Goal: Task Accomplishment & Management: Manage account settings

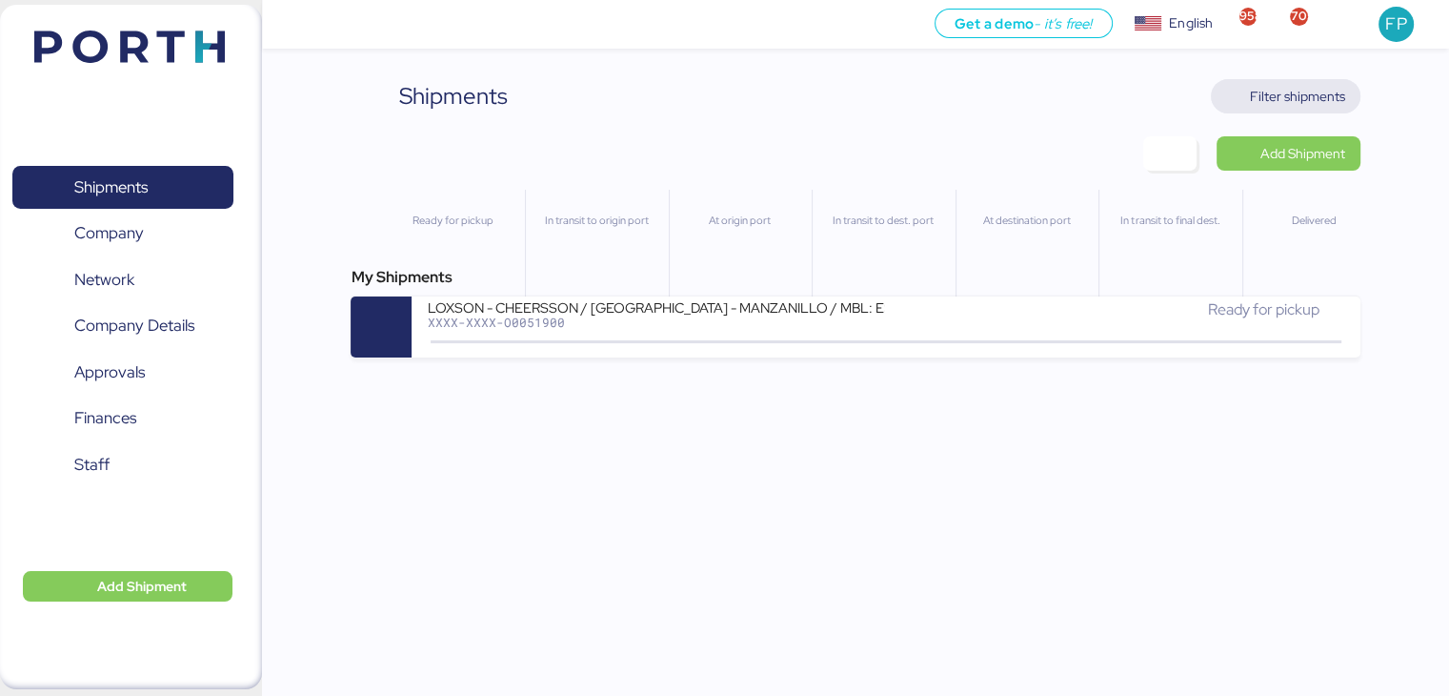
click at [1259, 93] on span "Filter shipments" at bounding box center [1297, 96] width 95 height 23
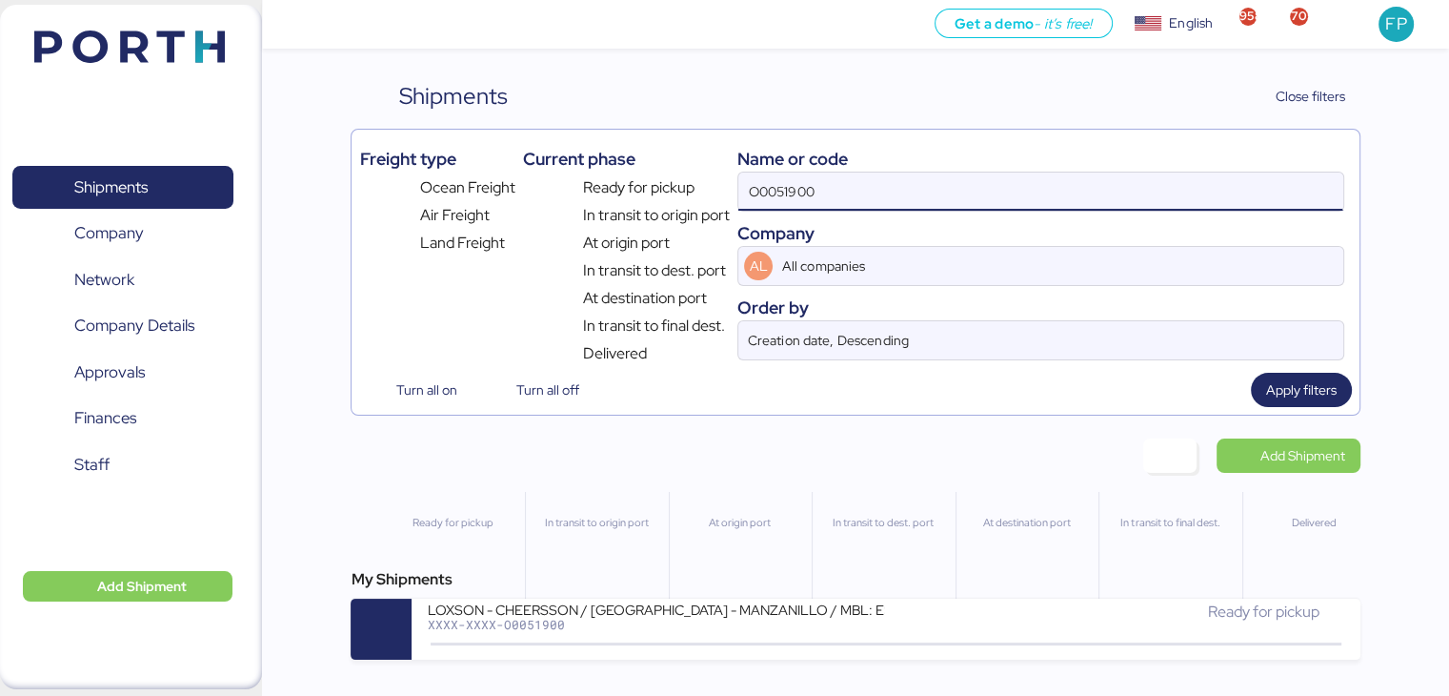
click at [793, 175] on input "O0051900" at bounding box center [1040, 191] width 604 height 38
click at [781, 193] on input "O0051900" at bounding box center [1040, 191] width 604 height 38
paste input "2070"
type input "O0052070"
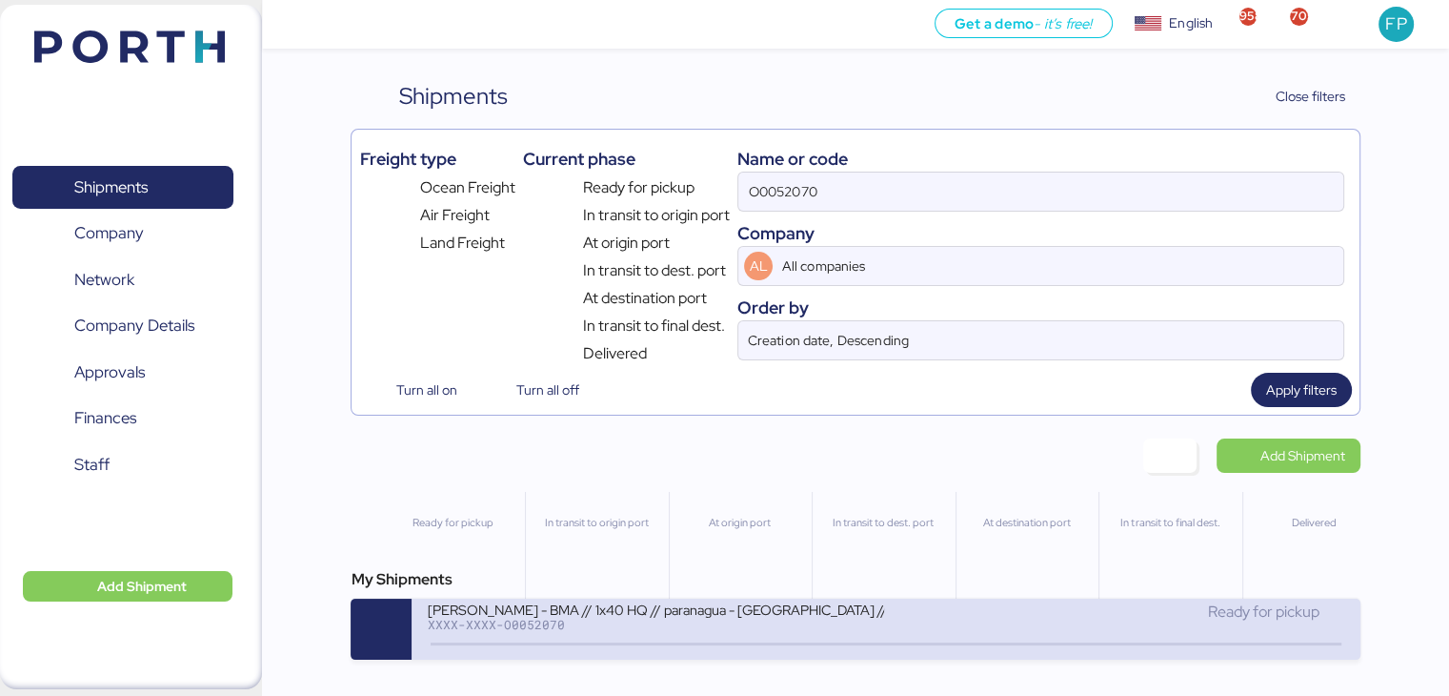
click at [638, 622] on div "XXXX-XXXX-O0052070" at bounding box center [655, 623] width 457 height 13
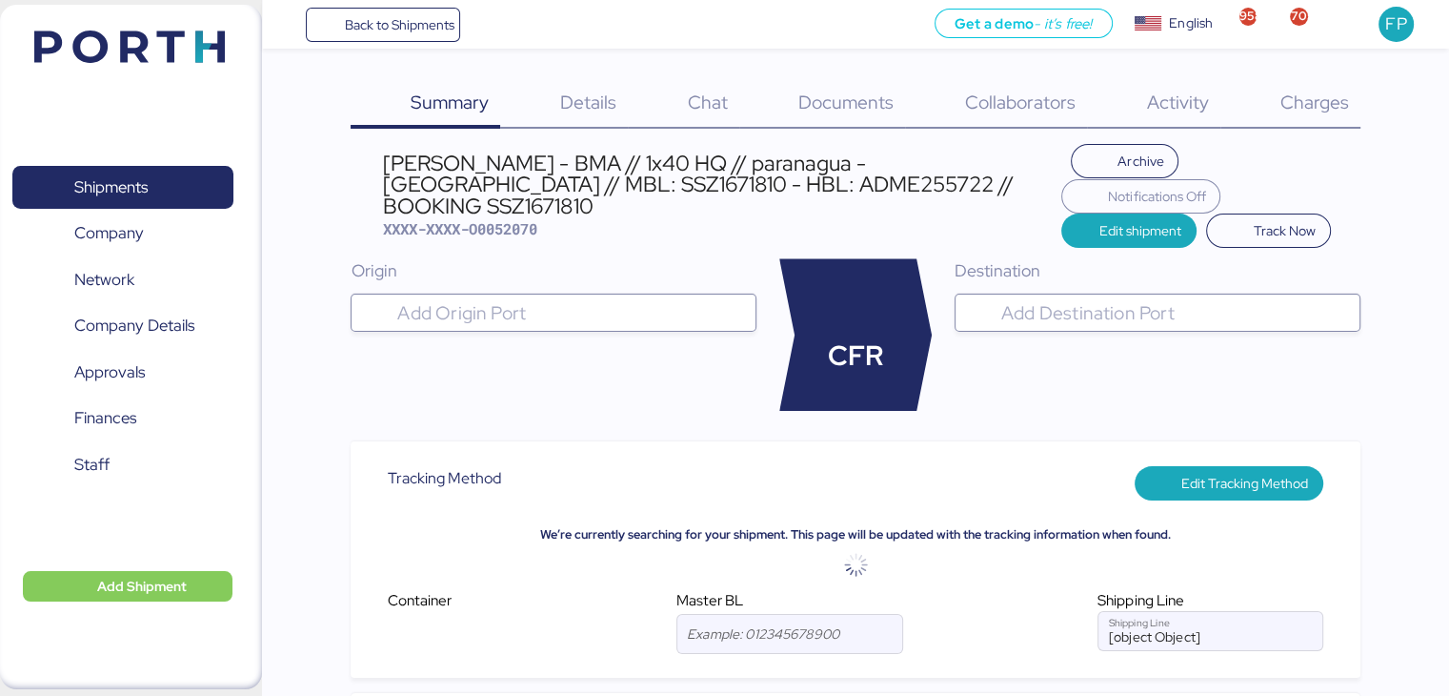
click at [1320, 112] on span "Charges" at bounding box center [1314, 102] width 69 height 25
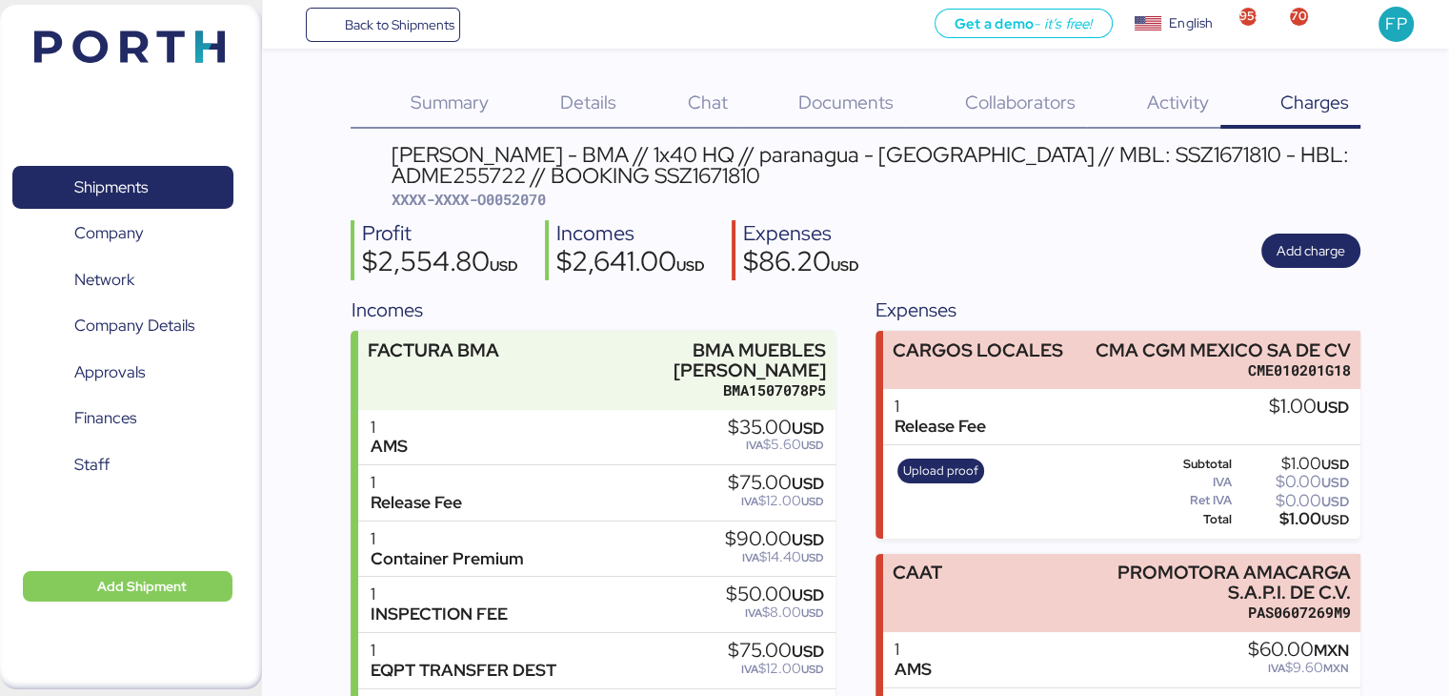
scroll to position [340, 0]
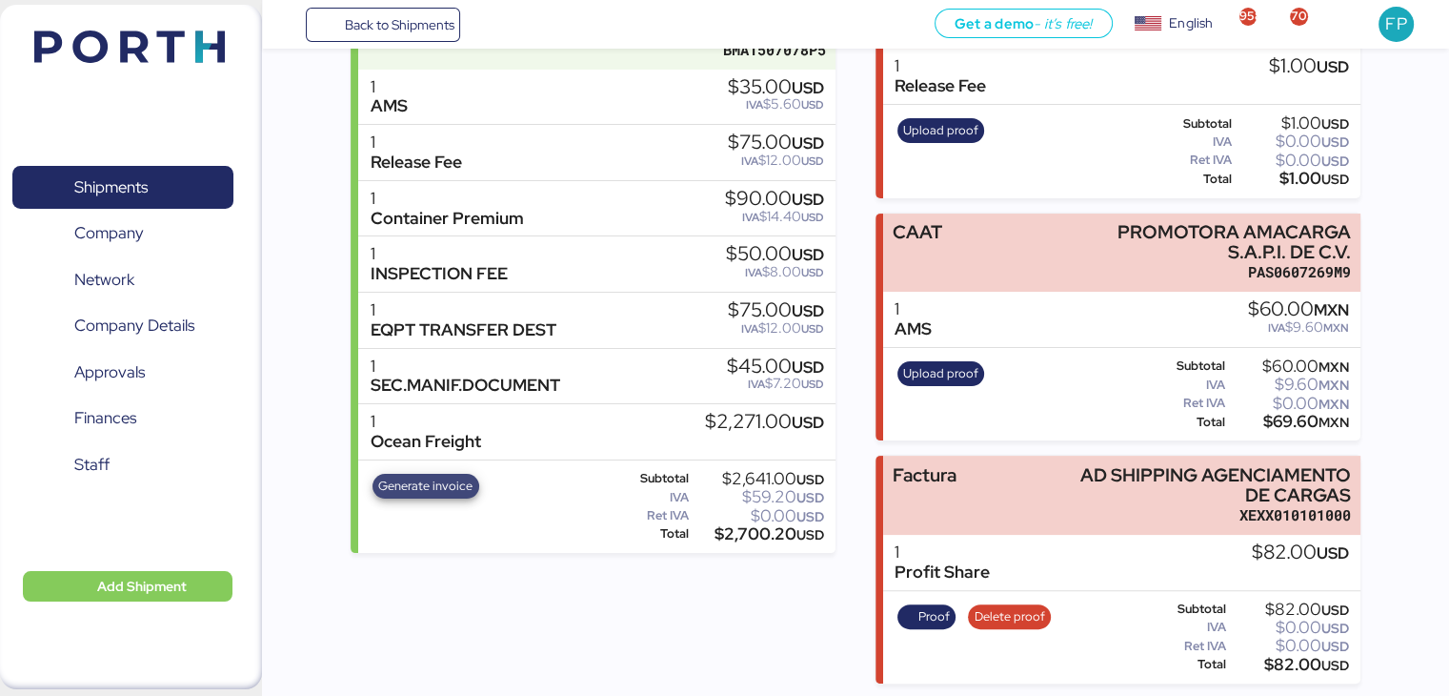
click at [430, 475] on span "Generate invoice" at bounding box center [425, 485] width 94 height 21
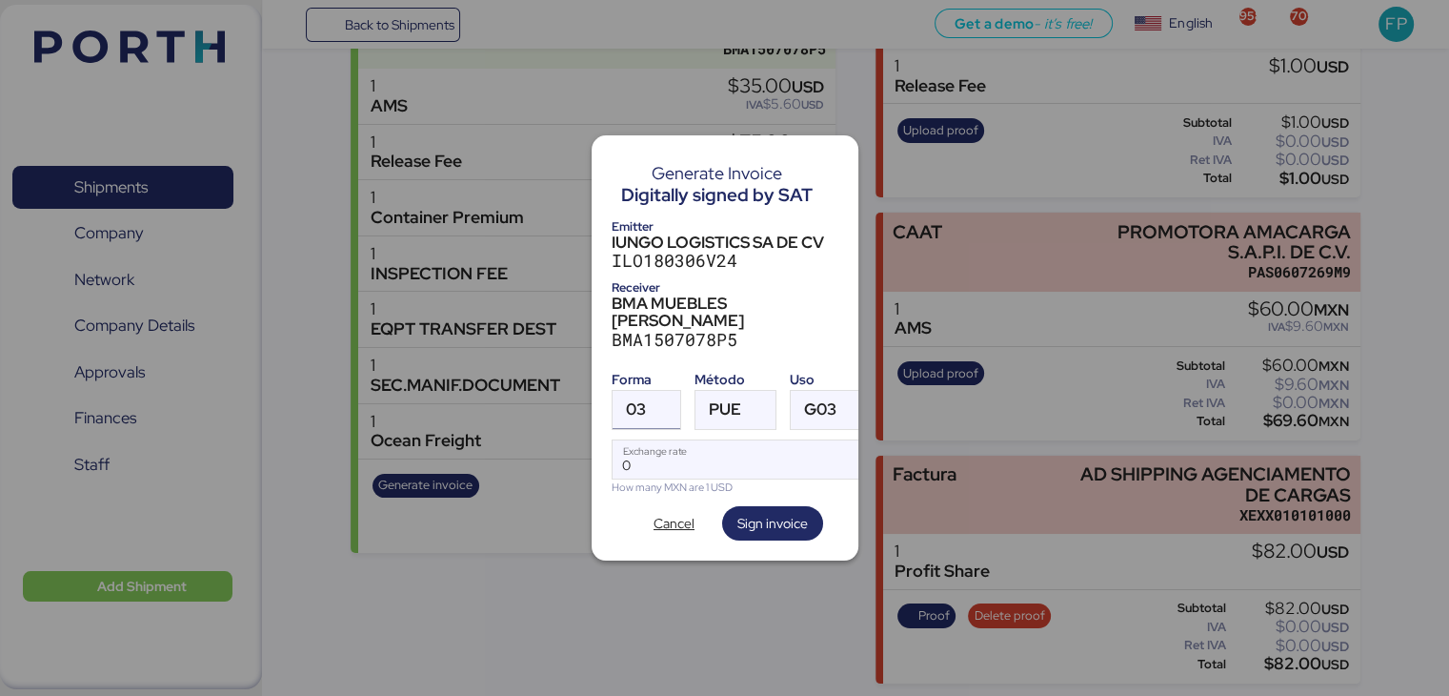
click at [640, 401] on span "03" at bounding box center [636, 409] width 20 height 16
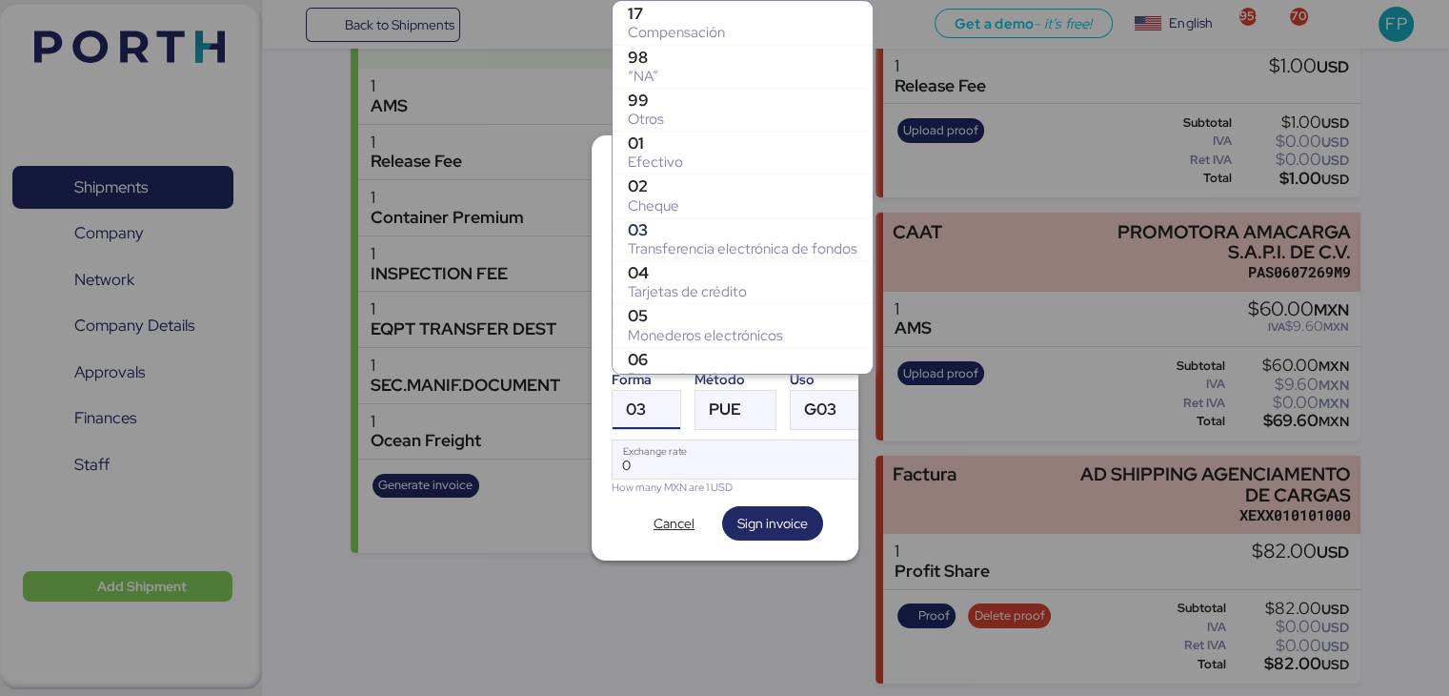
scroll to position [302, 0]
click at [650, 103] on div "99" at bounding box center [743, 99] width 230 height 19
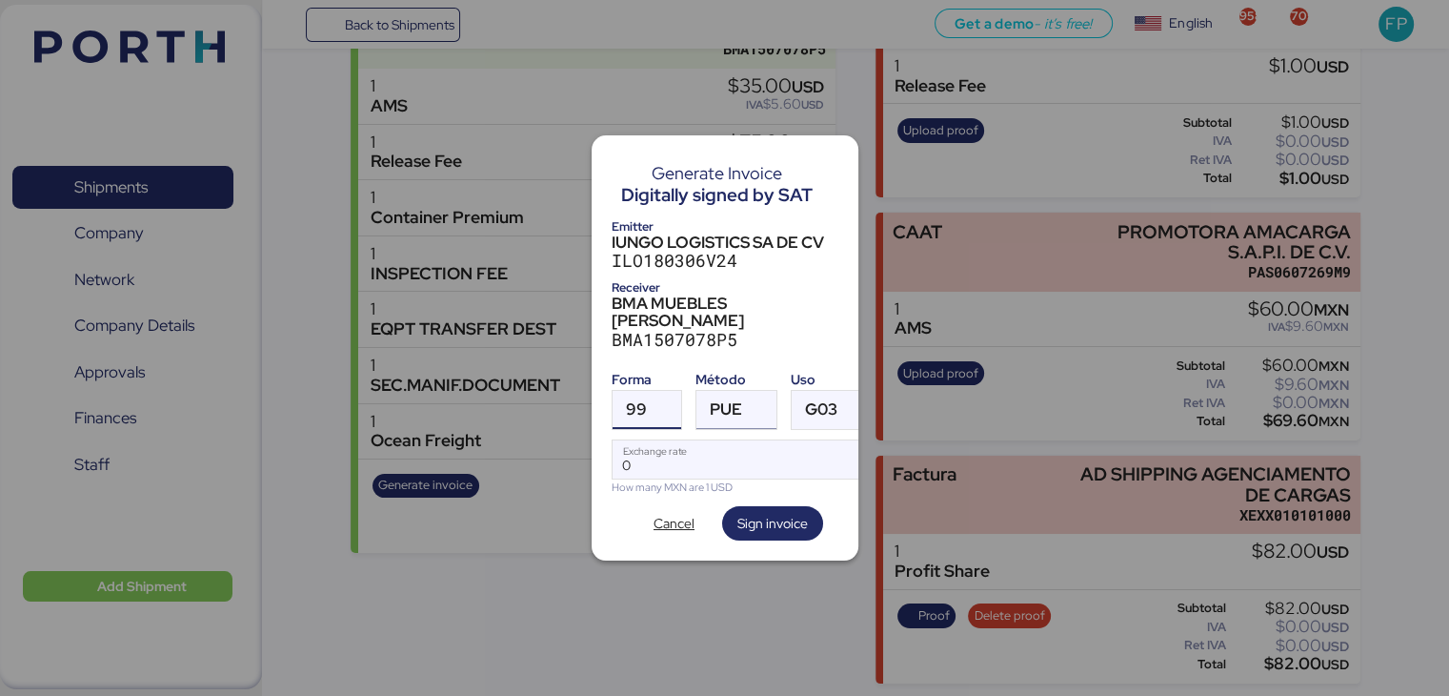
click at [725, 401] on span "PUE" at bounding box center [726, 409] width 32 height 16
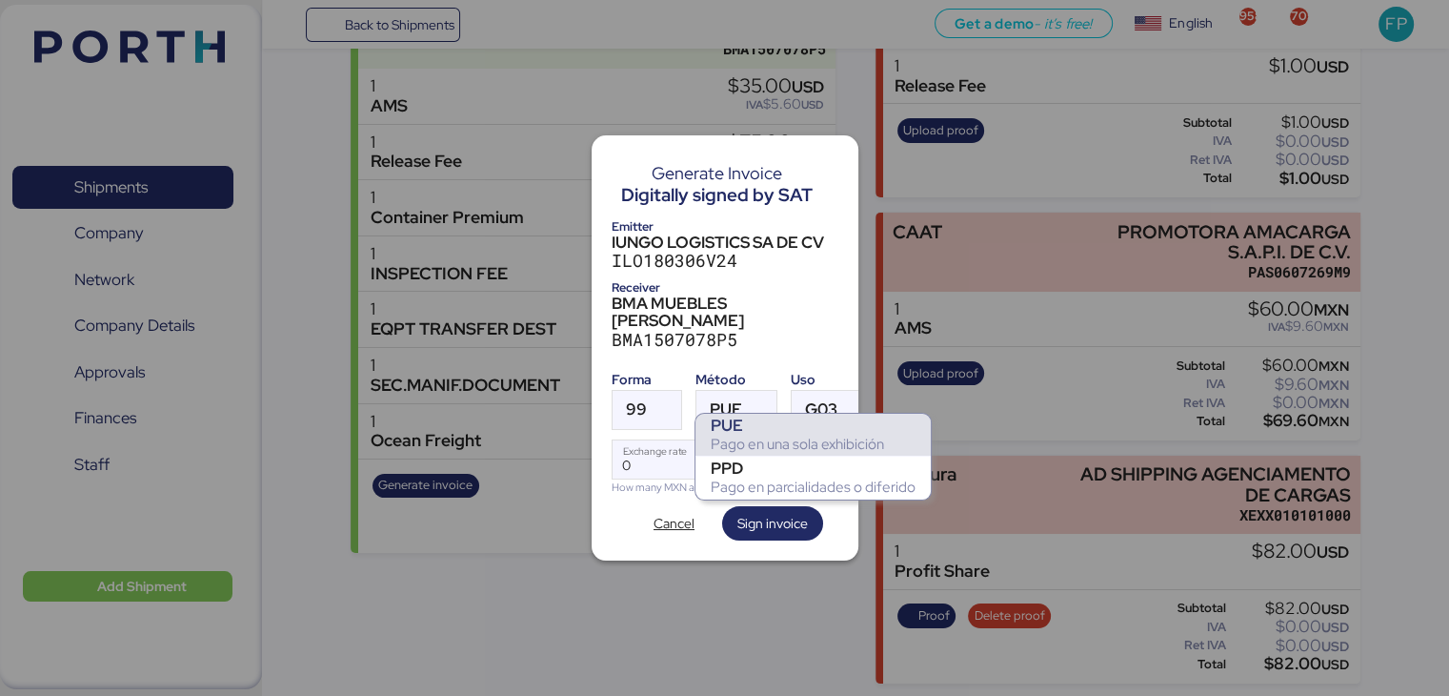
click at [739, 460] on div "PPD" at bounding box center [813, 467] width 205 height 19
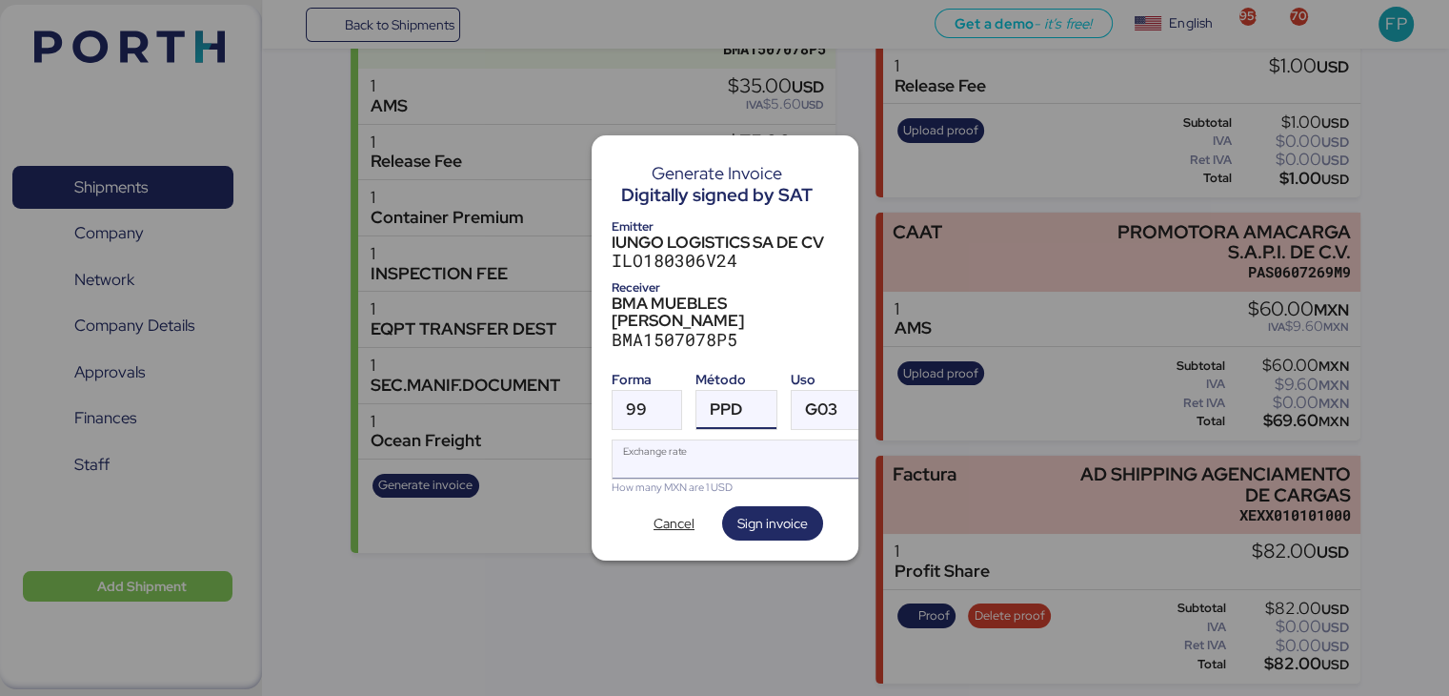
click at [682, 455] on input "Exchange rate" at bounding box center [743, 459] width 260 height 38
type input "0"
paste input "18.4252"
type input "18.4252"
click at [761, 512] on span "Sign invoice" at bounding box center [772, 523] width 71 height 23
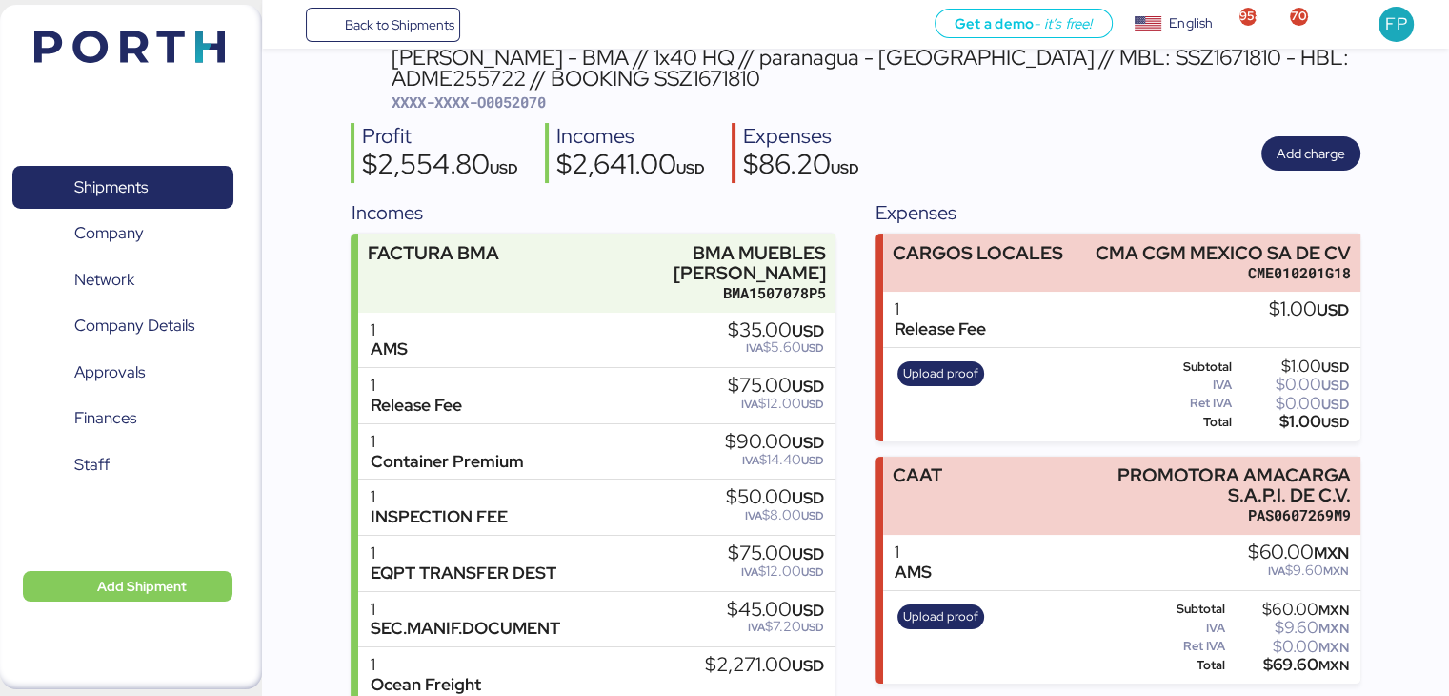
scroll to position [86, 0]
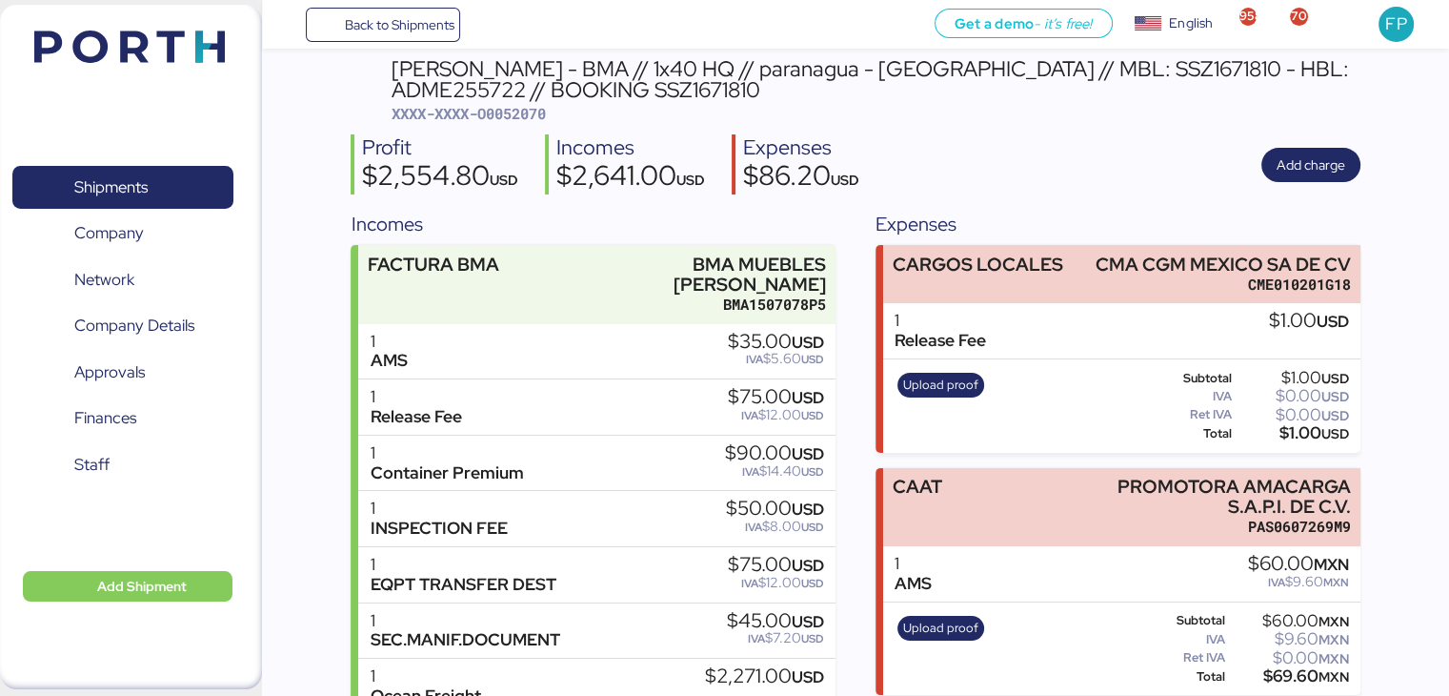
click at [518, 117] on span "XXXX-XXXX-O0052070" at bounding box center [469, 113] width 154 height 19
copy span "O0052070"
click at [165, 179] on span "Shipments" at bounding box center [122, 187] width 205 height 28
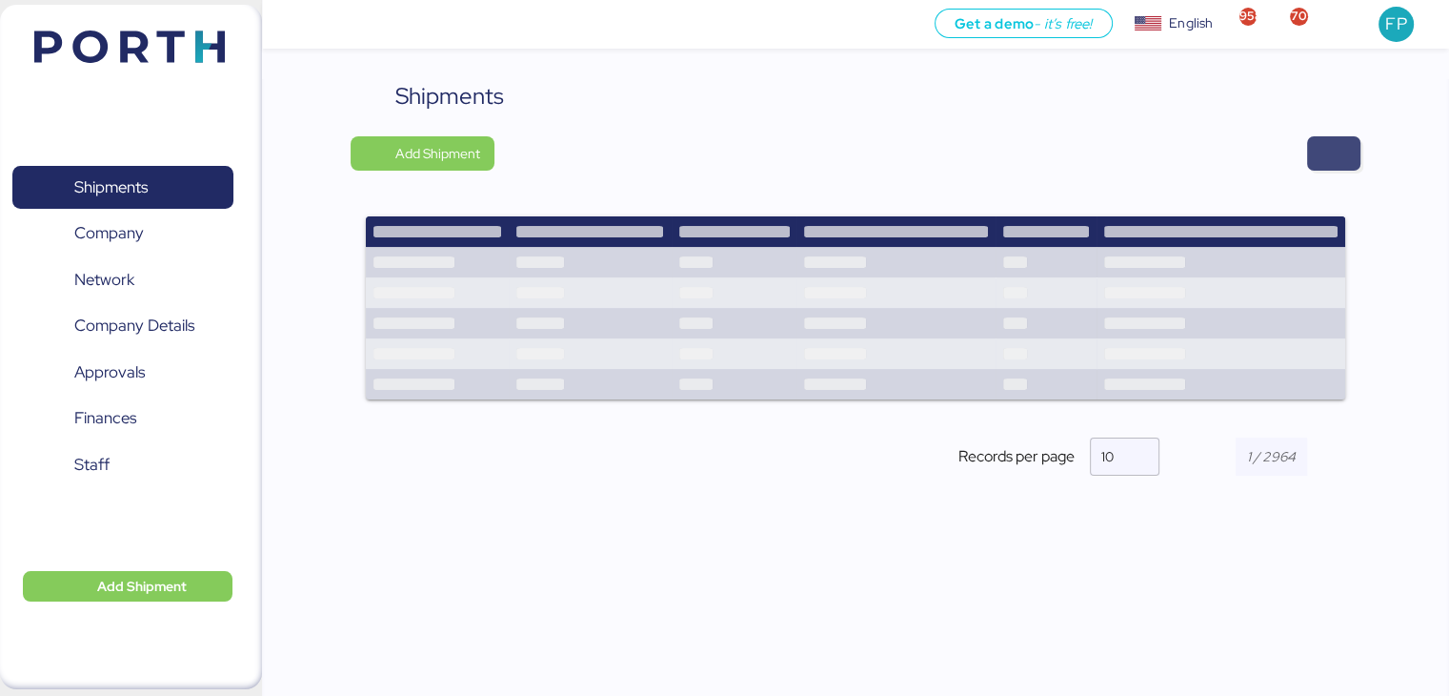
click at [1331, 161] on span "button" at bounding box center [1333, 153] width 23 height 27
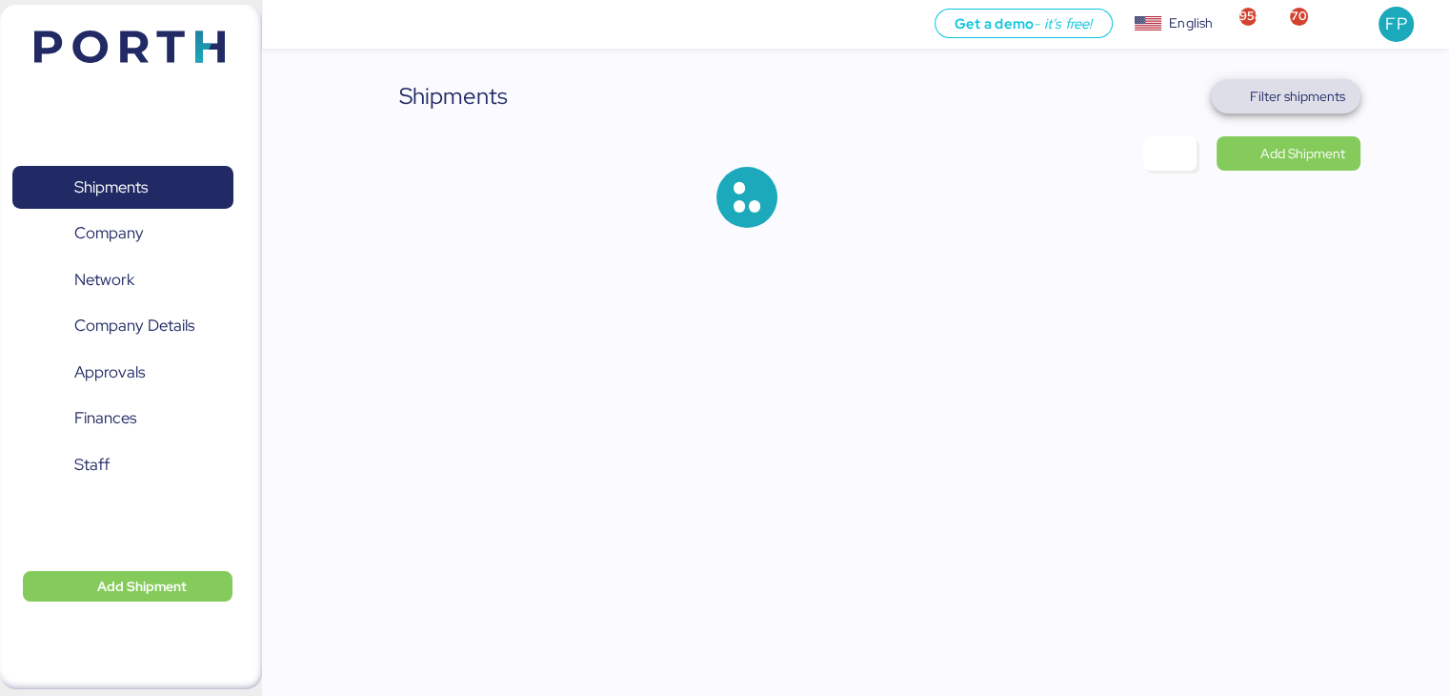
click at [1264, 95] on span "Filter shipments" at bounding box center [1297, 96] width 95 height 23
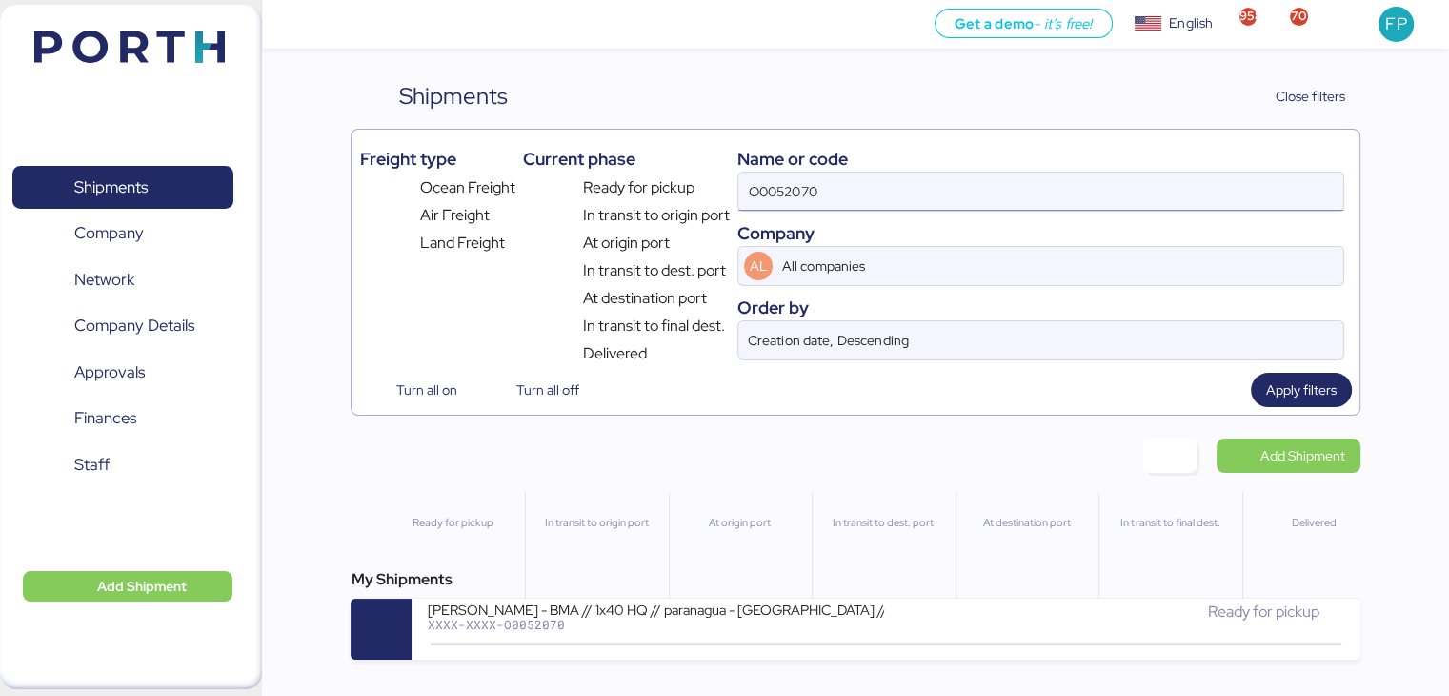
click at [818, 203] on input "O0052070" at bounding box center [1040, 191] width 604 height 38
paste input "102"
type input "O0052102"
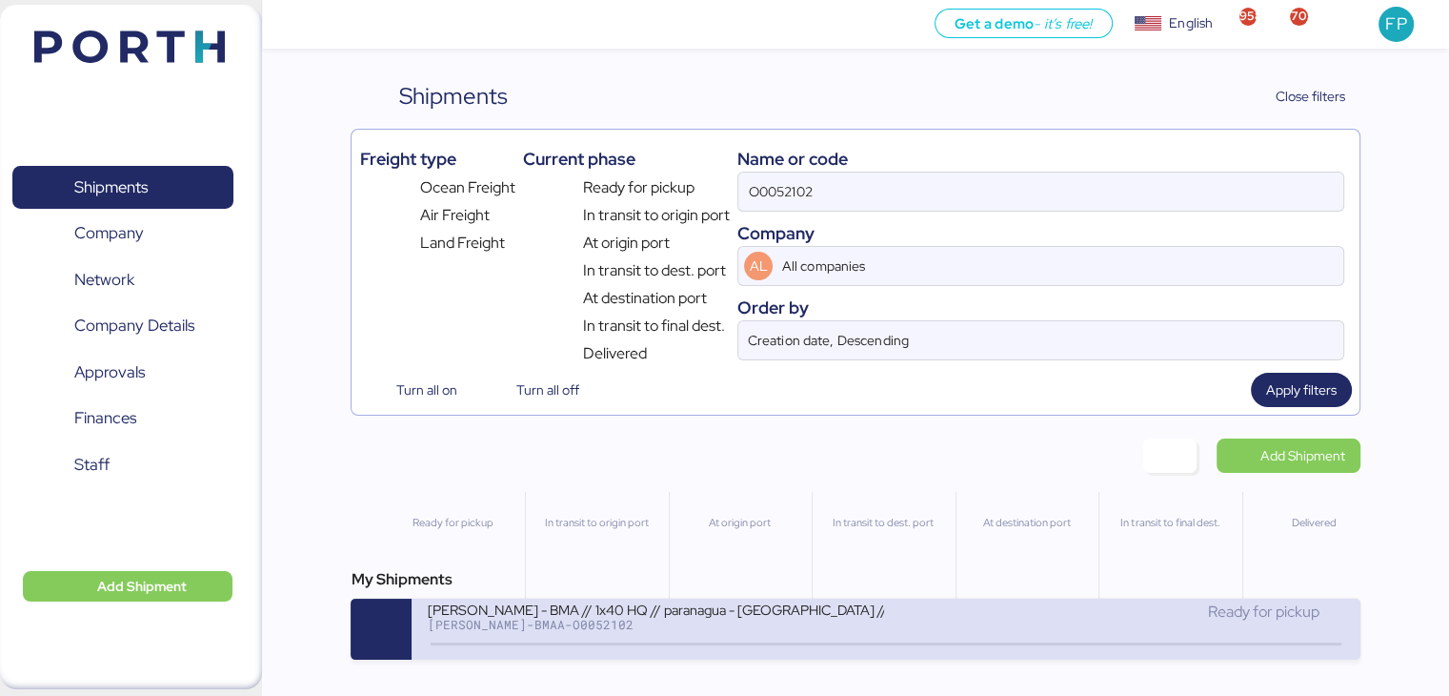
click at [659, 616] on div "BERTOLINI - BMA // 1x40 HQ // paranagua - Veracruz // MBL: PENDIENTE- HBL: ADME…" at bounding box center [655, 608] width 457 height 16
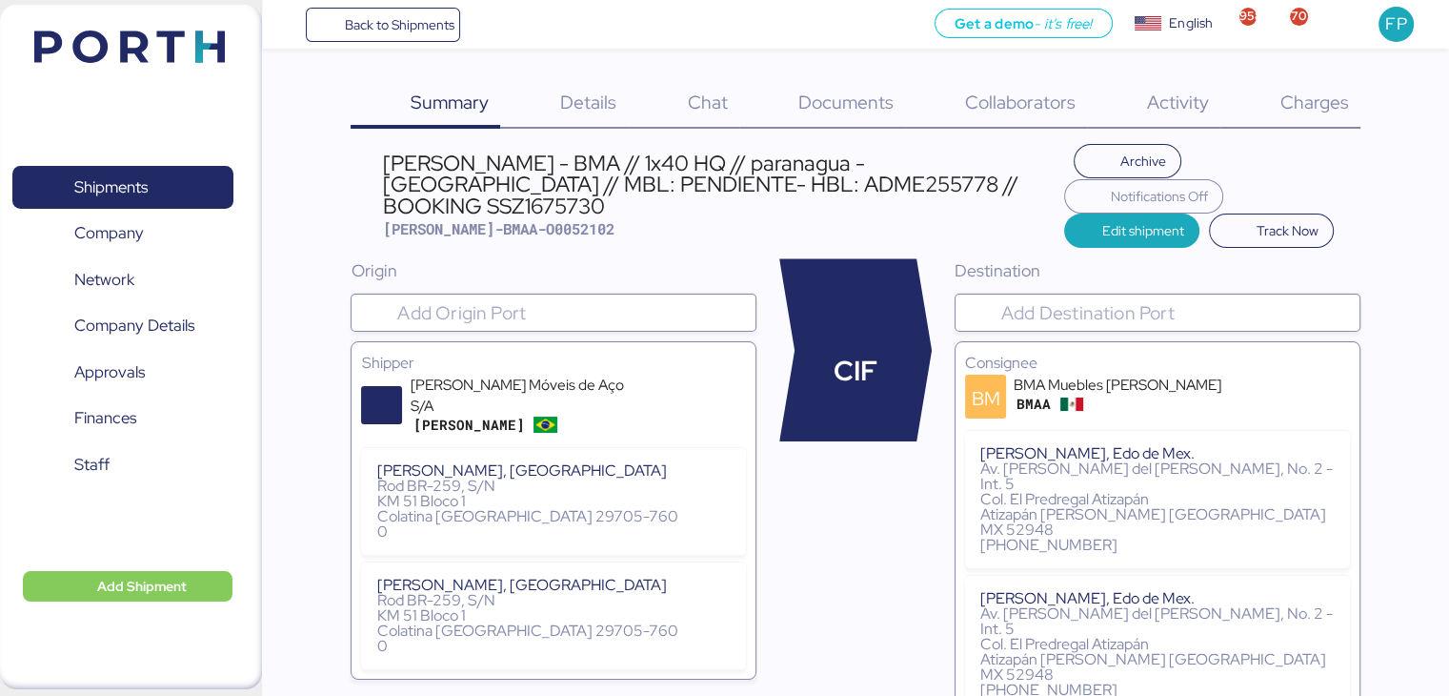
click at [1315, 119] on div "Charges 0" at bounding box center [1290, 104] width 140 height 50
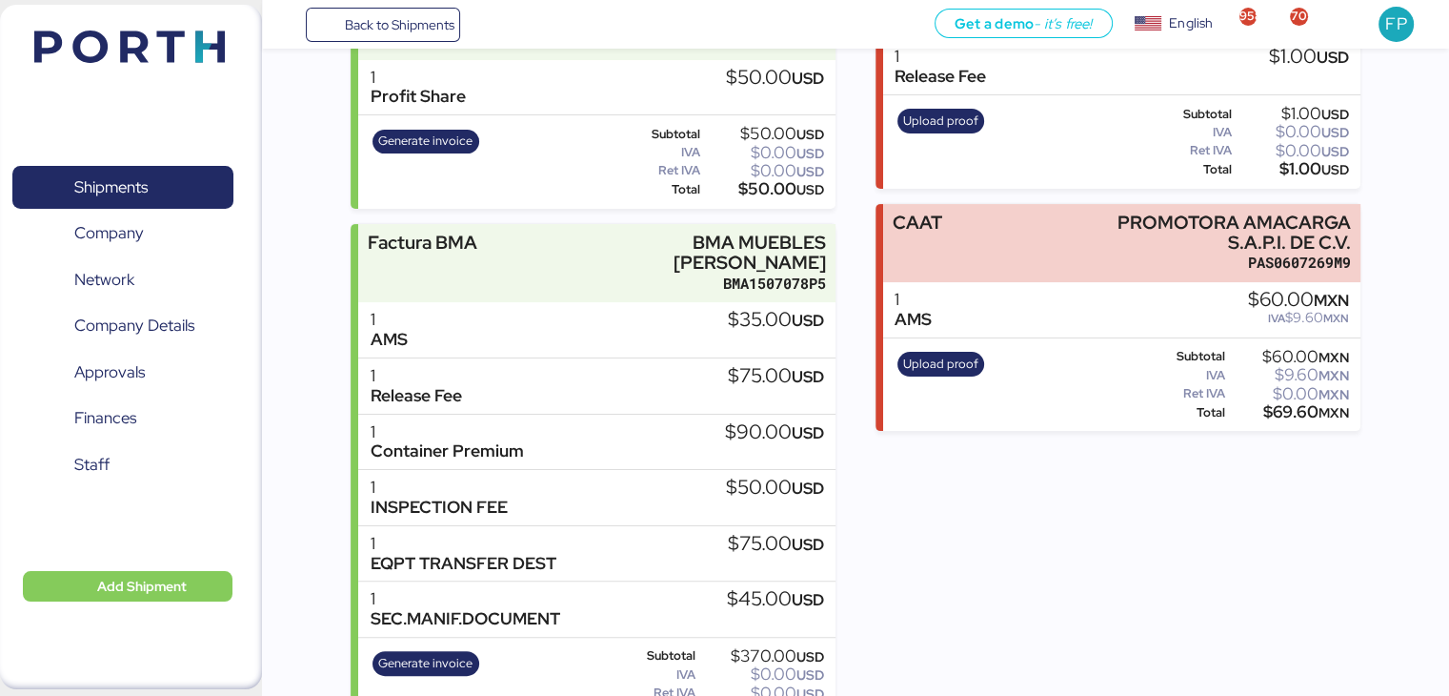
scroll to position [377, 0]
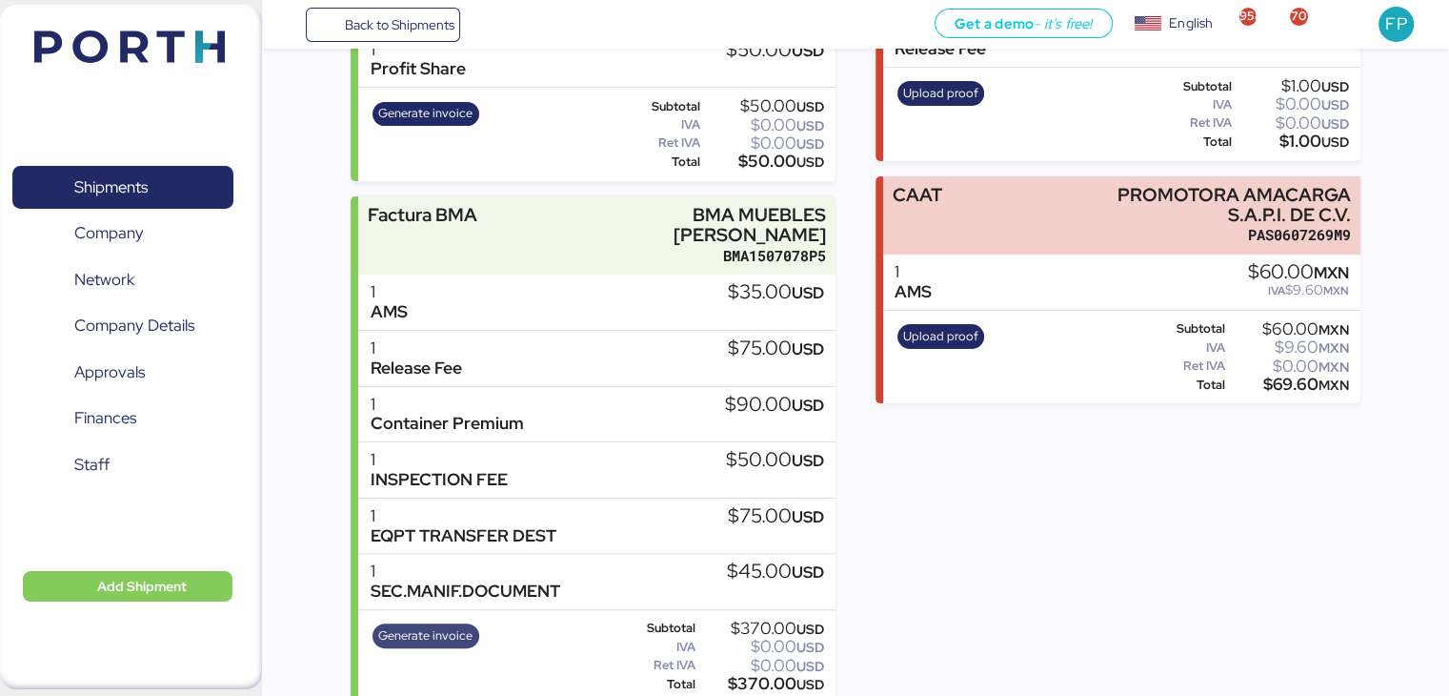
click at [436, 625] on span "Generate invoice" at bounding box center [425, 635] width 94 height 21
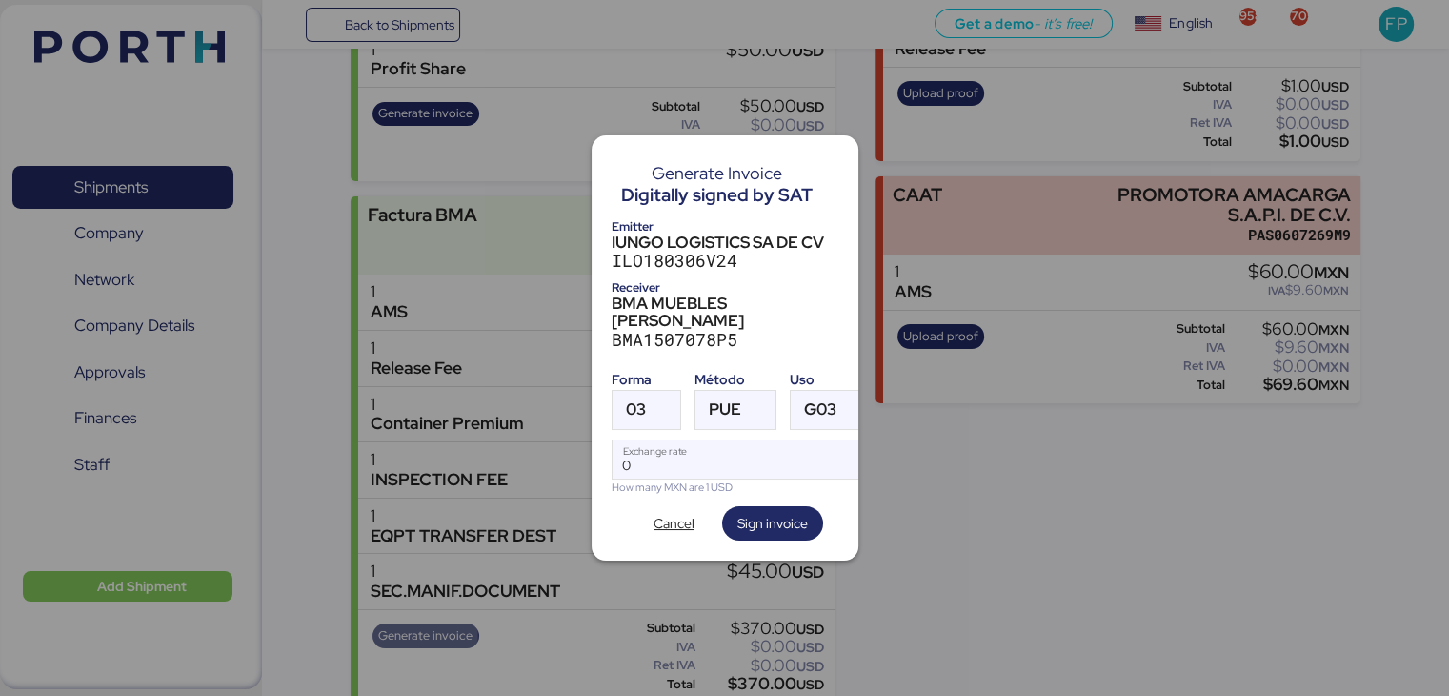
scroll to position [0, 0]
click at [652, 396] on div at bounding box center [663, 410] width 34 height 38
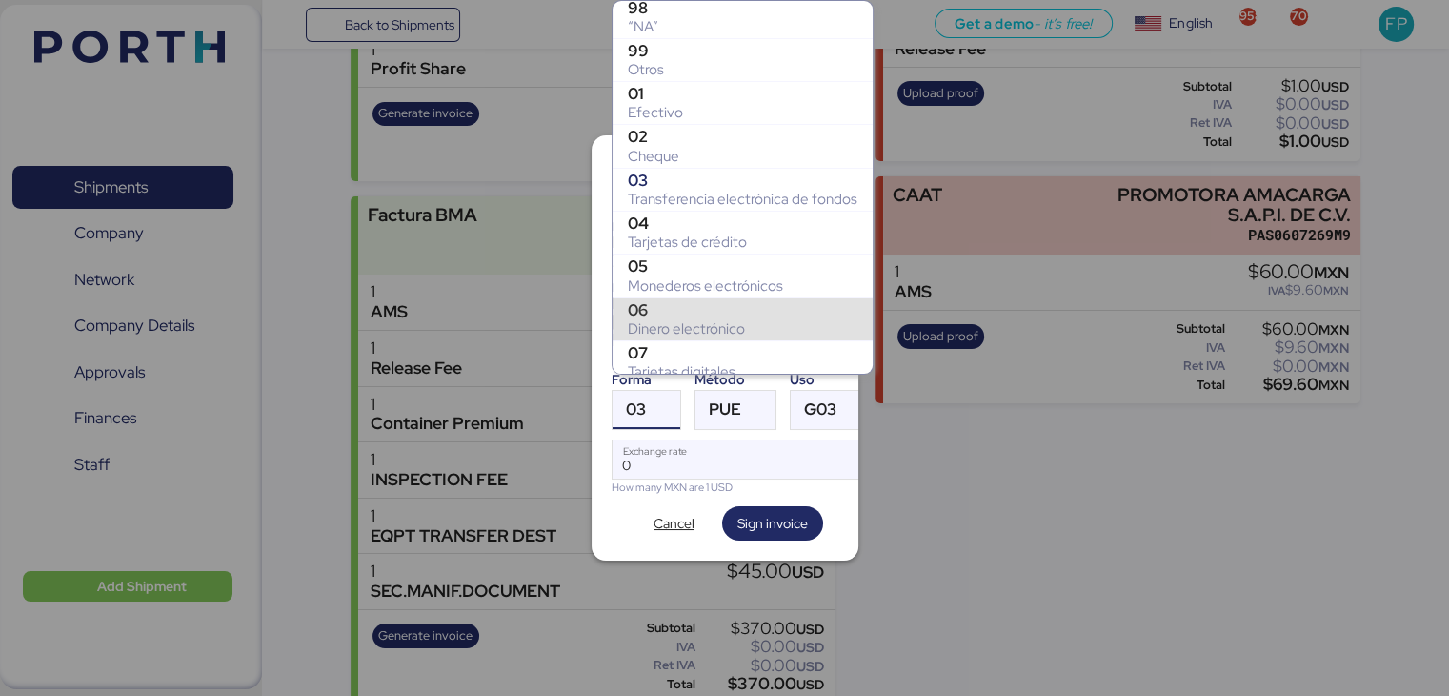
scroll to position [348, 0]
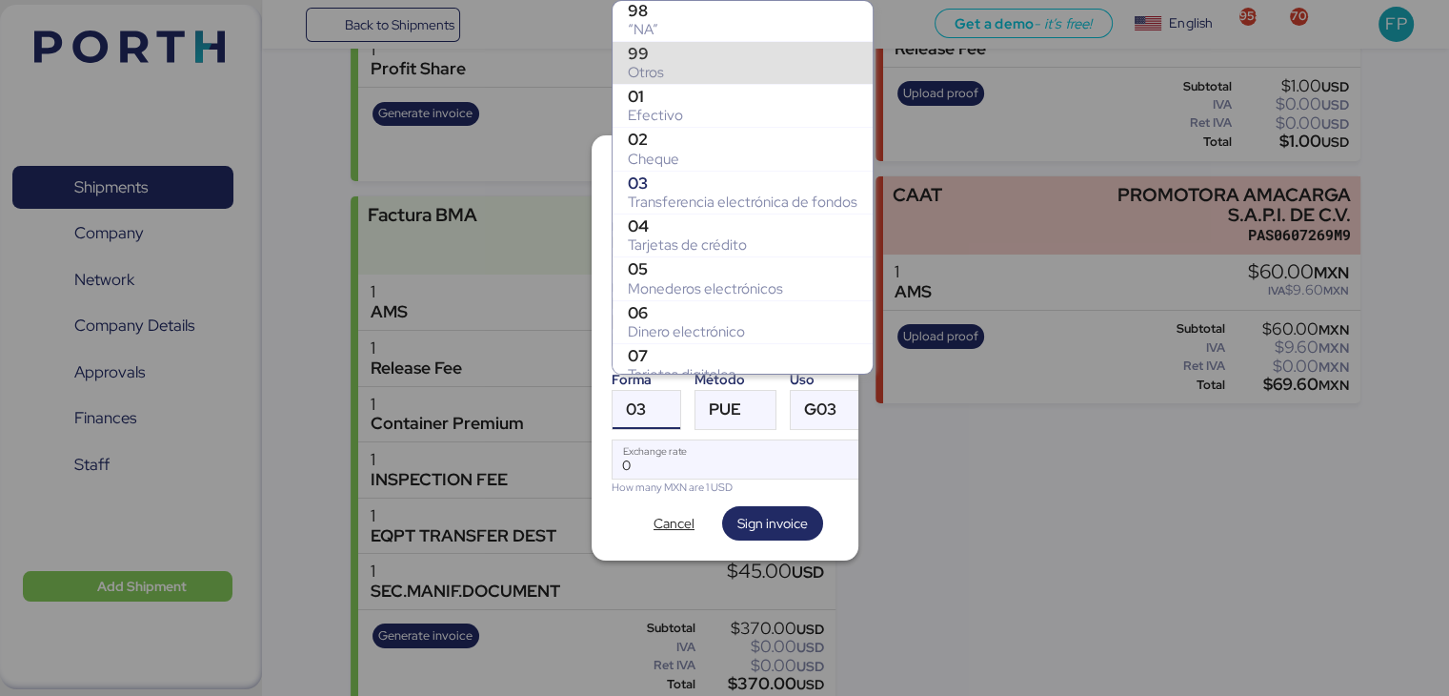
click at [671, 55] on div "99" at bounding box center [743, 53] width 230 height 19
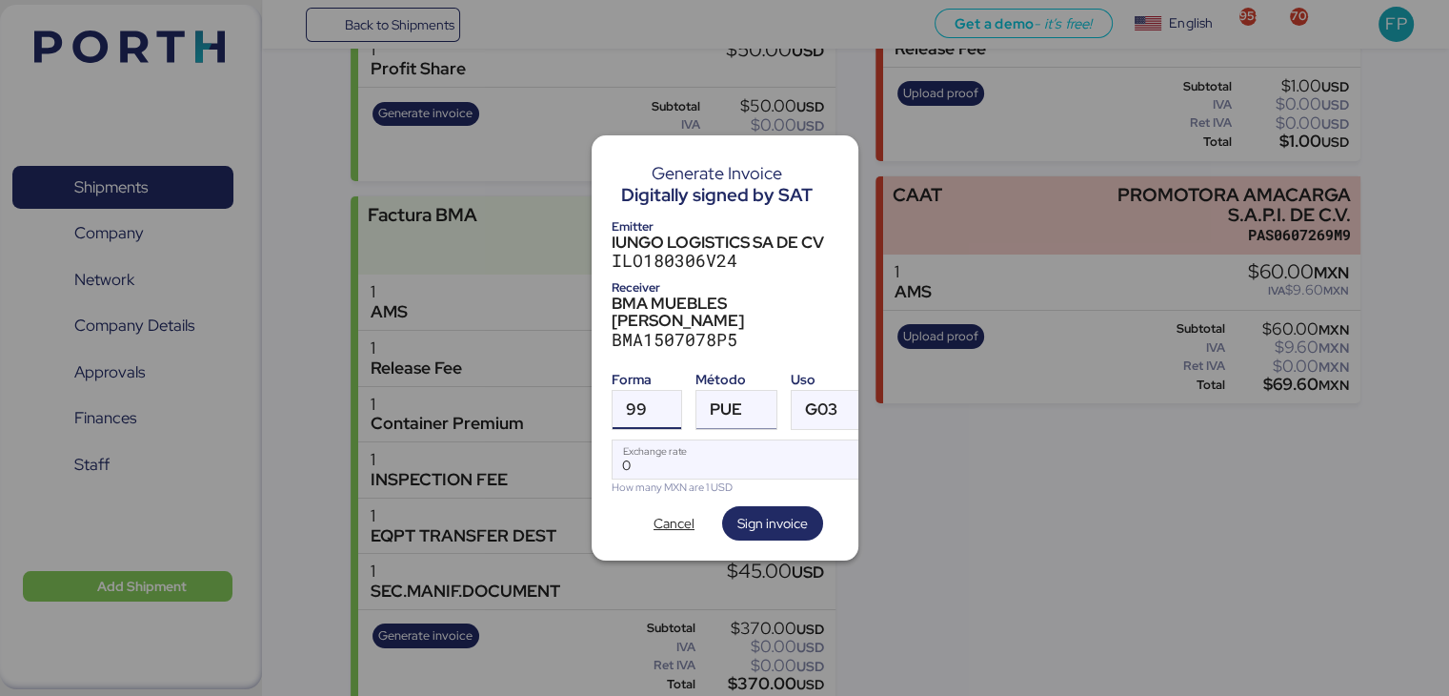
click at [724, 391] on div "PUE" at bounding box center [726, 410] width 32 height 38
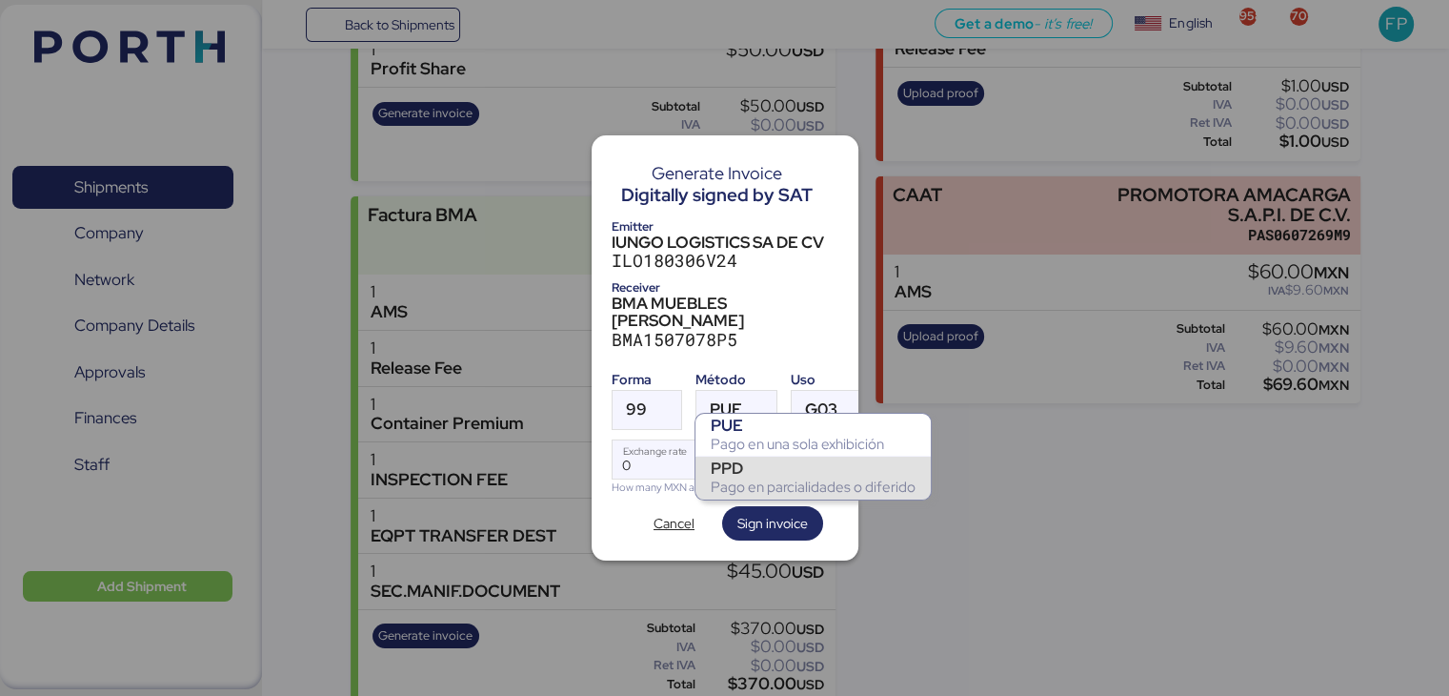
click at [734, 459] on div "PPD" at bounding box center [813, 467] width 205 height 19
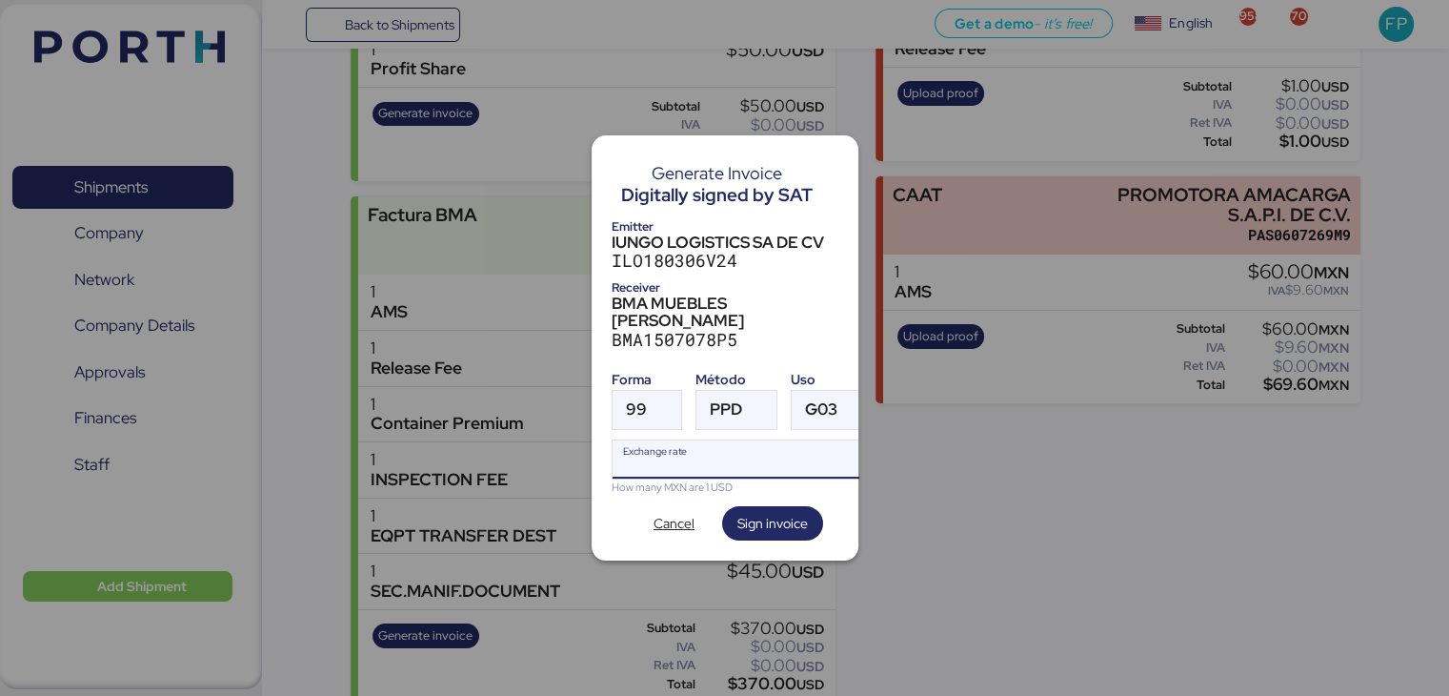
click at [658, 451] on input "Exchange rate" at bounding box center [743, 459] width 260 height 38
type input "0"
paste input "18.4252"
type input "18.4252"
click at [734, 510] on span "Sign invoice" at bounding box center [772, 523] width 101 height 34
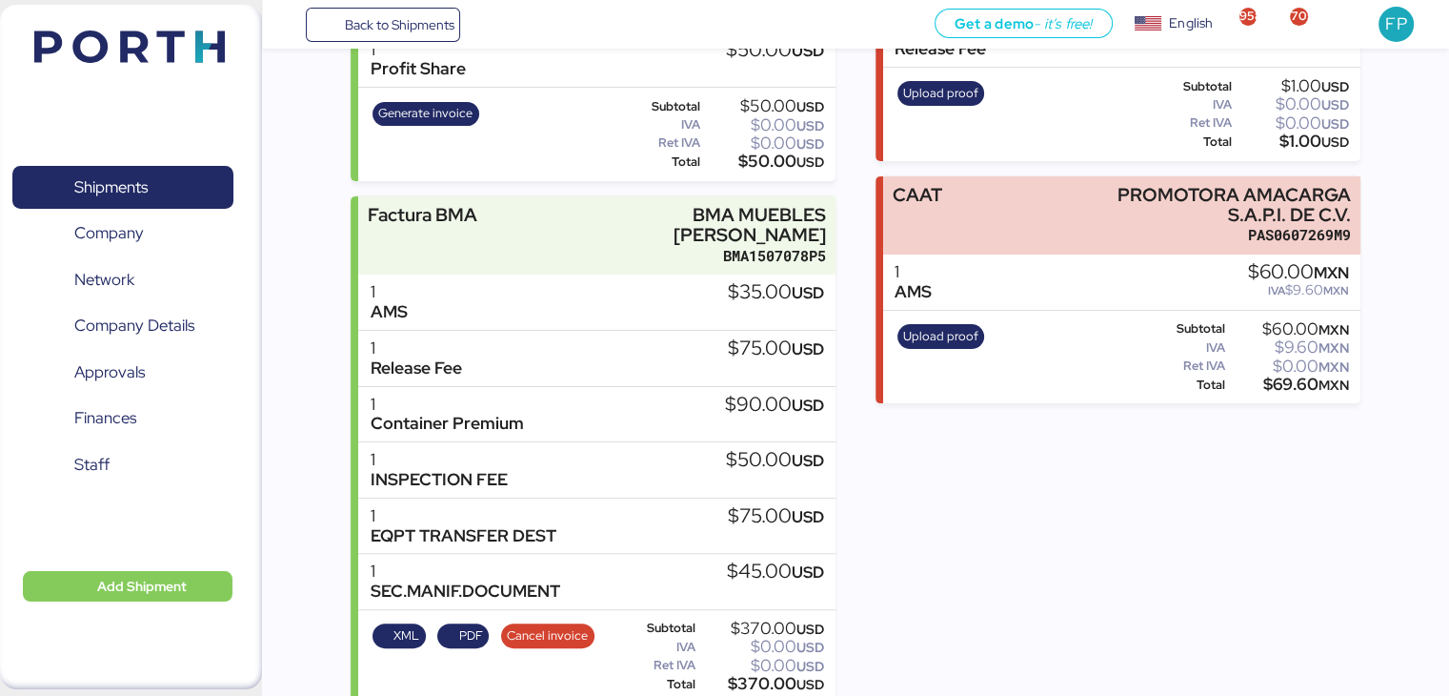
scroll to position [0, 0]
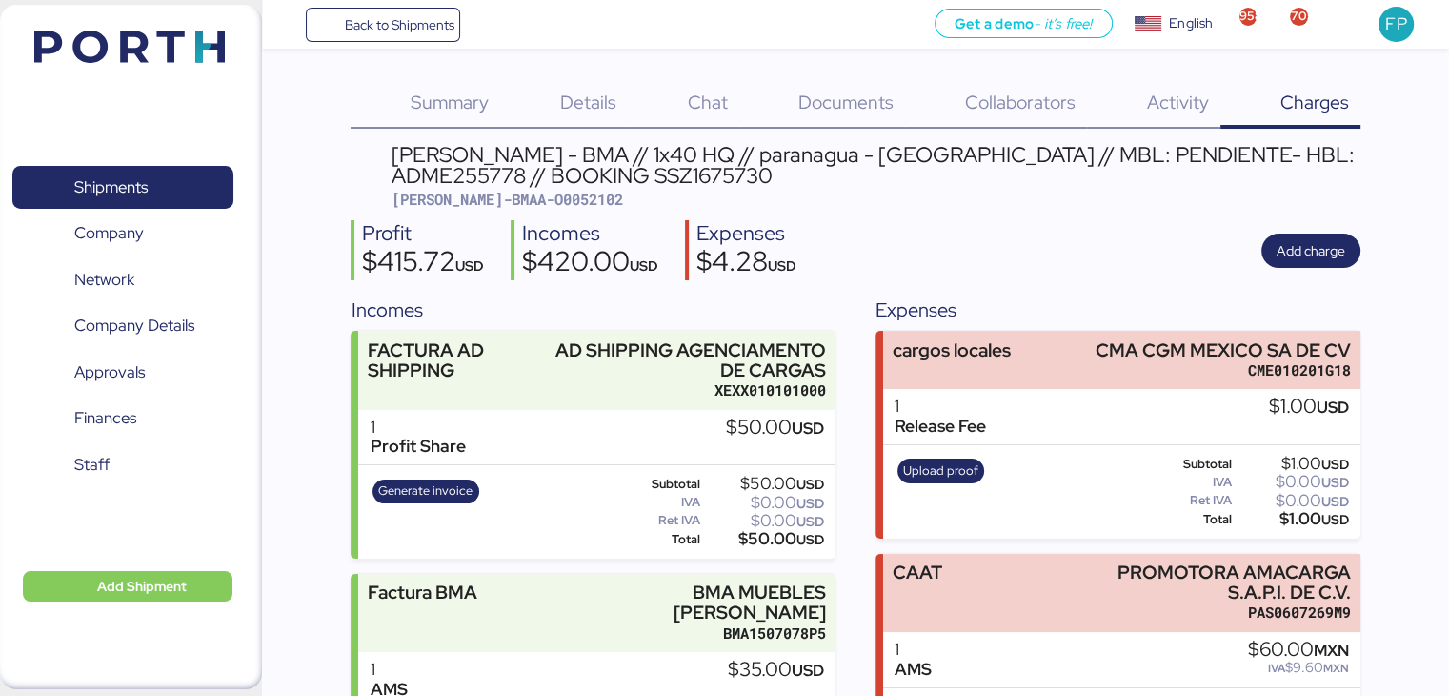
click at [514, 202] on span "BERT-BMAA-O0052102" at bounding box center [508, 199] width 232 height 19
copy span "O0052102"
click at [148, 195] on span "Shipments" at bounding box center [110, 187] width 73 height 28
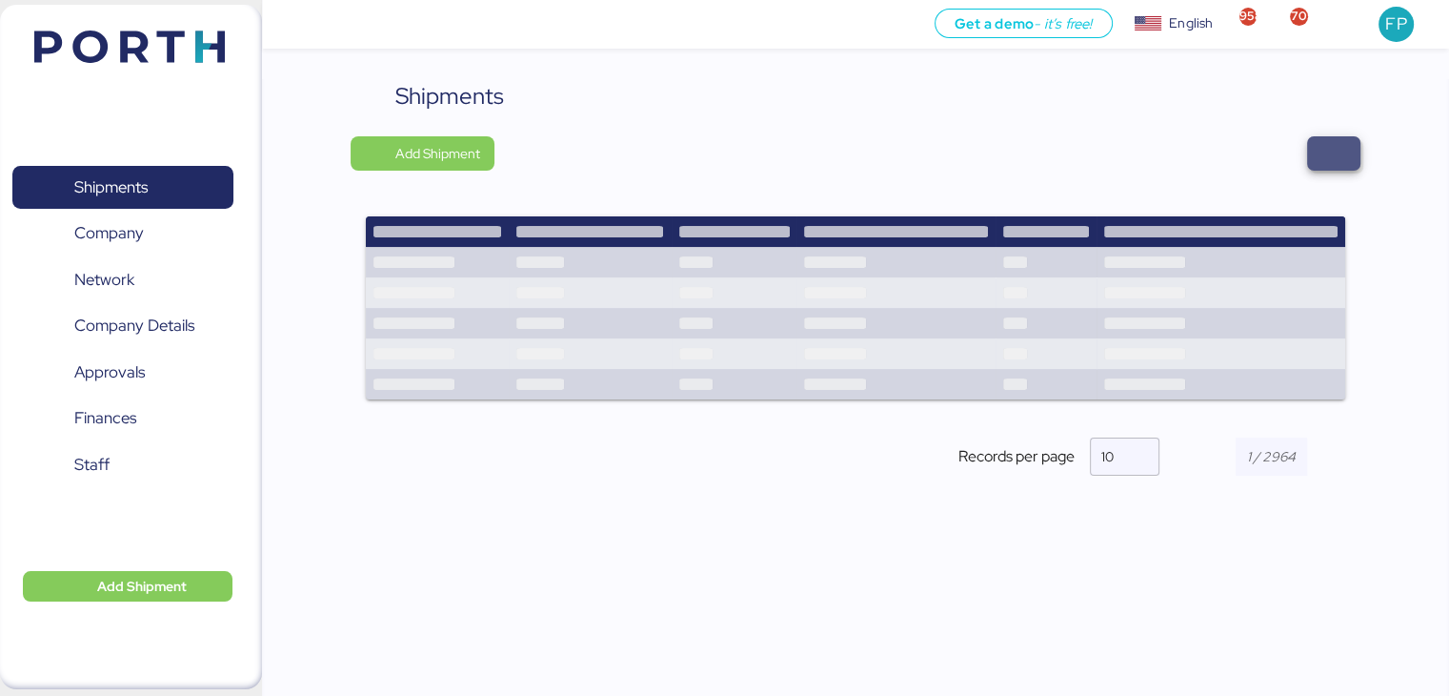
click at [1341, 151] on span "button" at bounding box center [1333, 153] width 23 height 27
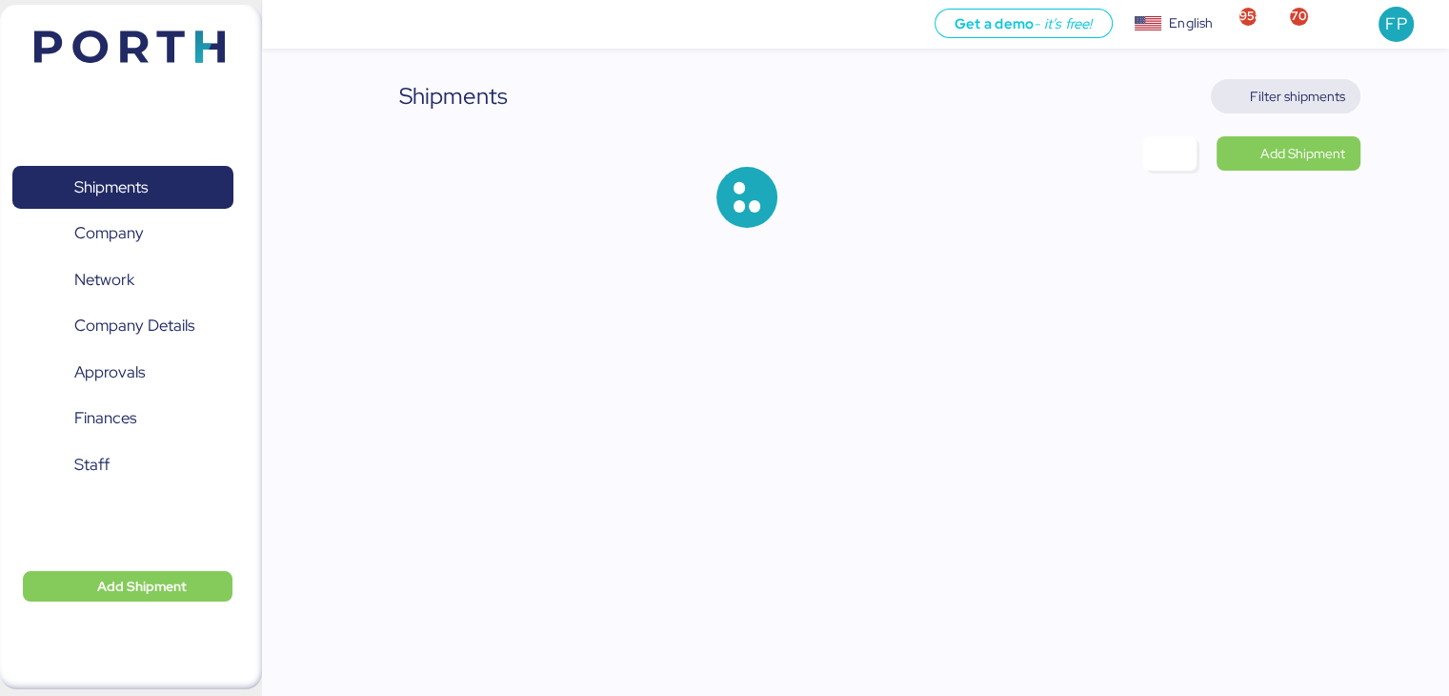
click at [1297, 107] on span "Filter shipments" at bounding box center [1297, 96] width 95 height 23
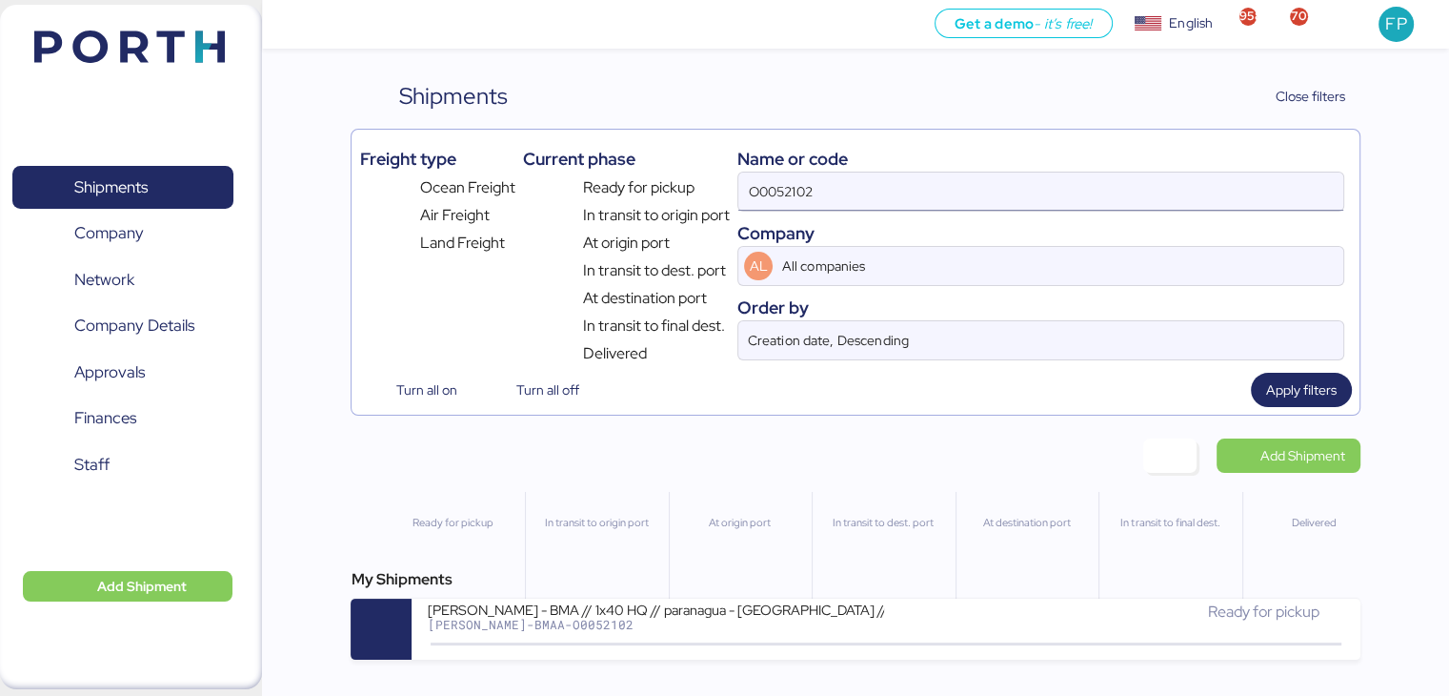
click at [801, 188] on input "O0052102" at bounding box center [1040, 191] width 604 height 38
paste input "238"
type input "O0052238"
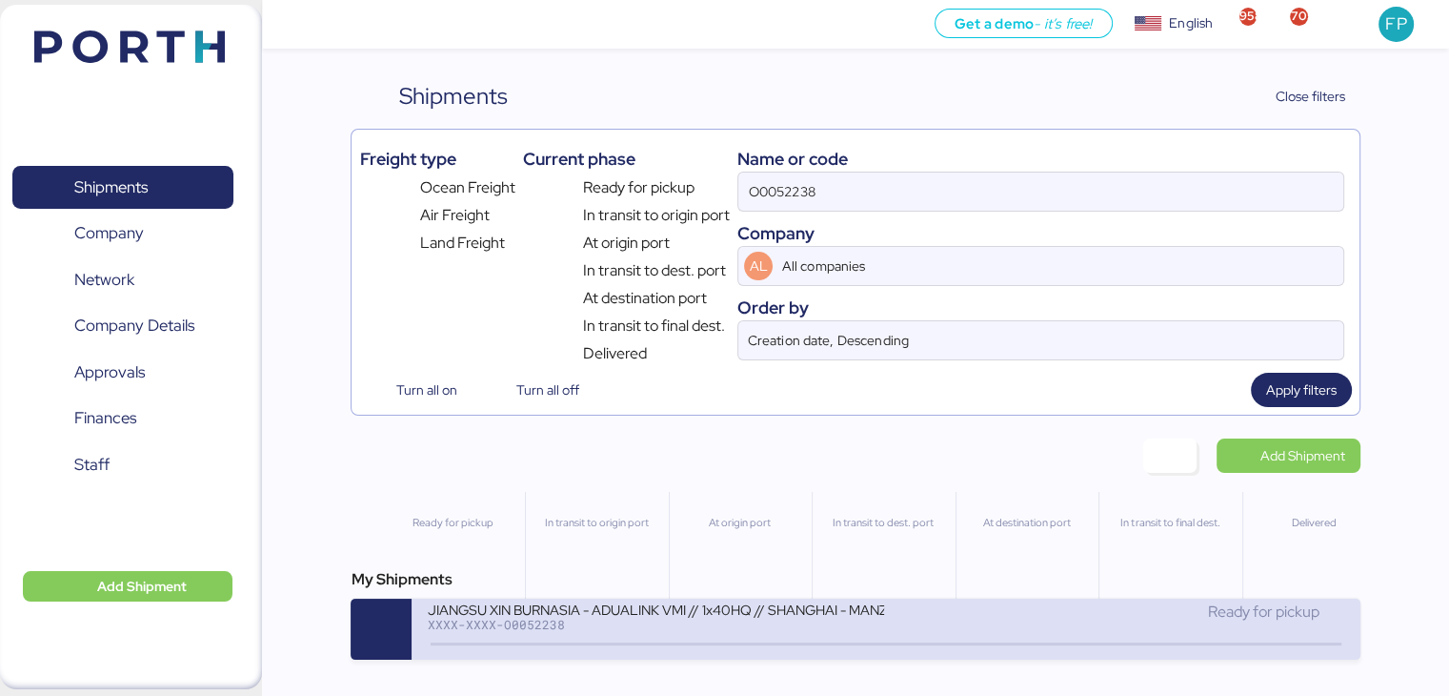
click at [587, 626] on div "XXXX-XXXX-O0052238" at bounding box center [655, 623] width 457 height 13
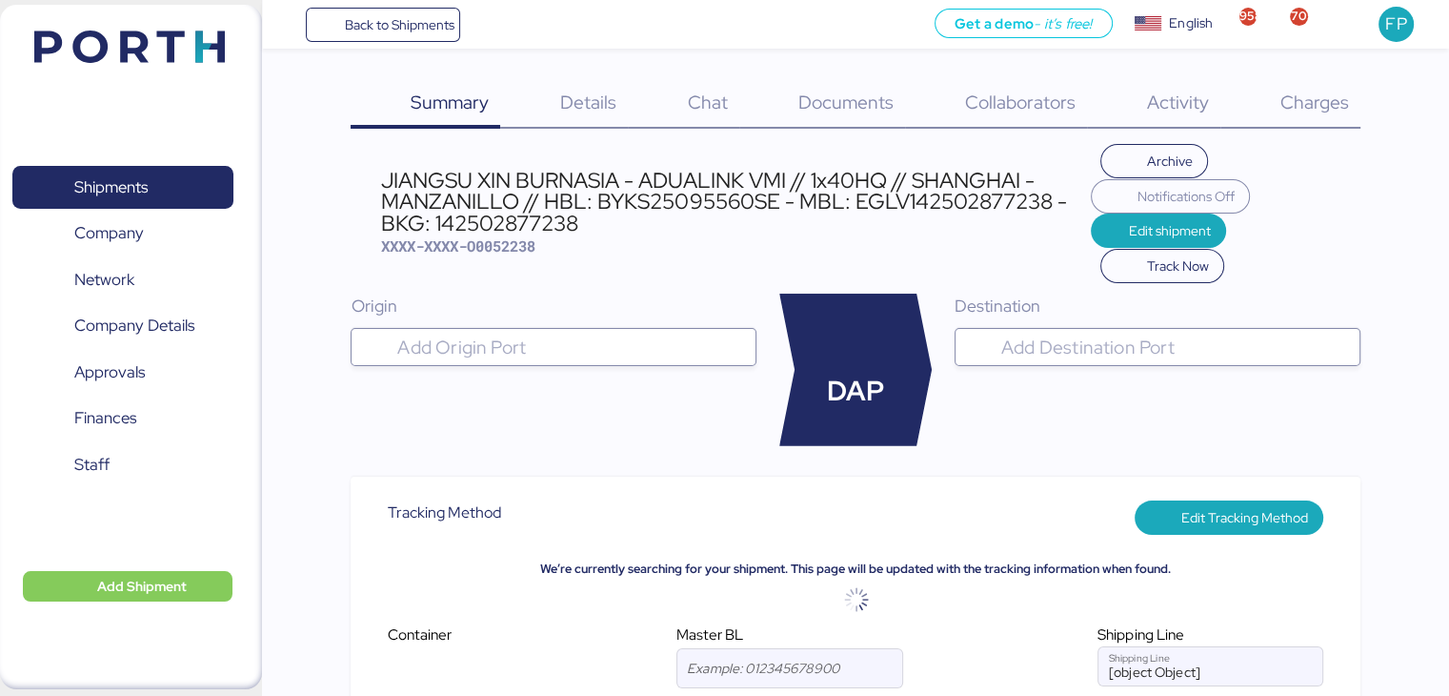
click at [1315, 115] on div "Charges 0" at bounding box center [1290, 104] width 140 height 50
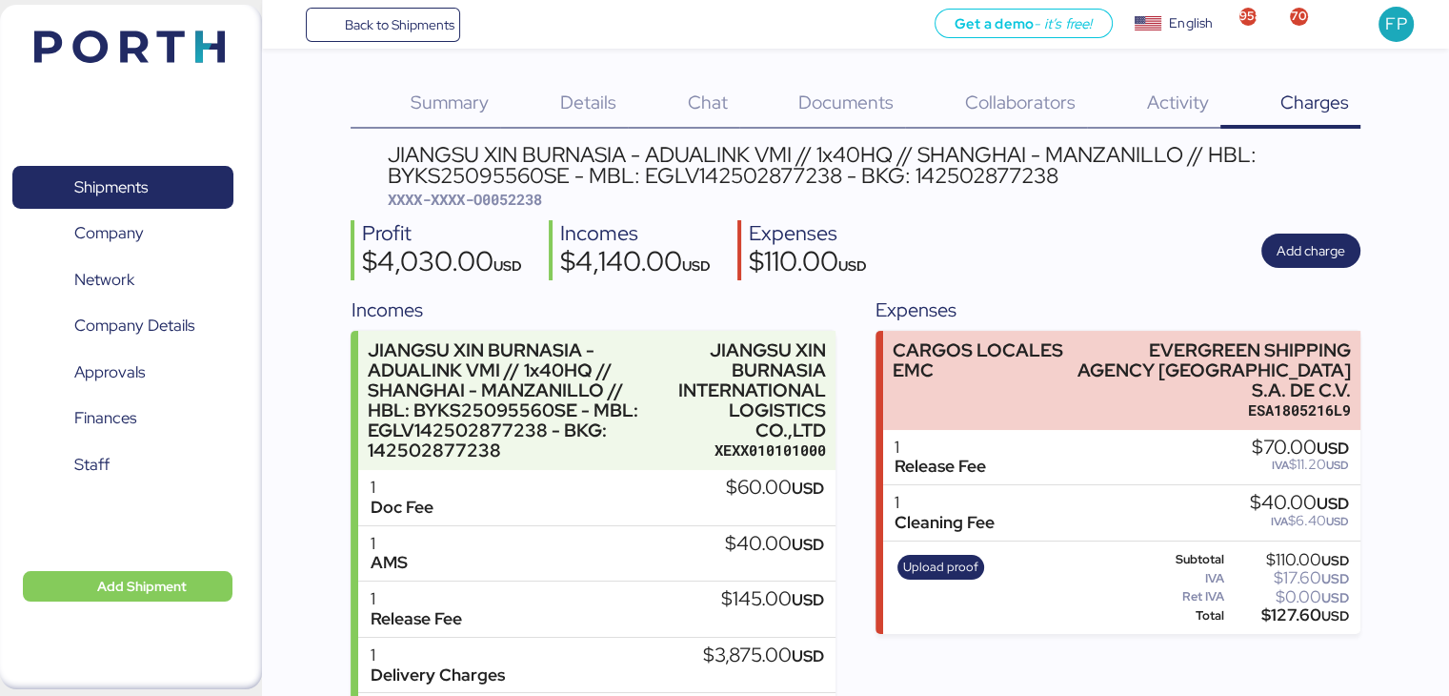
click at [512, 188] on div "JIANGSU XIN BURNASIA - ADUALINK VMI // 1x40HQ // SHANGHAI - MANZANILLO // HBL: …" at bounding box center [874, 177] width 972 height 66
click at [519, 204] on span "XXXX-XXXX-O0052238" at bounding box center [465, 199] width 154 height 19
copy span "O0052238"
click at [1286, 608] on div "$127.60 USD" at bounding box center [1288, 615] width 121 height 14
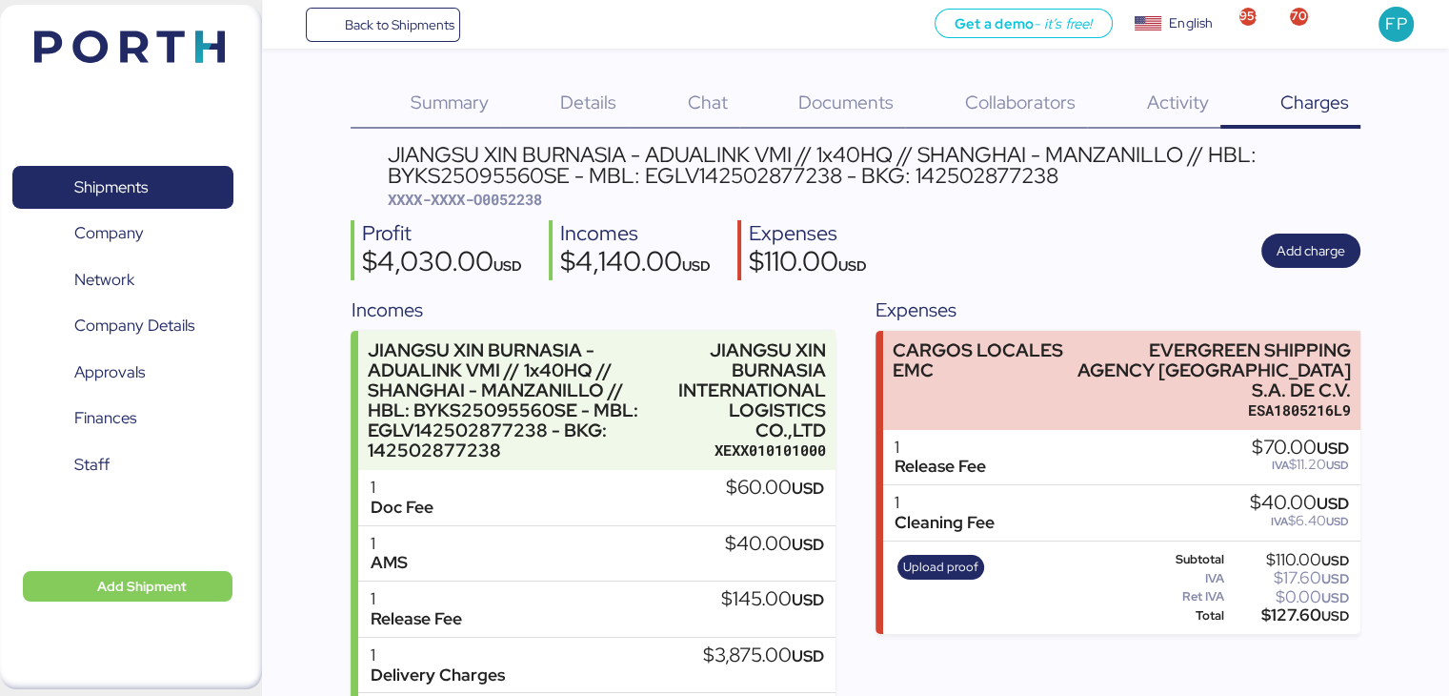
click at [1286, 608] on div "$127.60 USD" at bounding box center [1288, 615] width 121 height 14
copy div "127.60"
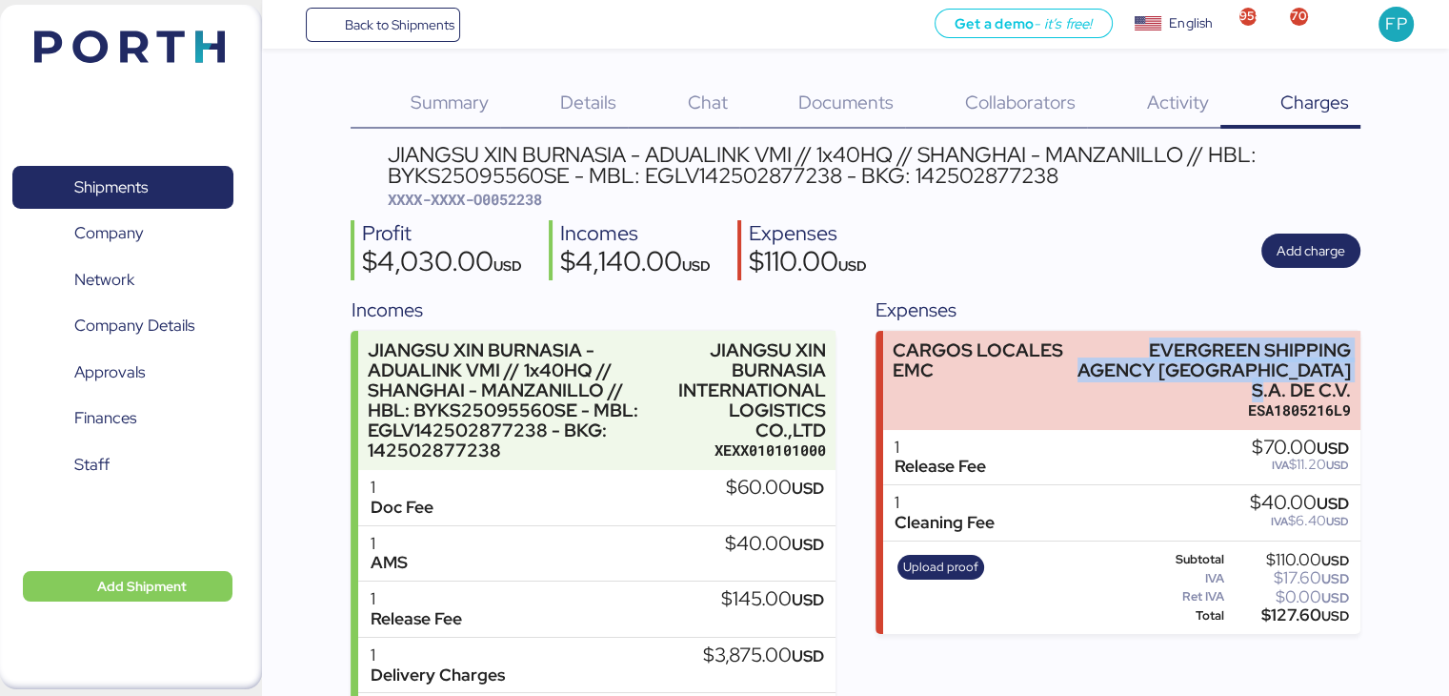
drag, startPoint x: 1144, startPoint y: 342, endPoint x: 1392, endPoint y: 362, distance: 248.5
click at [1392, 362] on div "Summary 0 Details 0 Chat 0 Documents 0 Collaborators 0 Activity 0 Charges 0 JIA…" at bounding box center [724, 421] width 1449 height 842
copy div "EVERGREEN SHIPPING AGENCY MEXICO S.A. DE C.V."
click at [170, 184] on span "Shipments" at bounding box center [122, 187] width 205 height 28
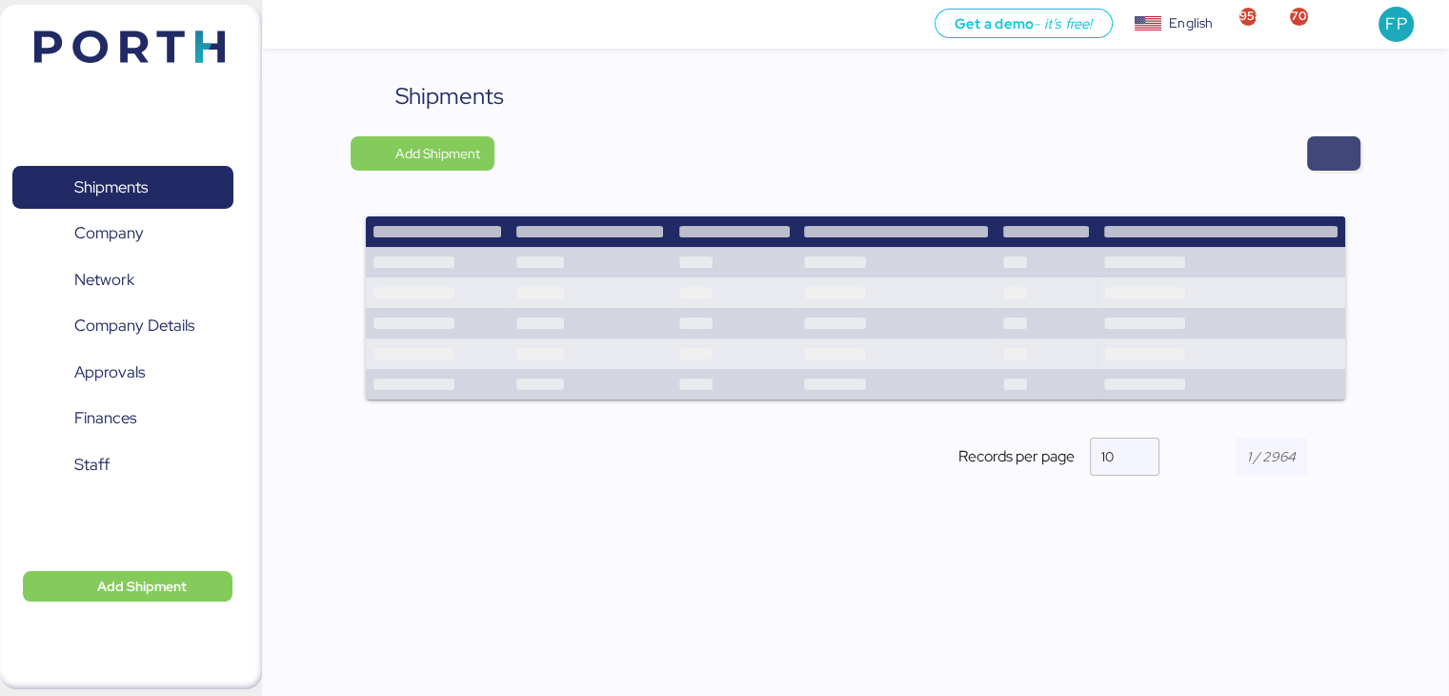
click at [1345, 153] on span "button" at bounding box center [1333, 153] width 53 height 34
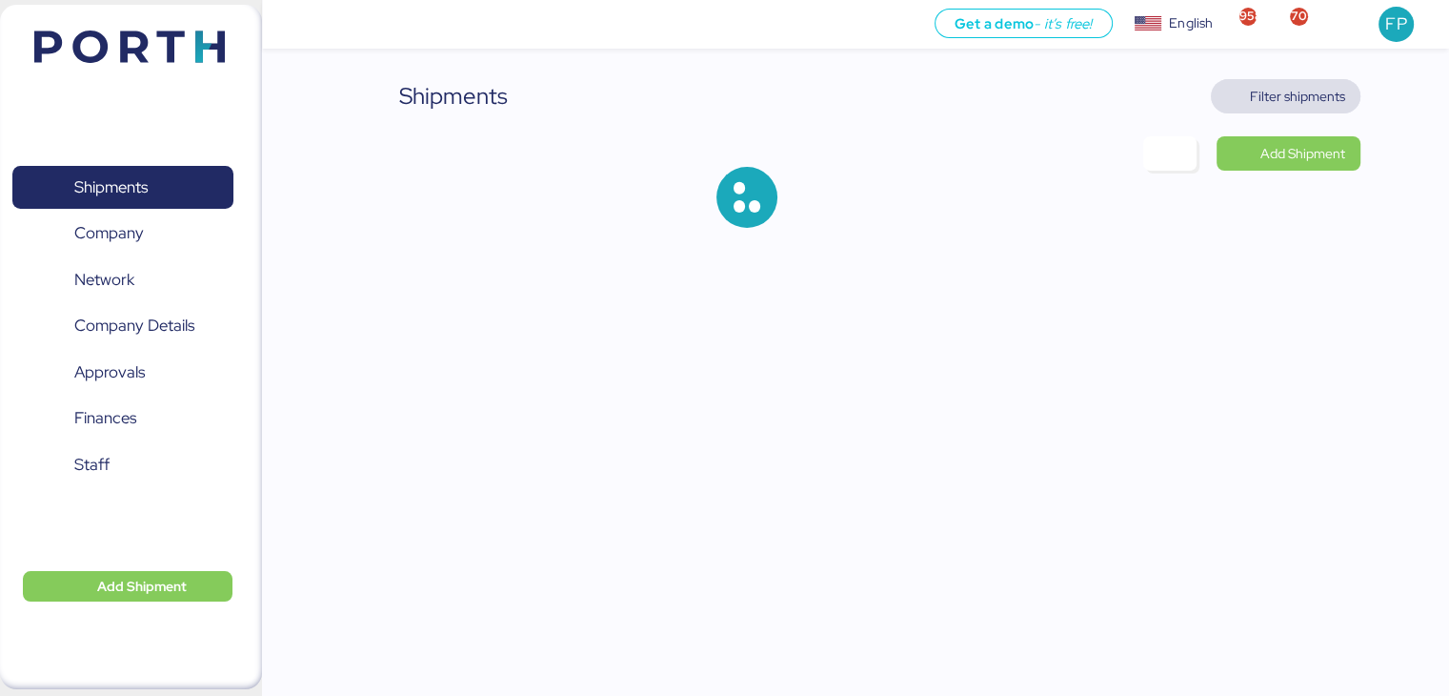
click at [1293, 96] on span "Filter shipments" at bounding box center [1297, 96] width 95 height 23
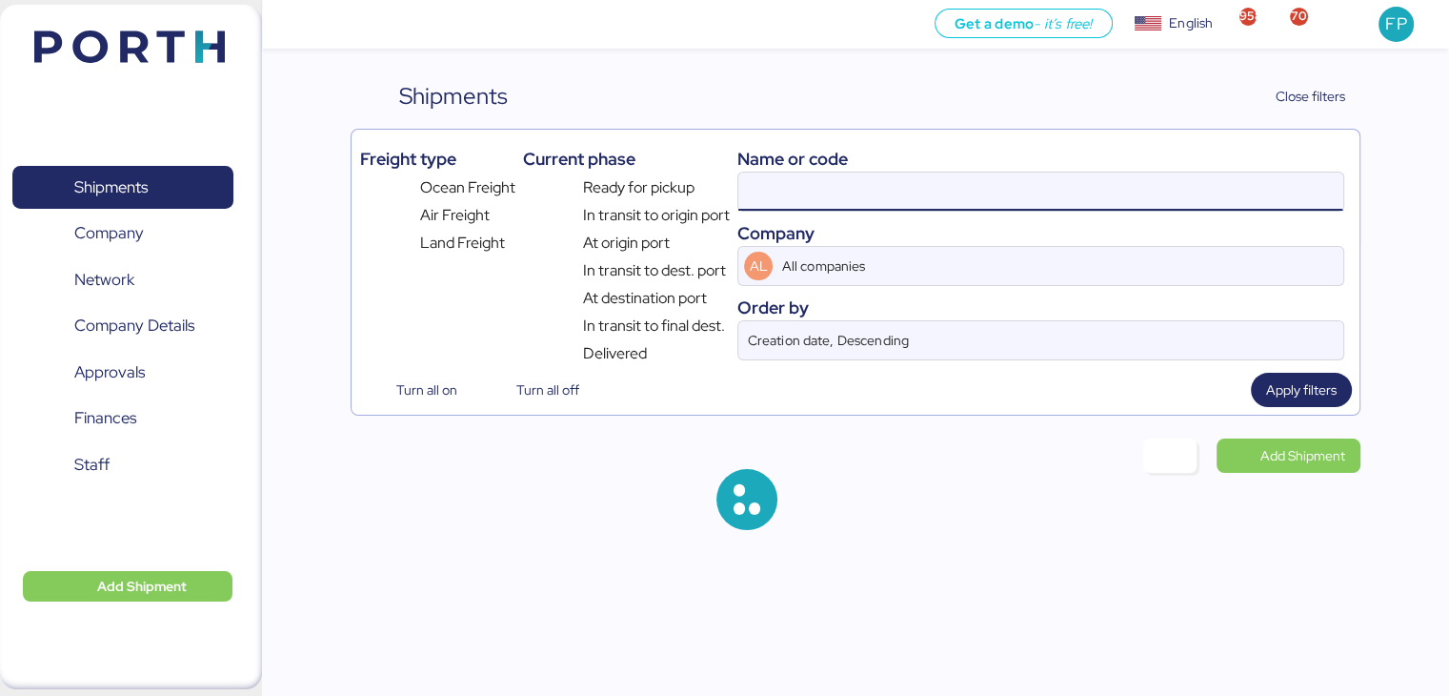
click at [819, 190] on input at bounding box center [1040, 191] width 604 height 38
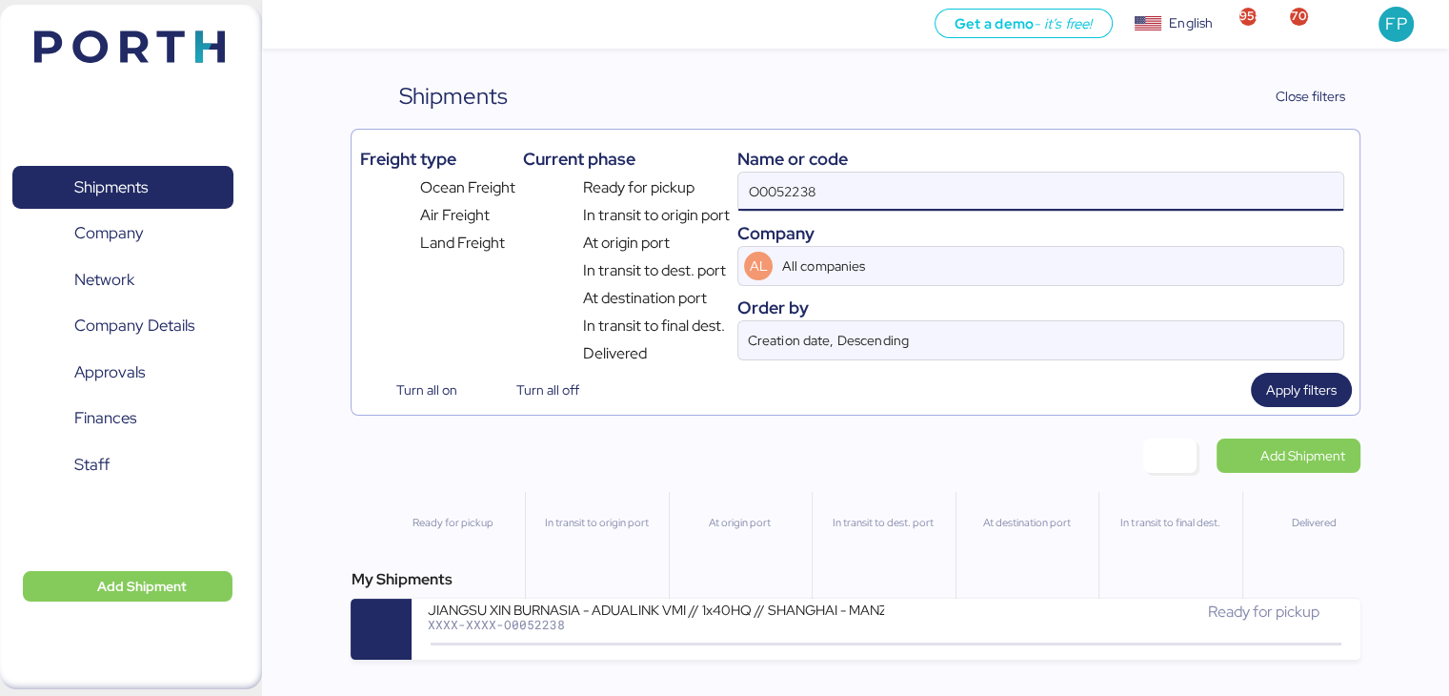
click at [819, 190] on input "O0052238" at bounding box center [1040, 191] width 604 height 38
paste input "085"
type input "O0052085"
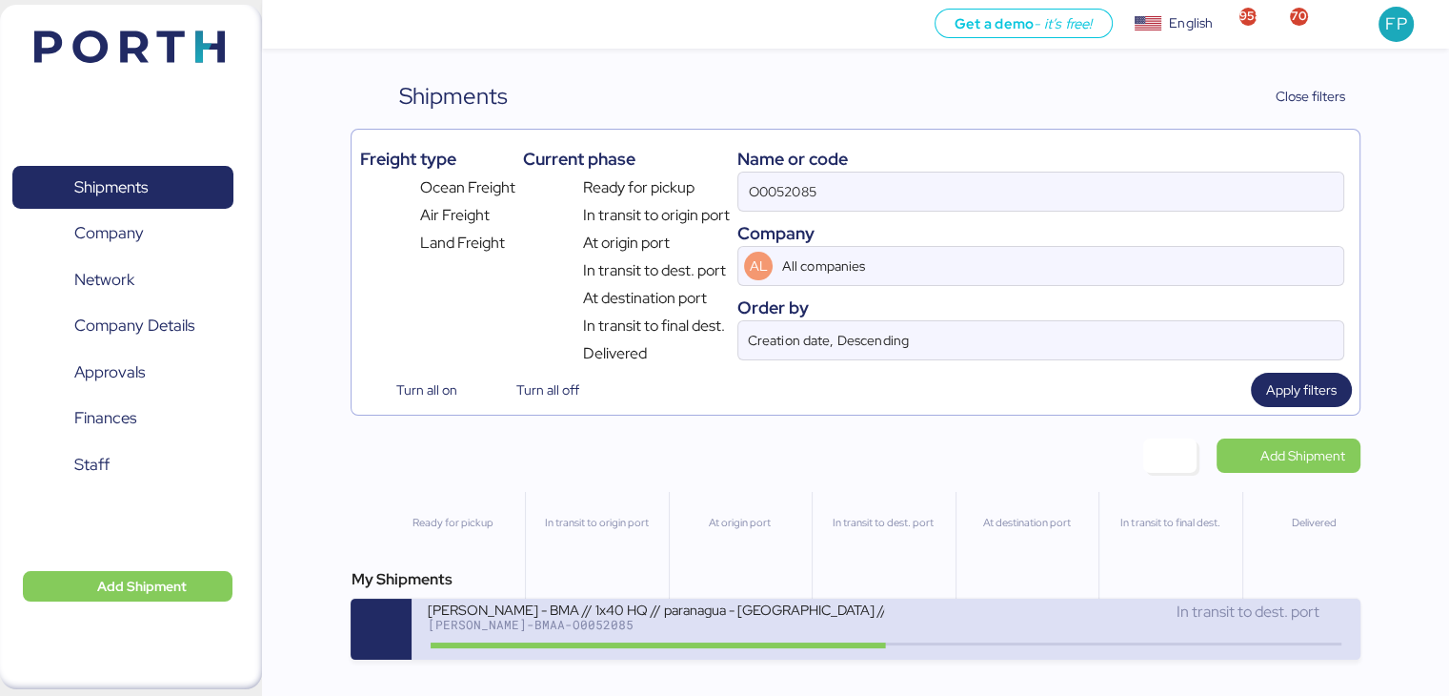
click at [616, 630] on div "BERT-BMAA-O0052085" at bounding box center [655, 623] width 457 height 13
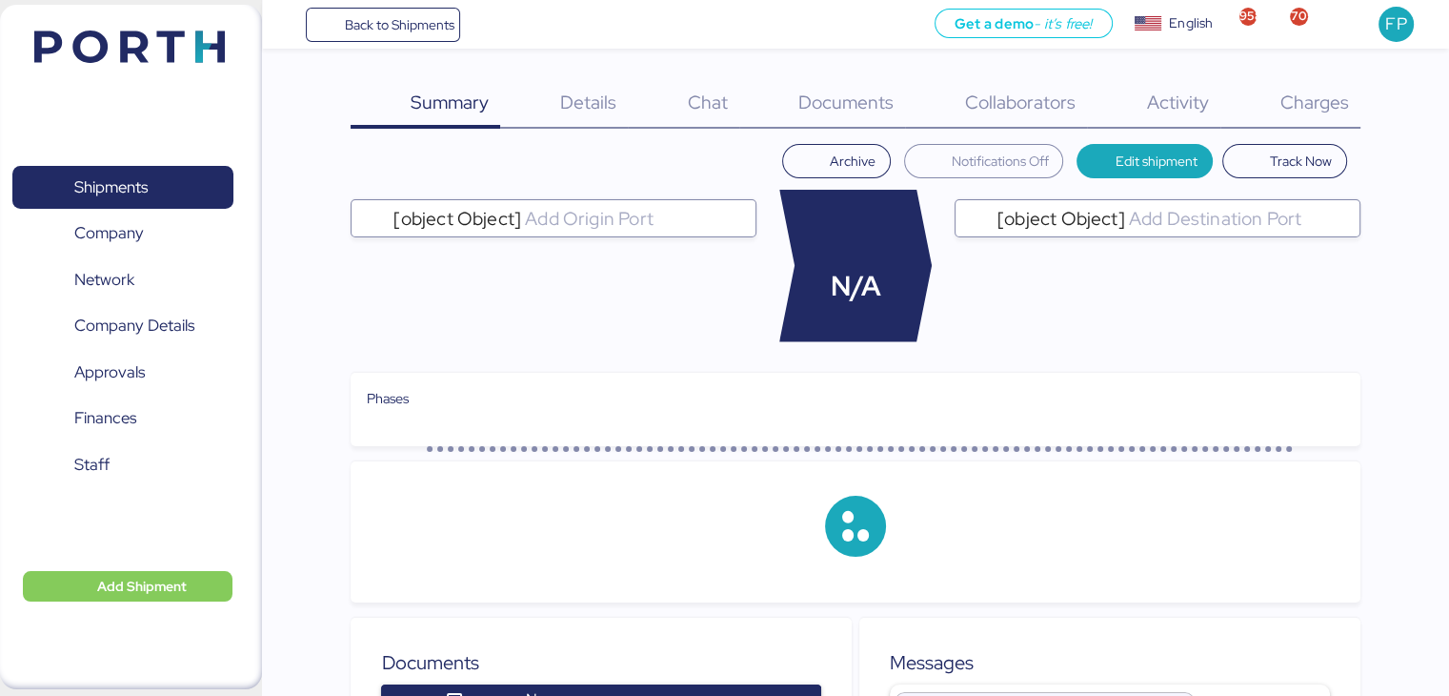
click at [1330, 106] on span "Charges" at bounding box center [1314, 102] width 69 height 25
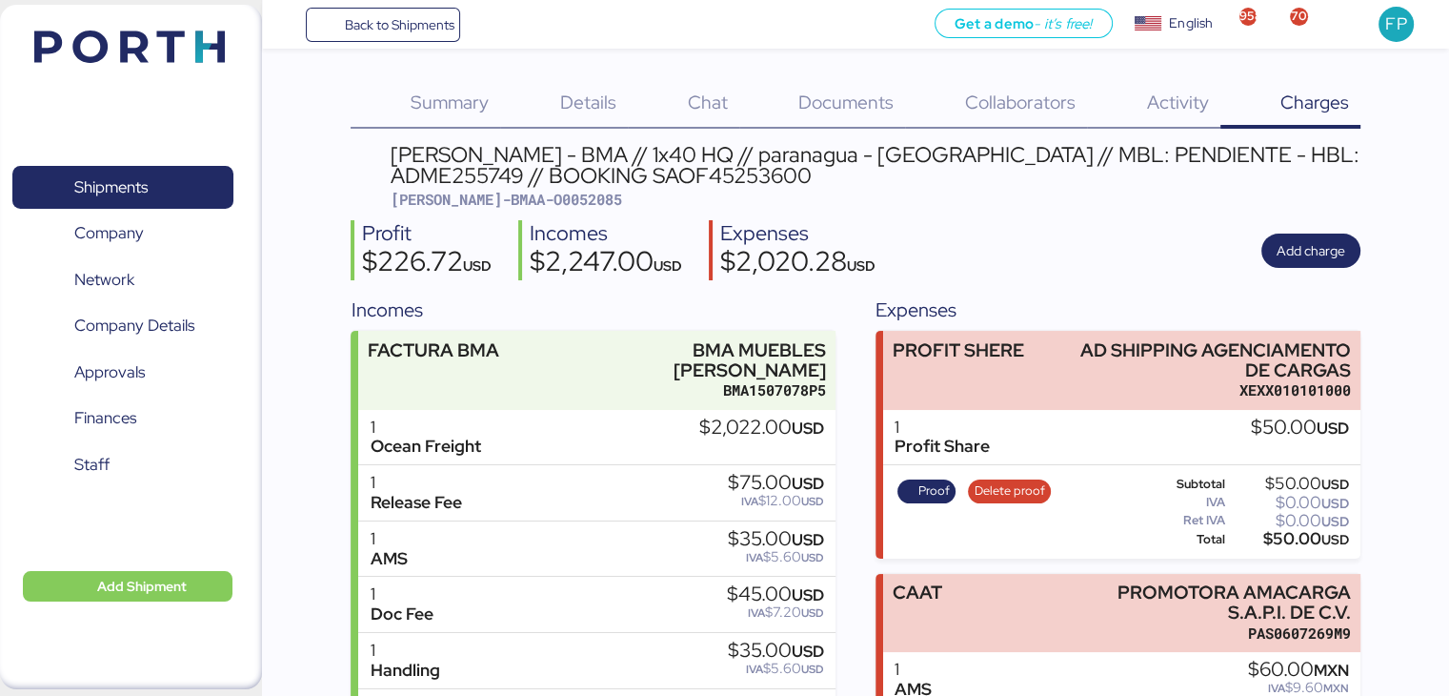
click at [515, 199] on span "BERT-BMAA-O0052085" at bounding box center [507, 199] width 232 height 19
copy span "O0052085"
click at [172, 173] on span "Shipments" at bounding box center [122, 187] width 205 height 28
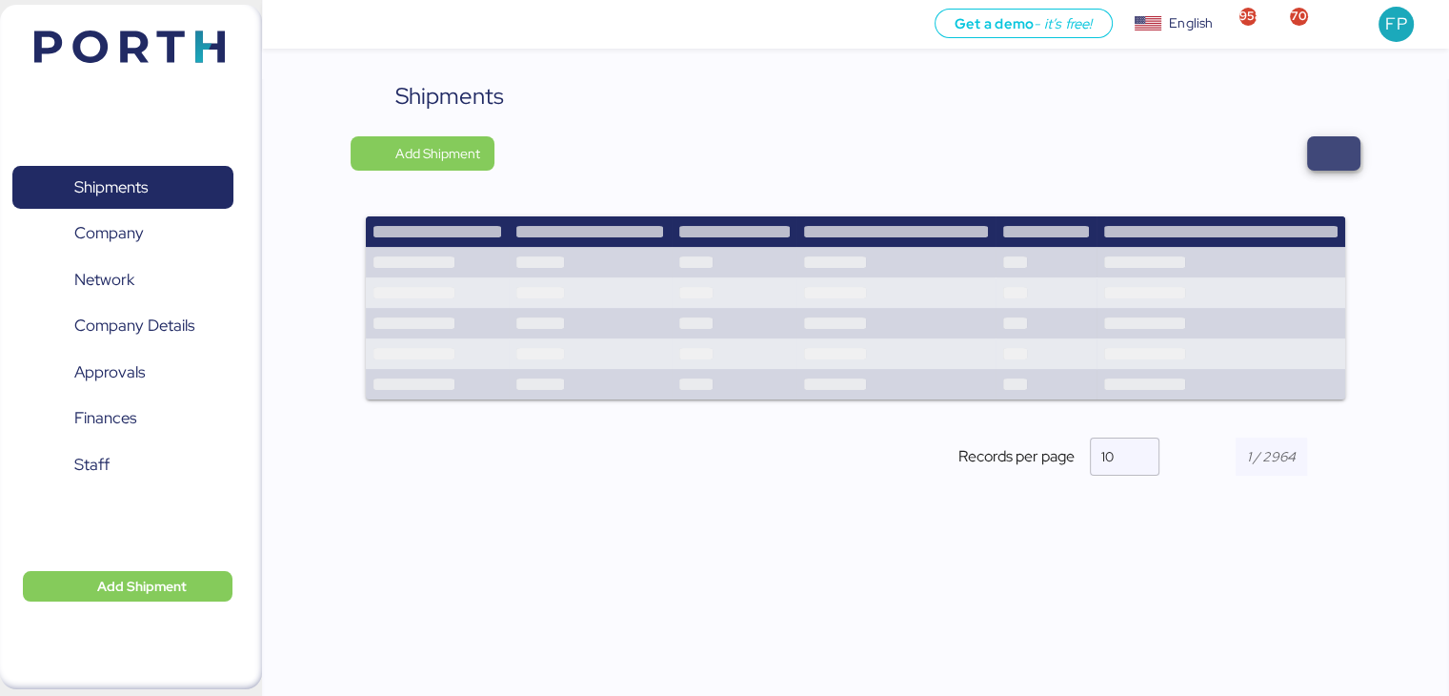
click at [1354, 150] on span "button" at bounding box center [1333, 153] width 53 height 34
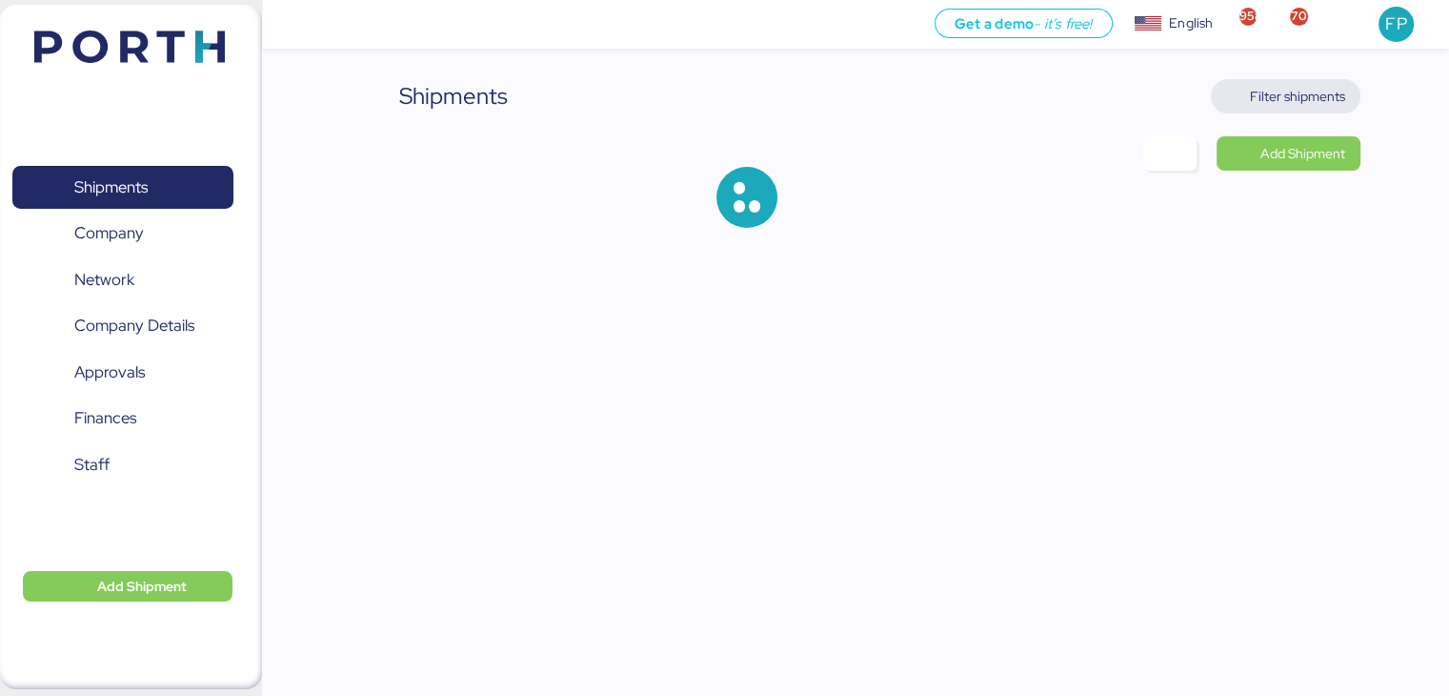
click at [1276, 92] on span "Filter shipments" at bounding box center [1297, 96] width 95 height 23
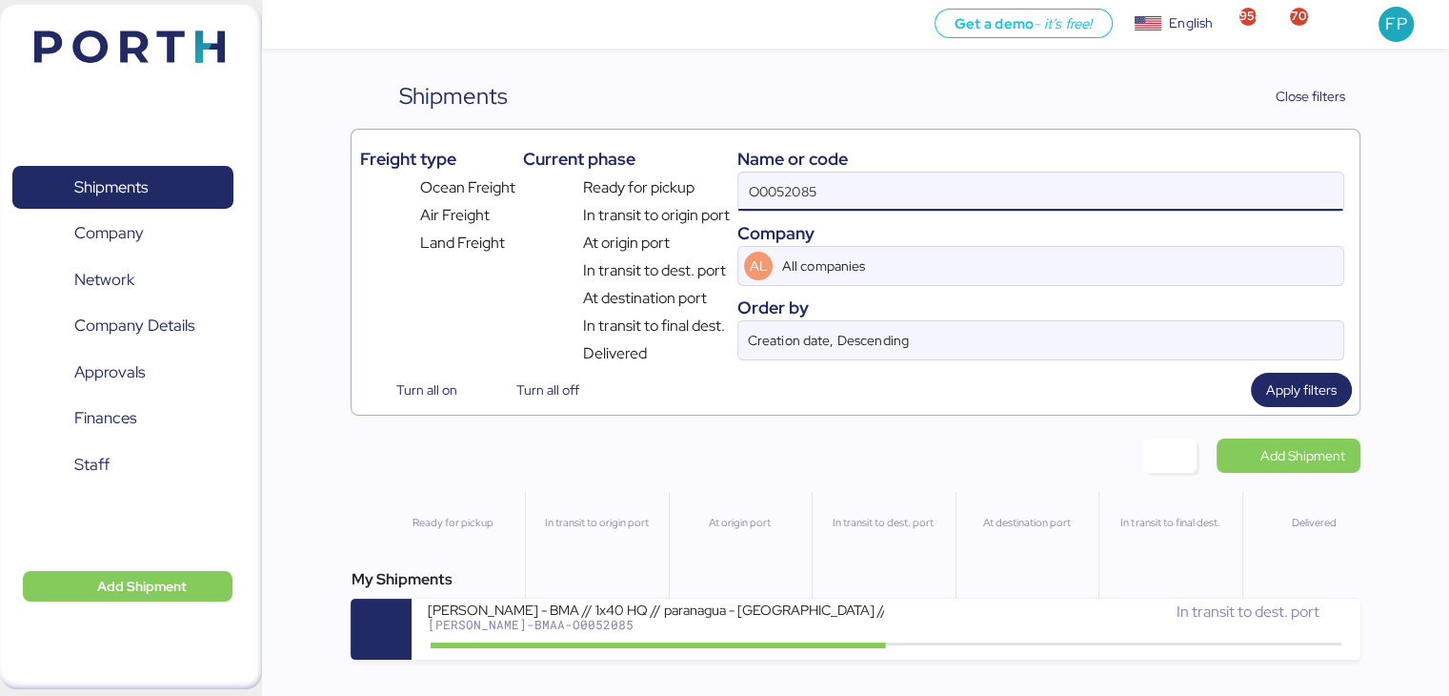
click at [767, 191] on input "O0052085" at bounding box center [1040, 191] width 604 height 38
paste input "132"
type input "O0052132"
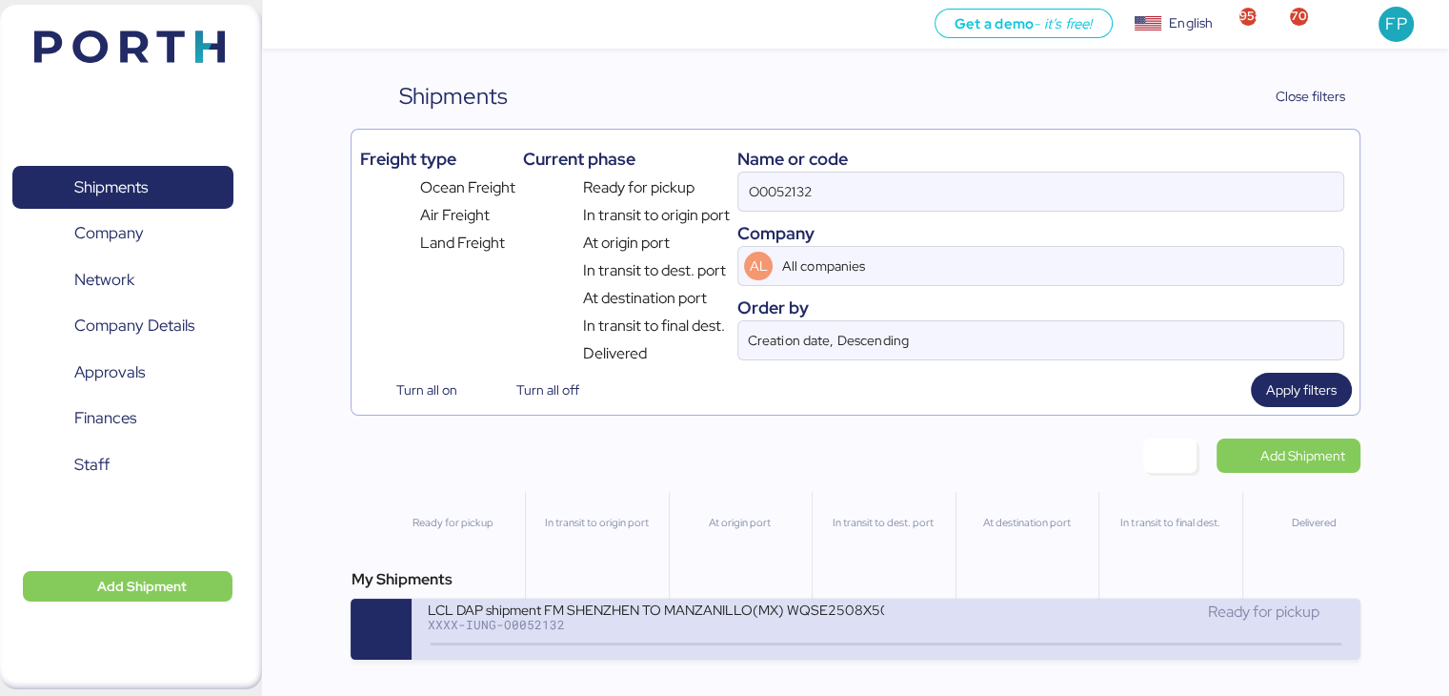
click at [661, 628] on div "XXXX-IUNG-O0052132" at bounding box center [655, 623] width 457 height 13
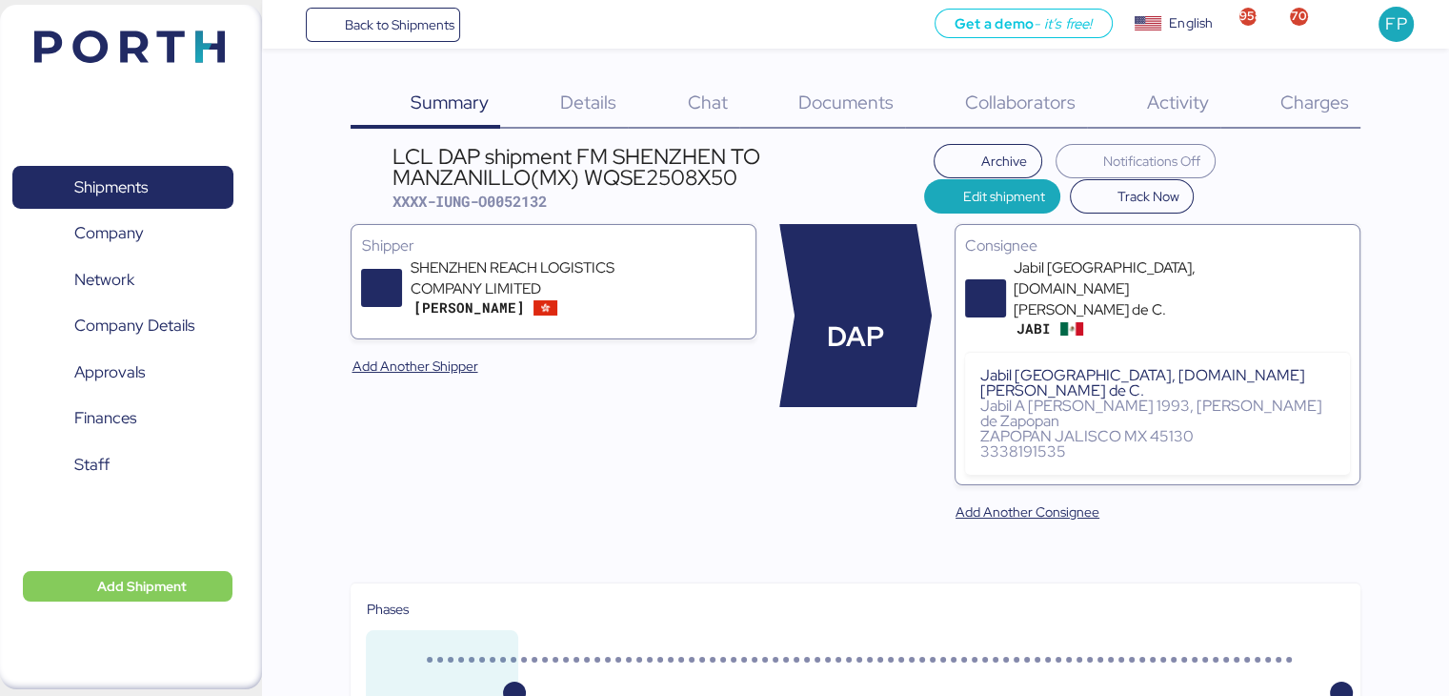
click at [1276, 123] on div "Charges 0" at bounding box center [1290, 104] width 140 height 50
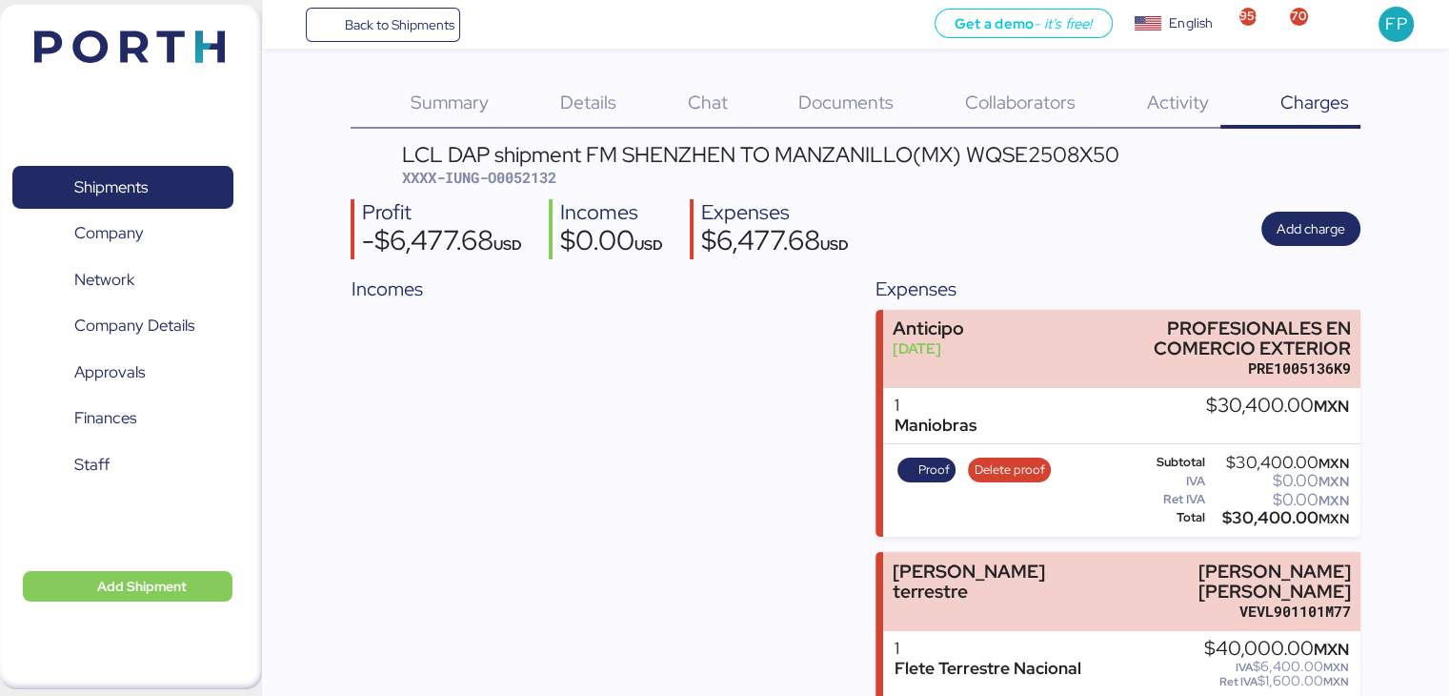
click at [505, 180] on span "XXXX-IUNG-O0052132" at bounding box center [479, 177] width 154 height 19
copy span "O0052132"
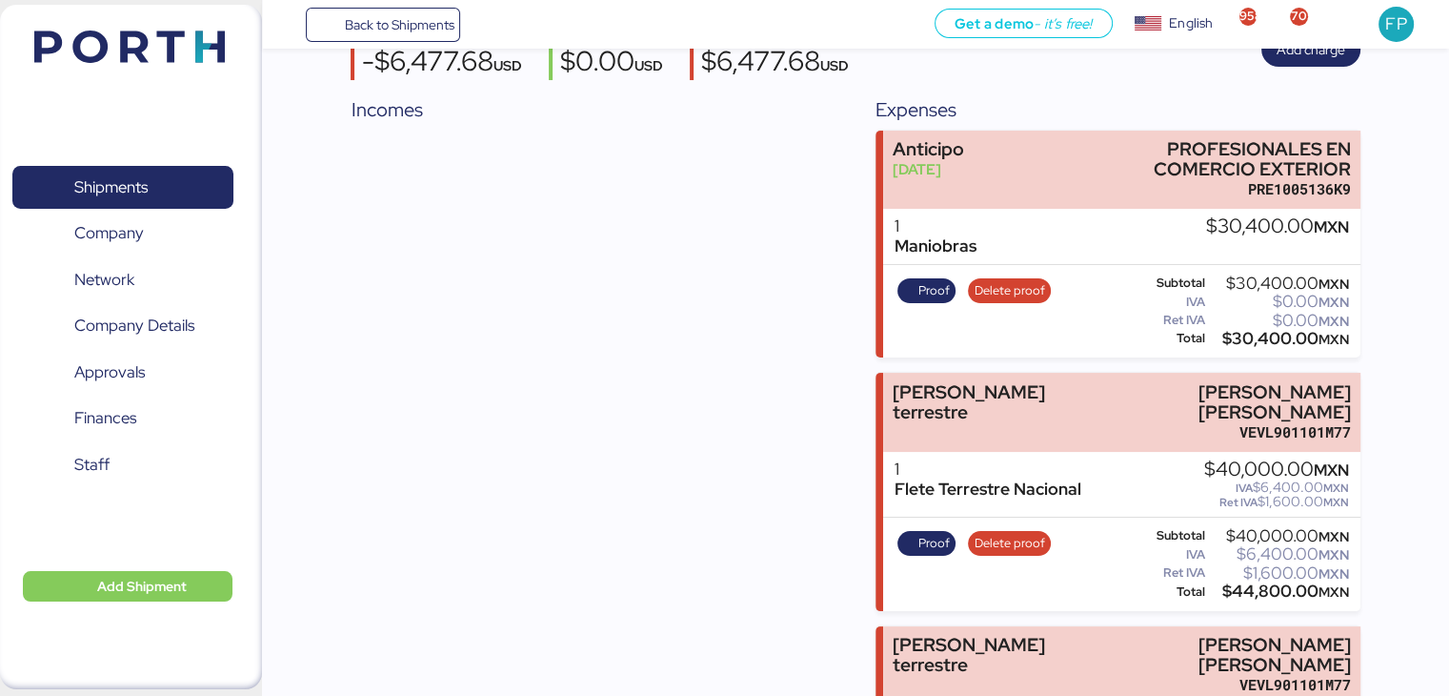
scroll to position [143, 0]
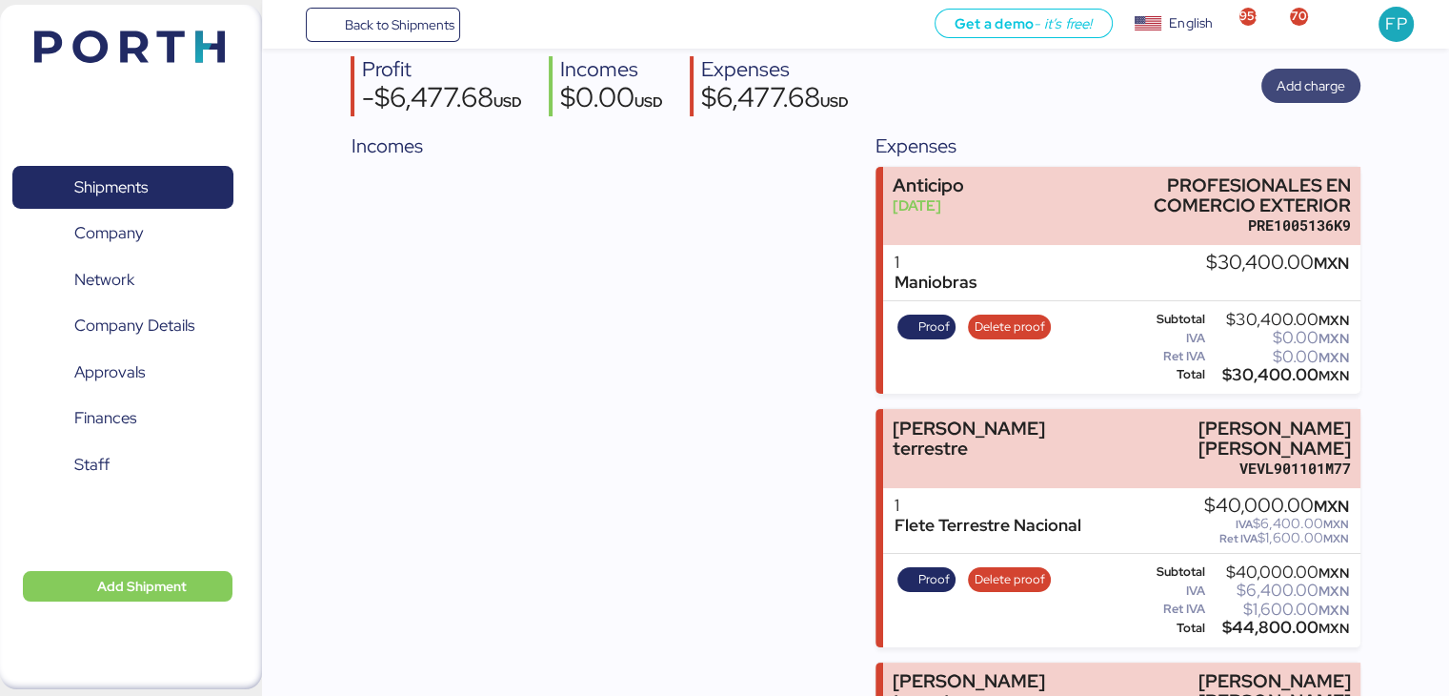
click at [1329, 85] on span "Add charge" at bounding box center [1311, 85] width 69 height 23
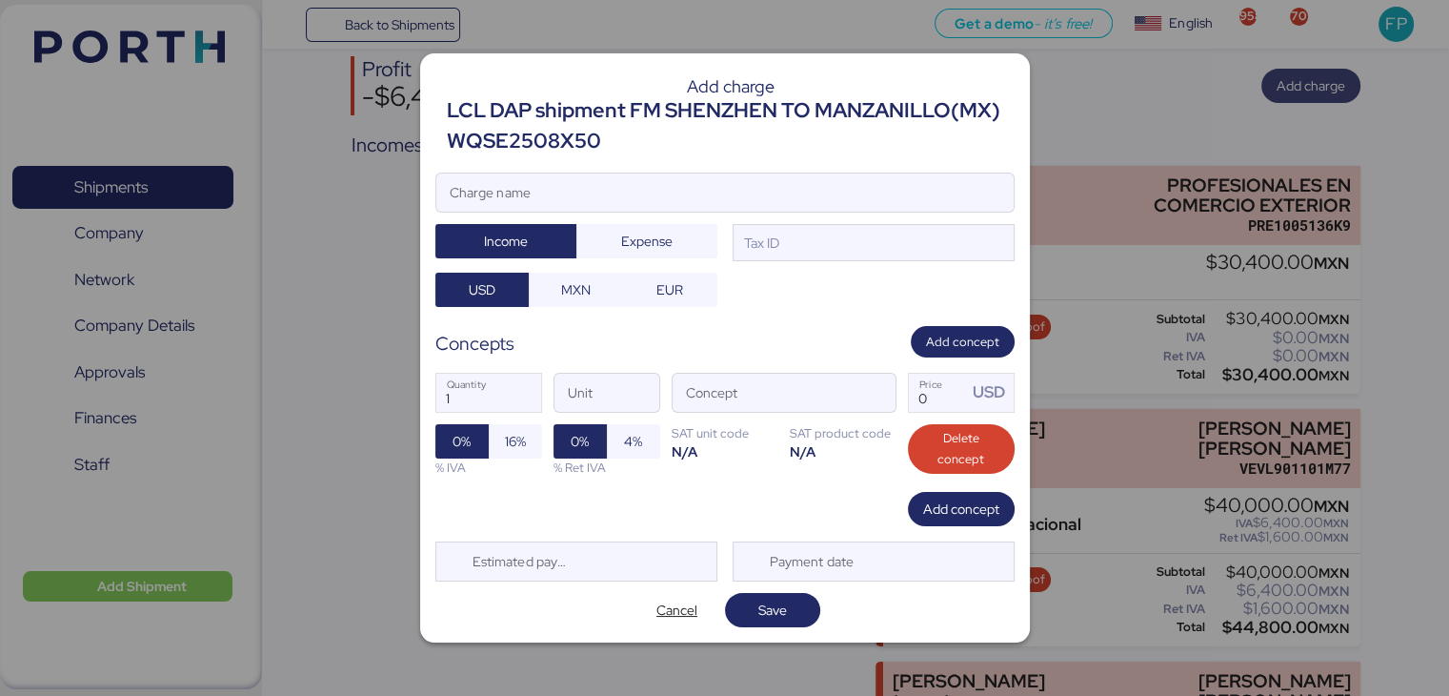
scroll to position [0, 0]
click at [617, 189] on input "Charge name" at bounding box center [724, 192] width 577 height 38
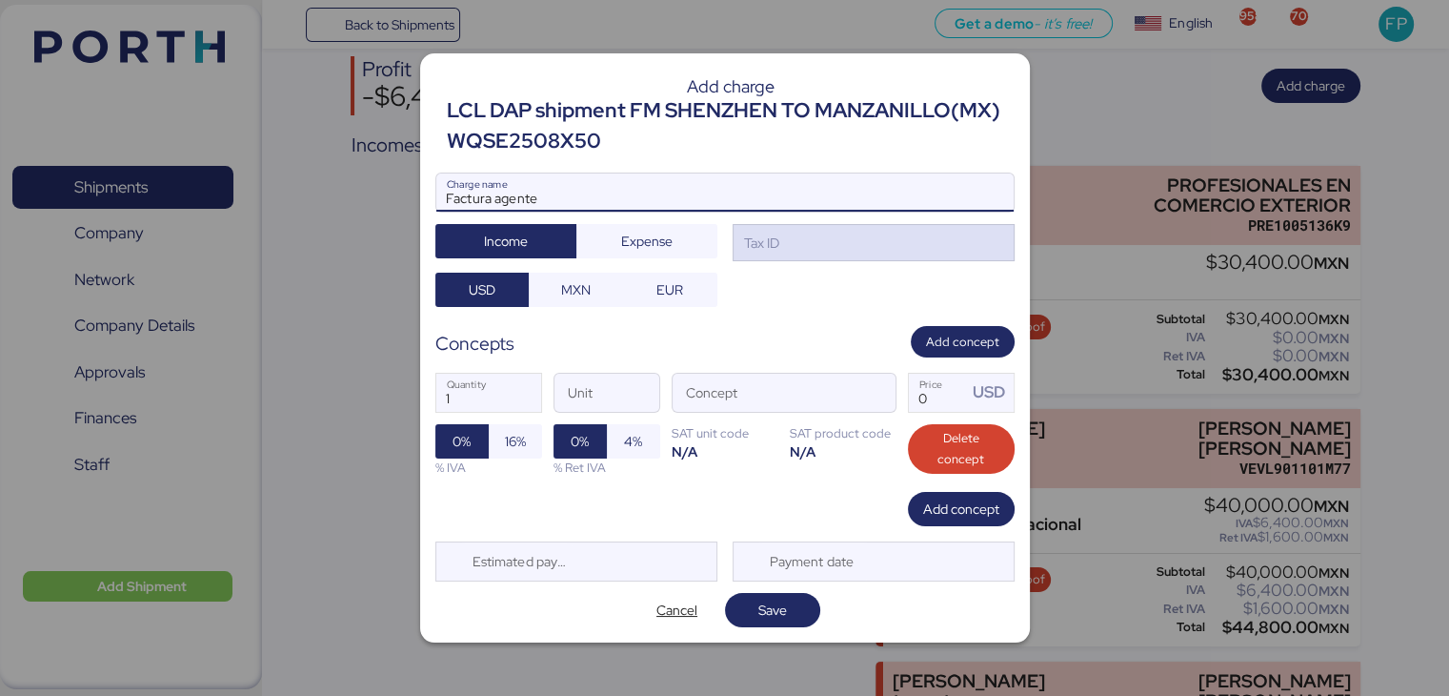
type input "Factura agente"
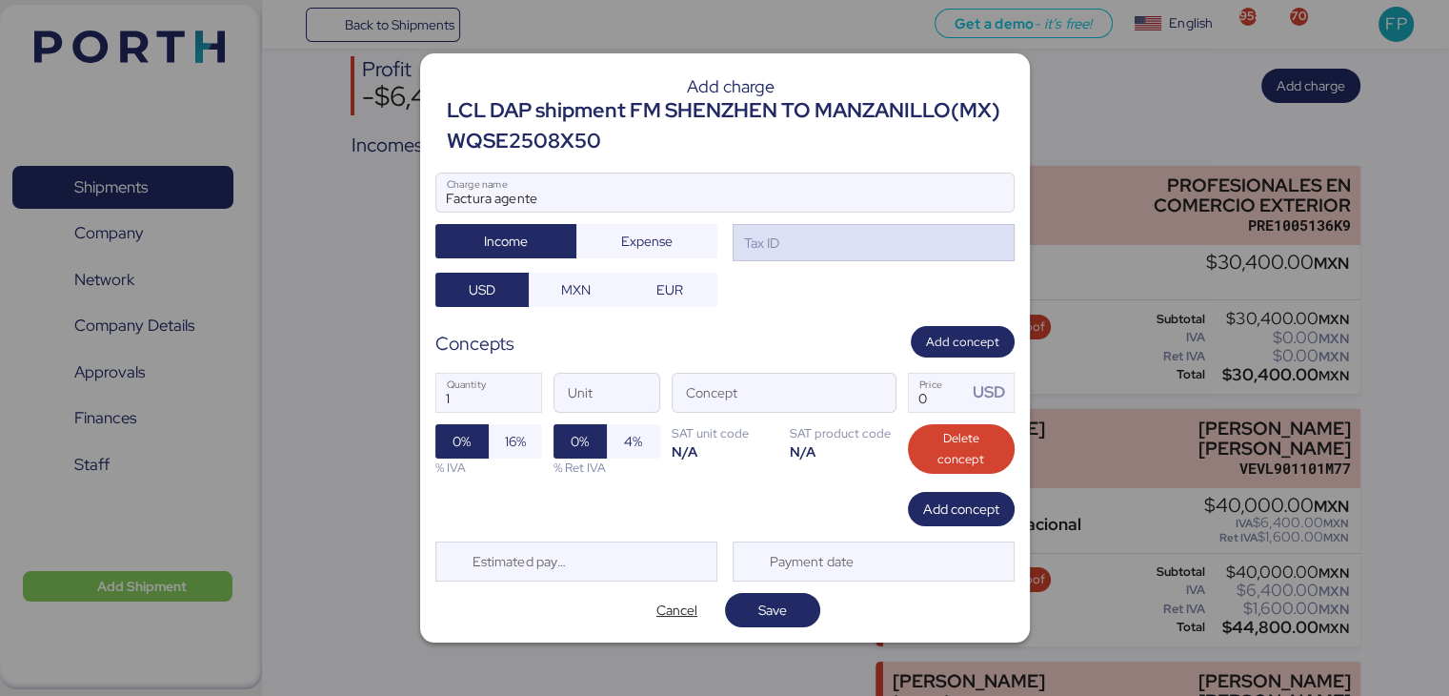
click at [843, 241] on div "Tax ID" at bounding box center [874, 243] width 282 height 38
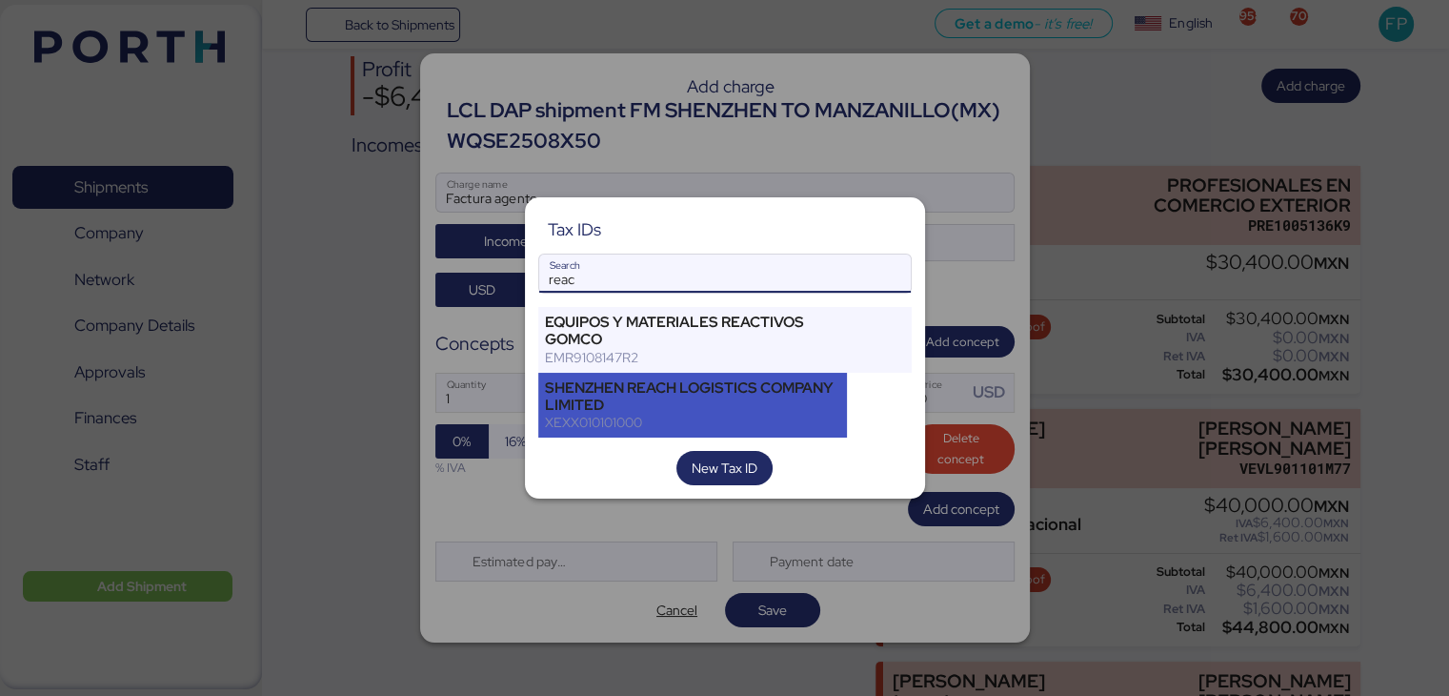
type input "reac"
click at [617, 386] on div "SHENZHEN REACH LOGISTICS COMPANY LIMITED" at bounding box center [693, 396] width 296 height 34
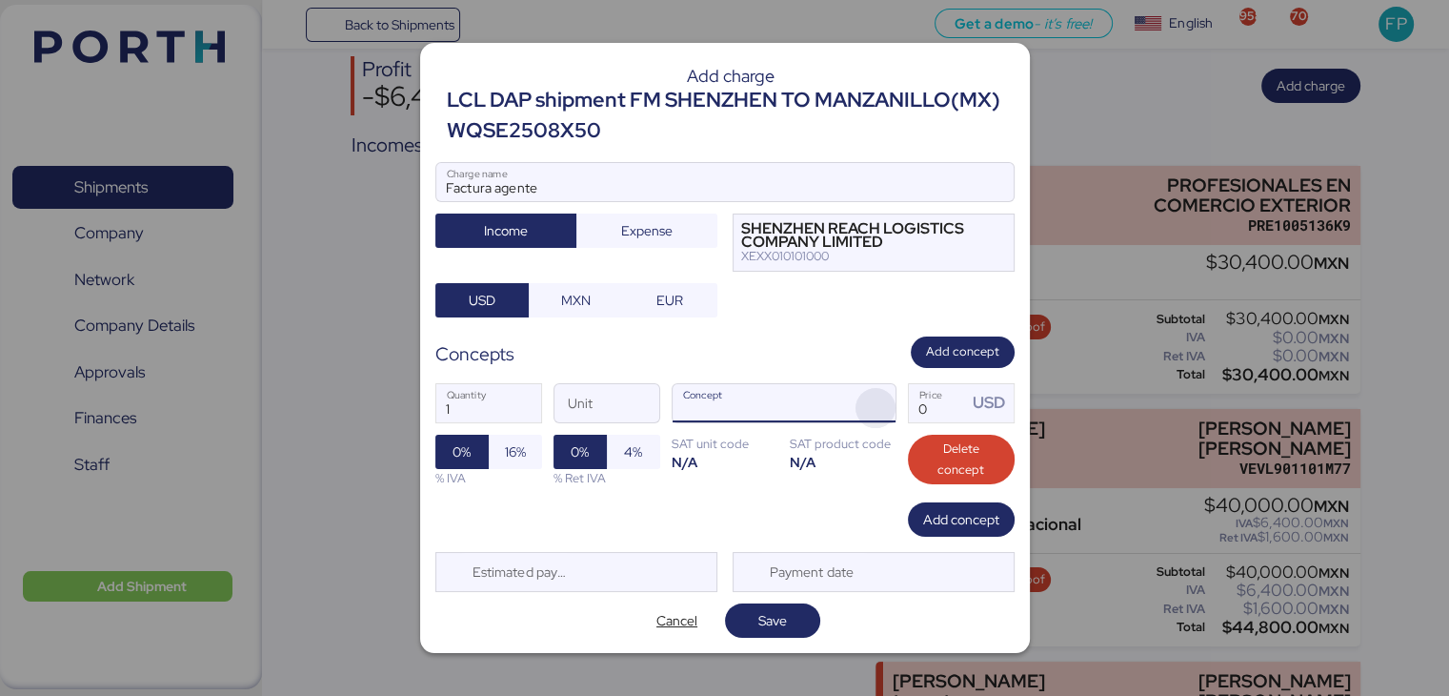
click at [870, 416] on span "button" at bounding box center [876, 408] width 40 height 40
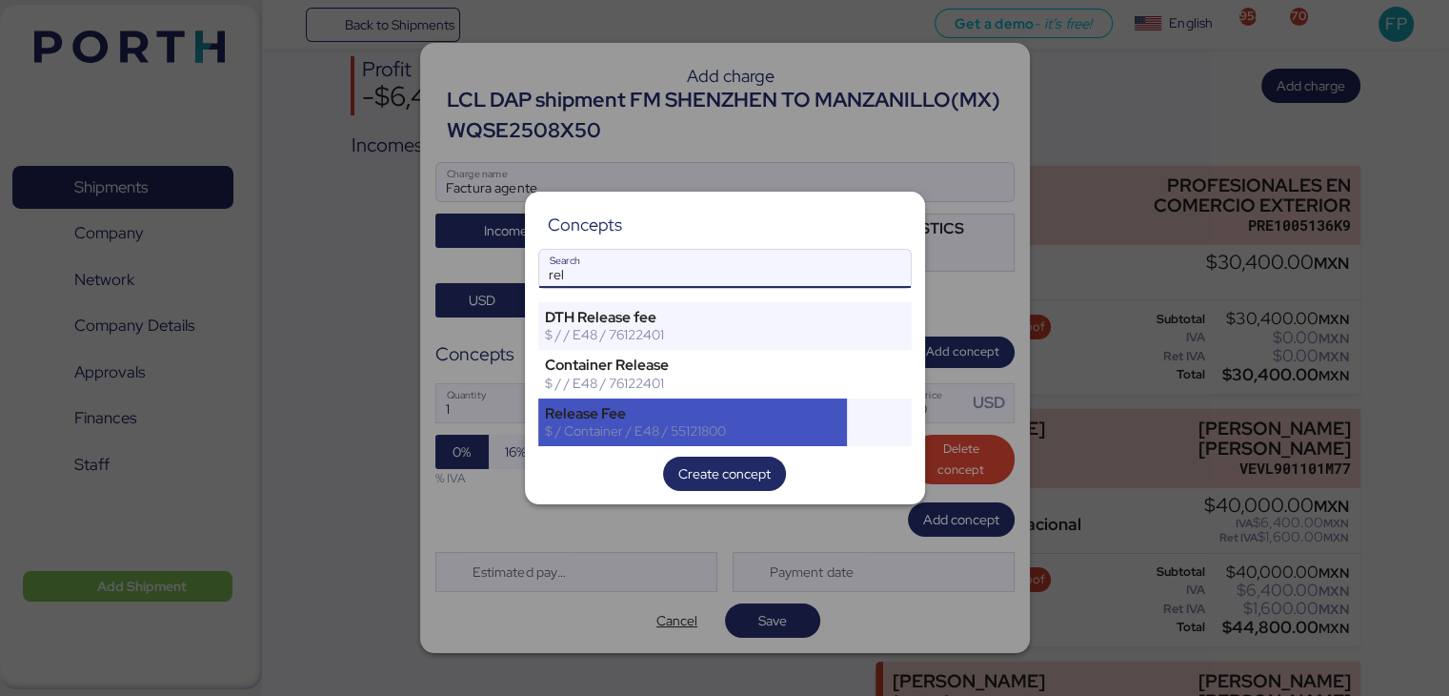
type input "rel"
click at [697, 416] on div "Release Fee" at bounding box center [693, 413] width 296 height 17
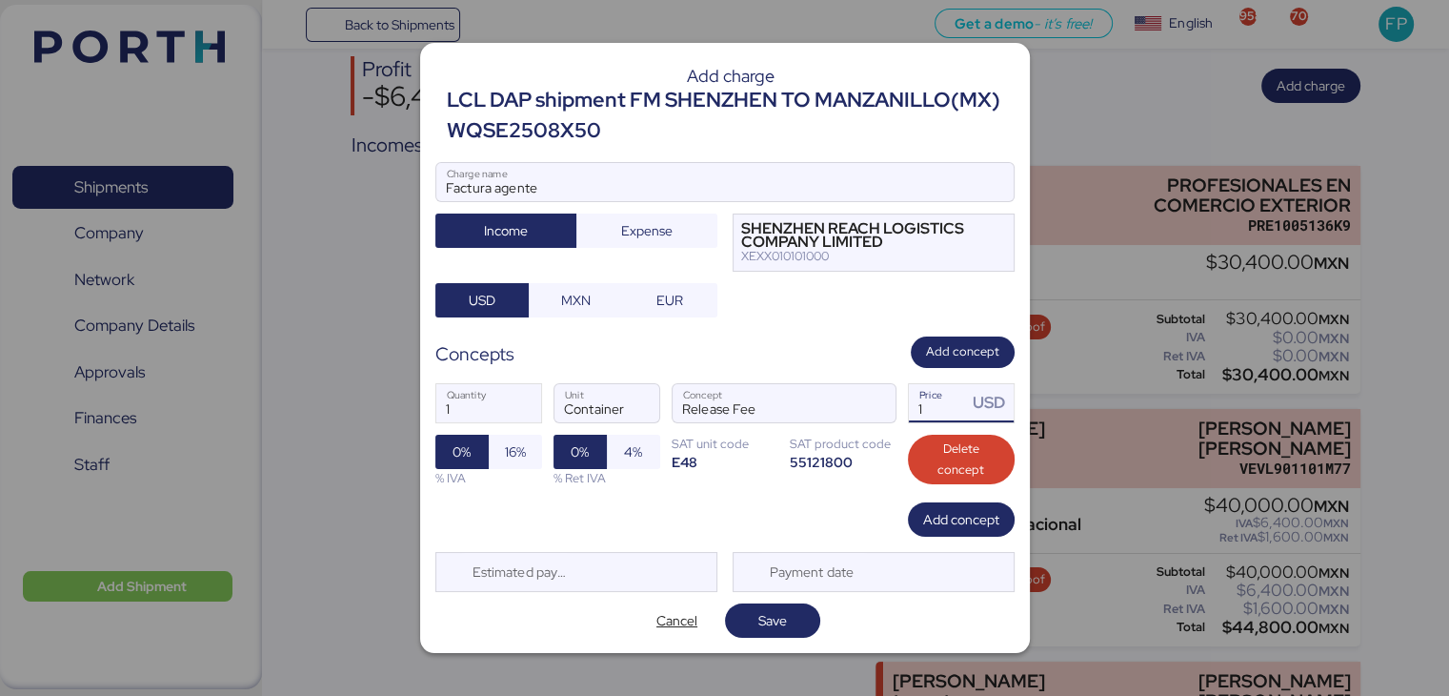
click at [957, 417] on input "1" at bounding box center [938, 403] width 59 height 38
type input "240"
click at [474, 413] on input "1" at bounding box center [488, 403] width 105 height 38
click at [786, 597] on div "Add charge LCL DAP shipment FM SHENZHEN TO MANZANILLO(MX) WQSE2508X50 Factura a…" at bounding box center [725, 348] width 610 height 610
click at [788, 607] on span "Save" at bounding box center [772, 620] width 65 height 27
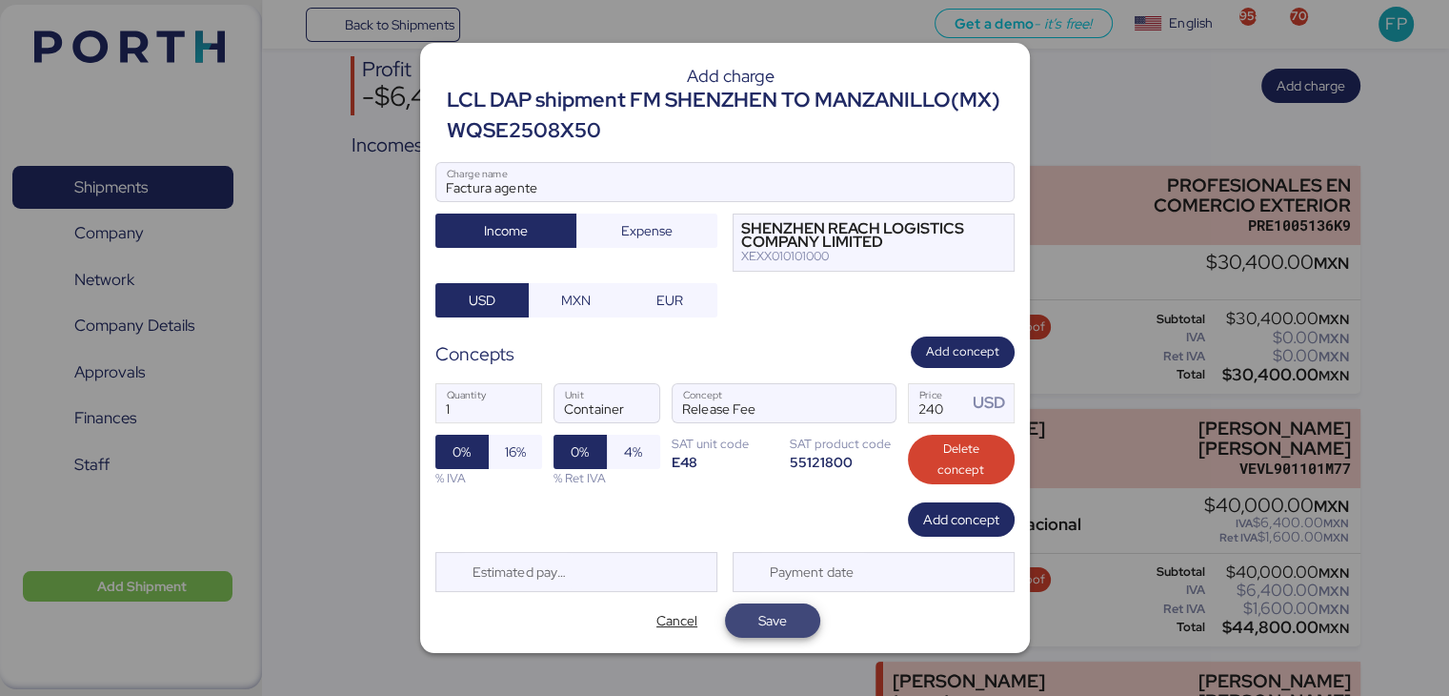
type input "4"
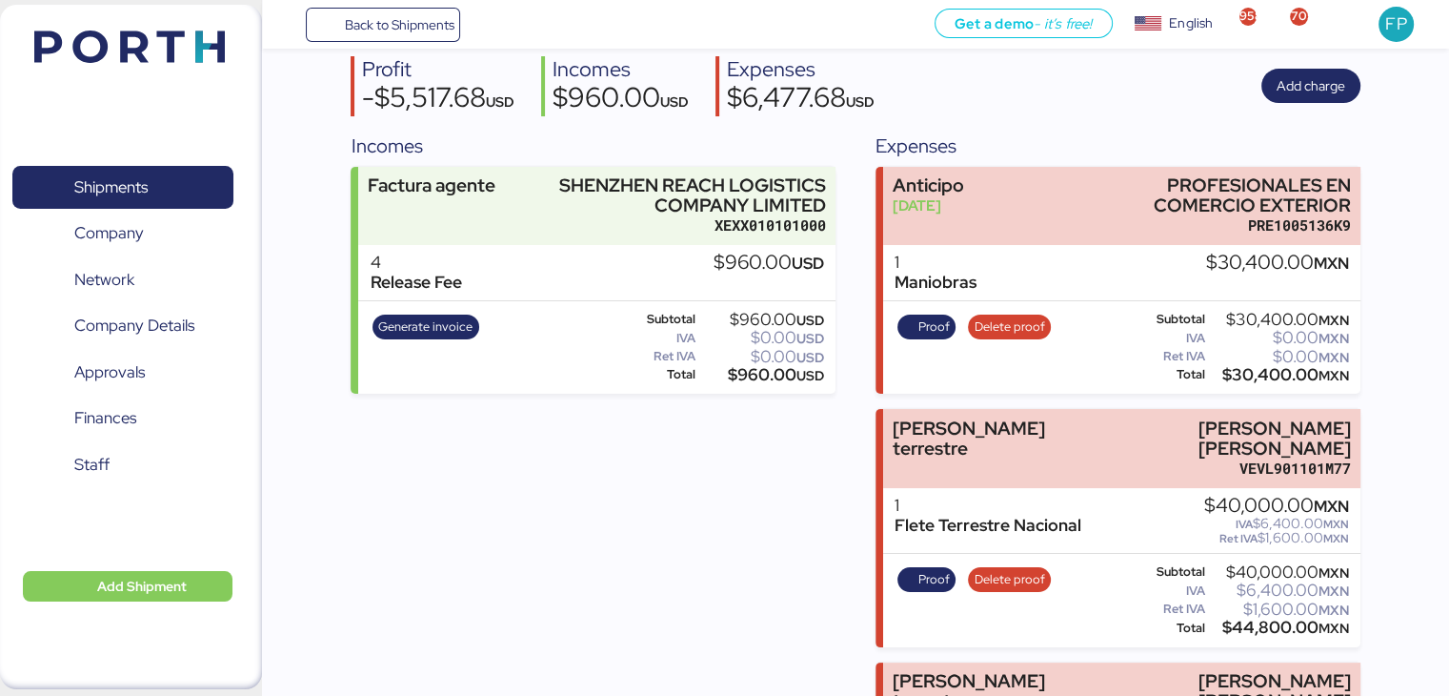
scroll to position [159, 0]
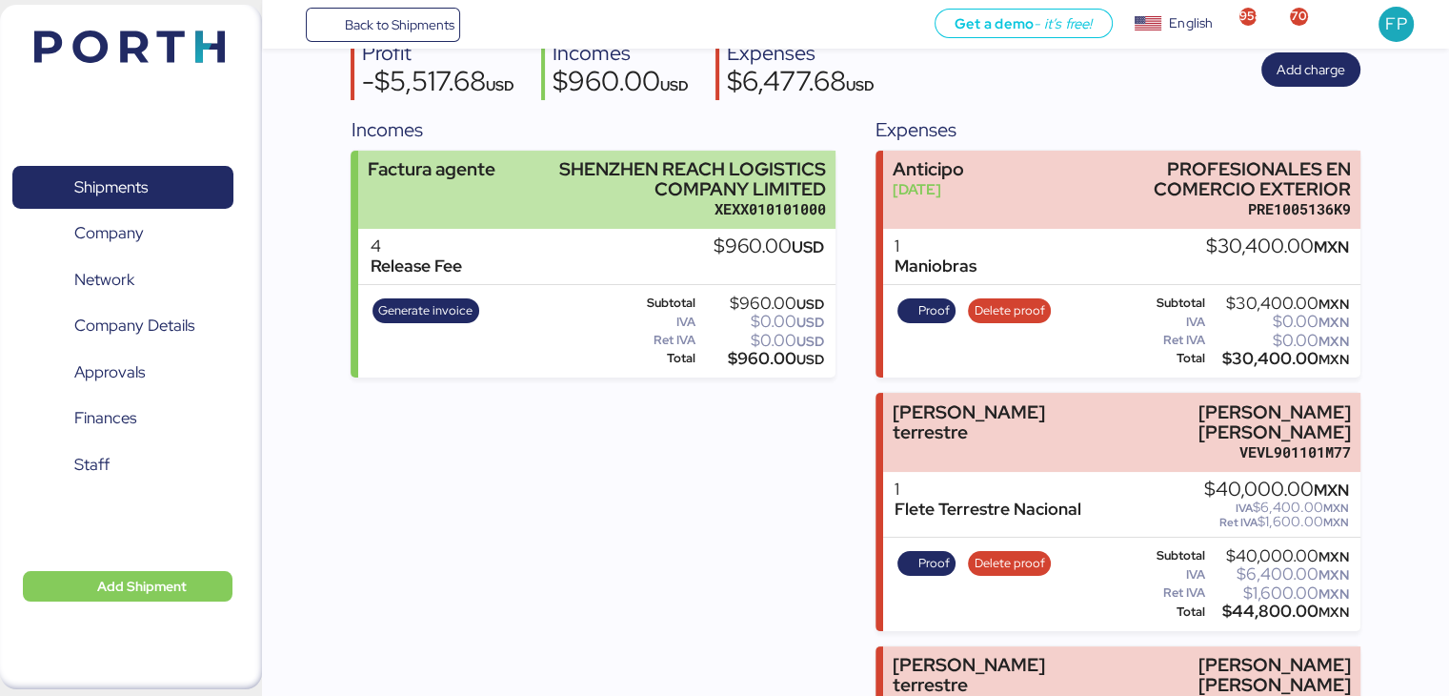
click at [587, 191] on div "SHENZHEN REACH LOGISTICS COMPANY LIMITED" at bounding box center [689, 179] width 275 height 40
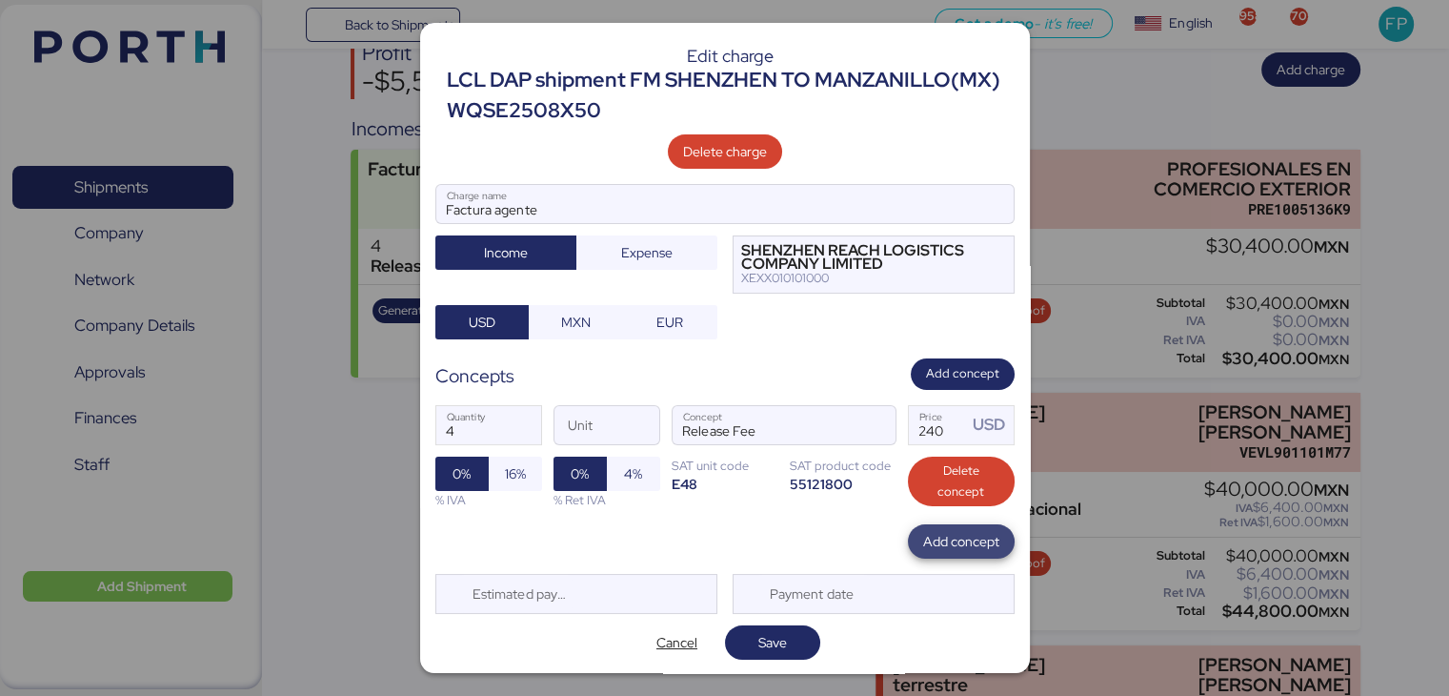
click at [908, 529] on span "Add concept" at bounding box center [961, 541] width 107 height 34
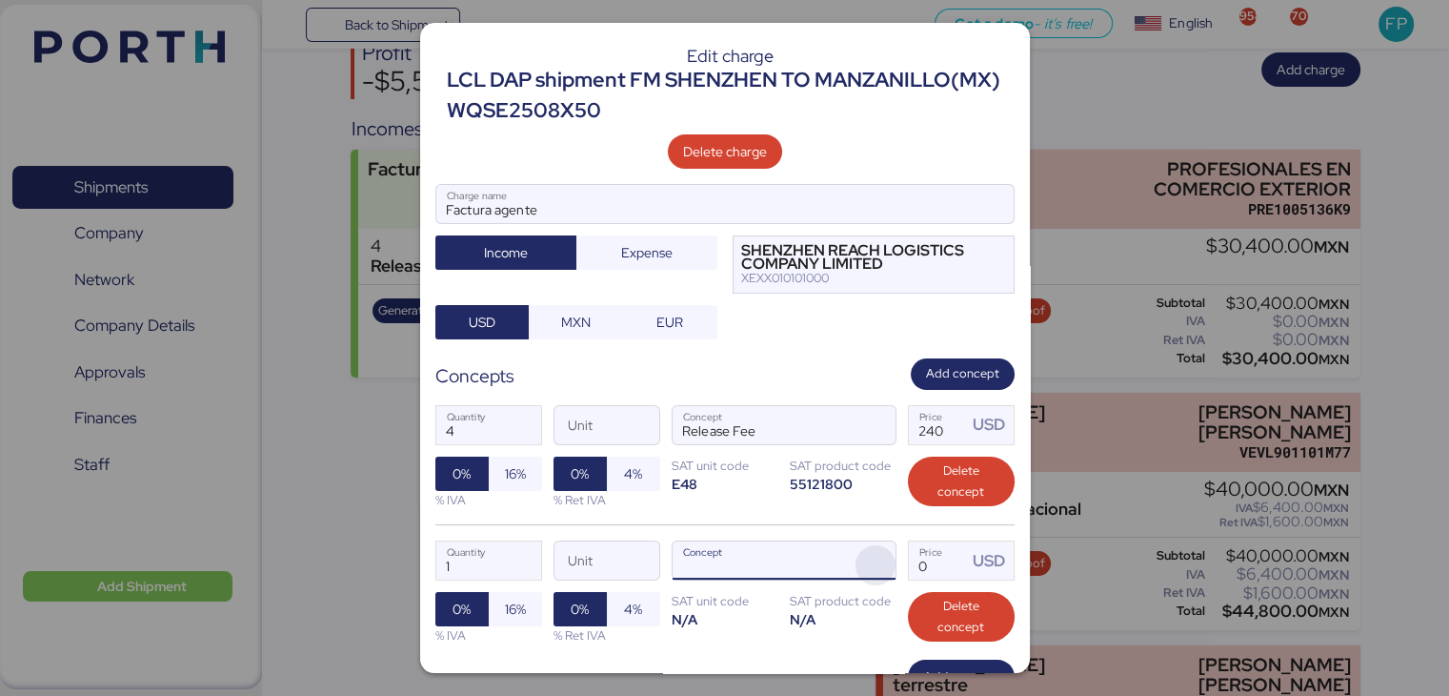
click at [857, 551] on span "button" at bounding box center [876, 565] width 40 height 40
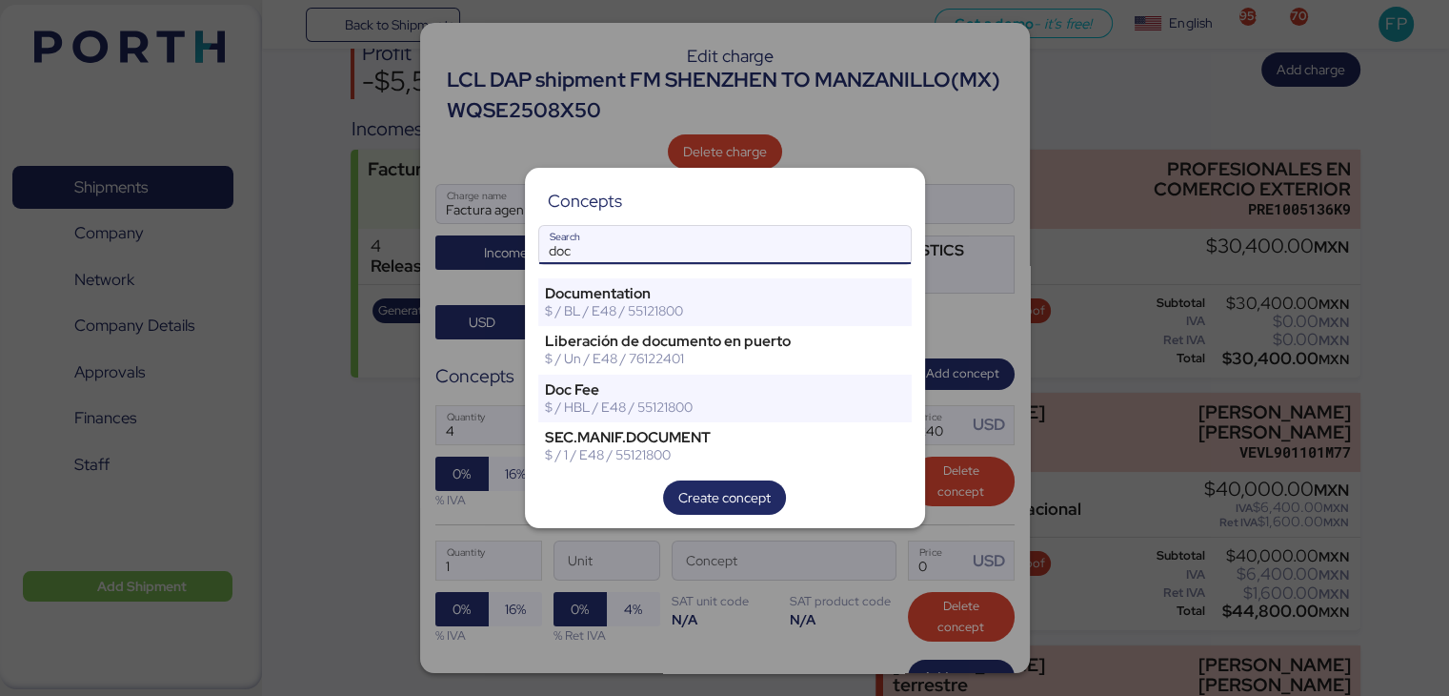
type input "doc"
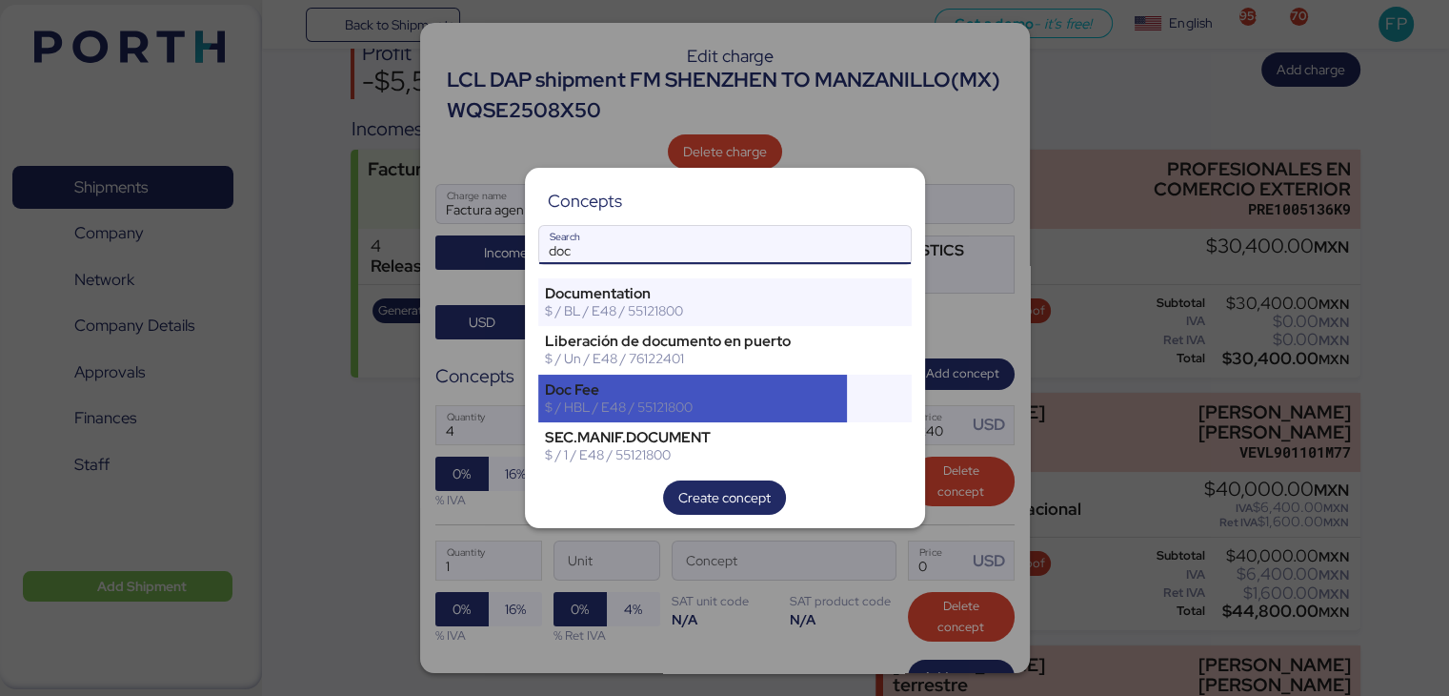
click at [736, 396] on div "Doc Fee" at bounding box center [693, 389] width 296 height 17
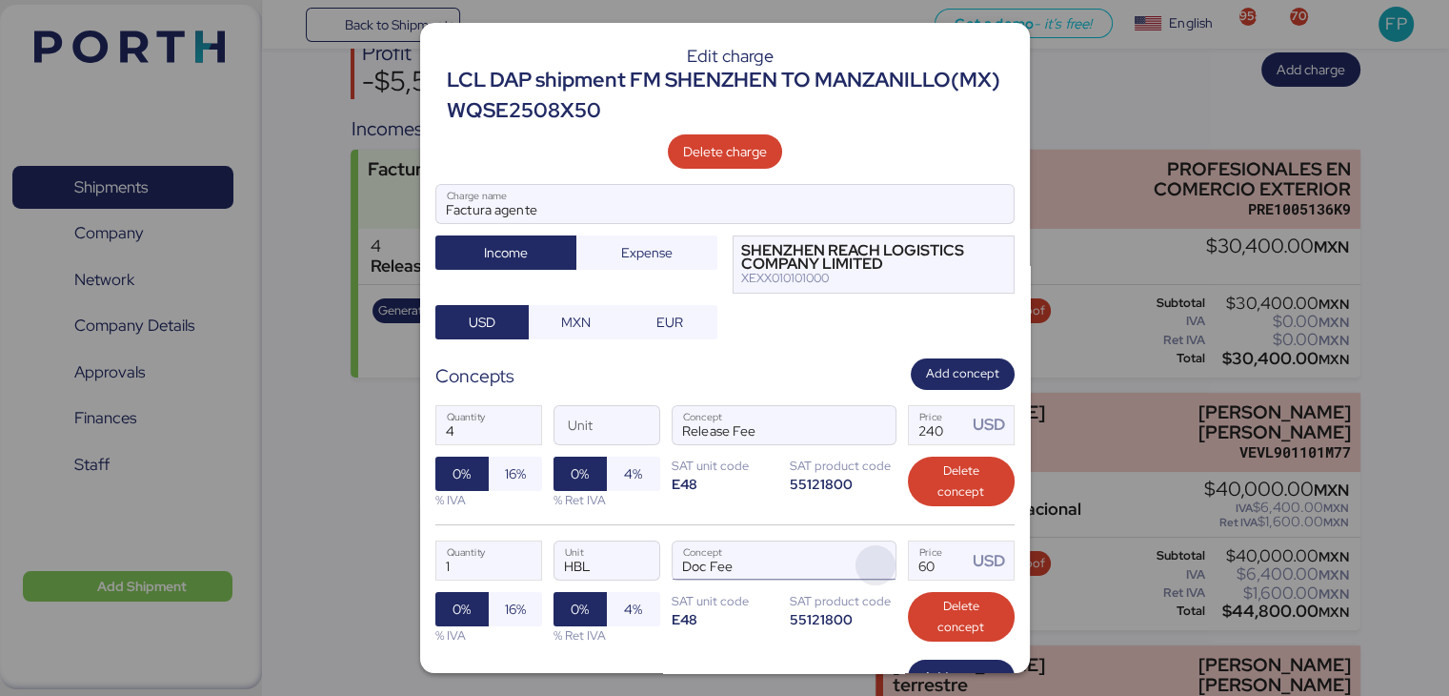
scroll to position [135, 0]
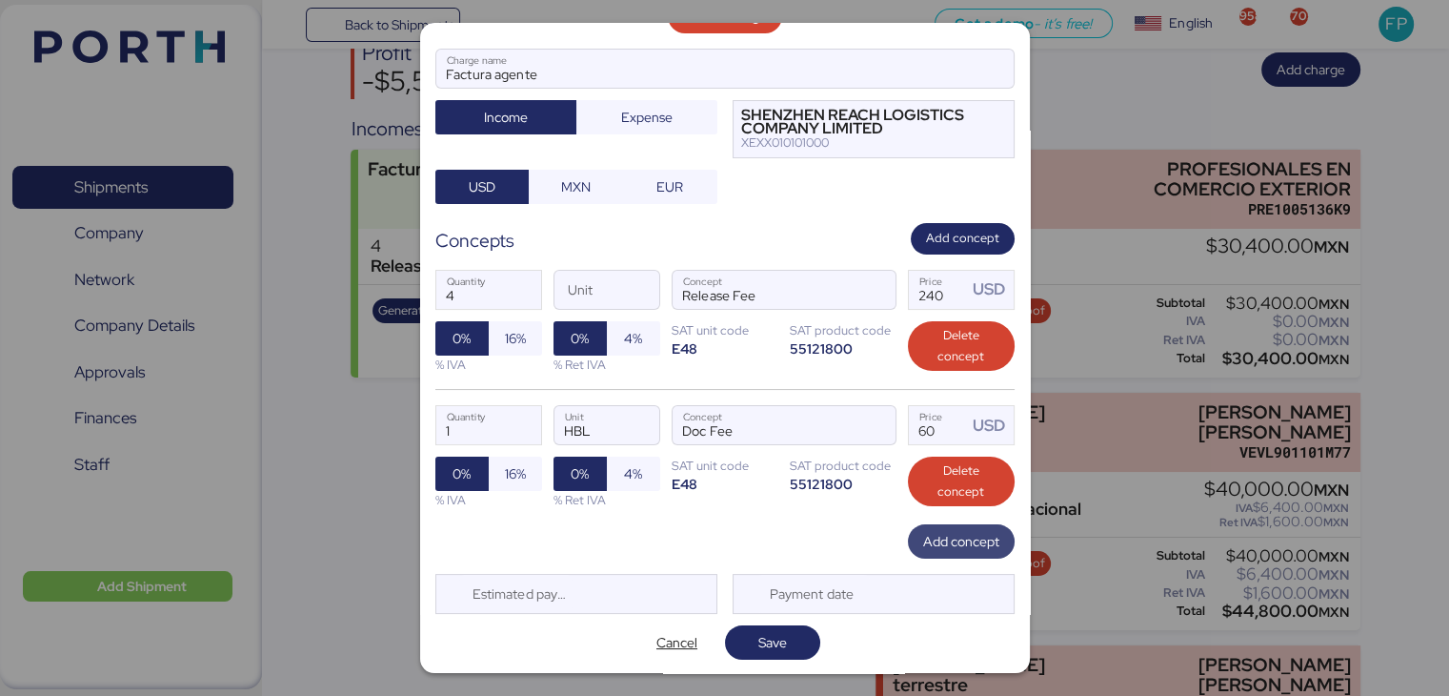
click at [948, 535] on span "Add concept" at bounding box center [961, 541] width 76 height 23
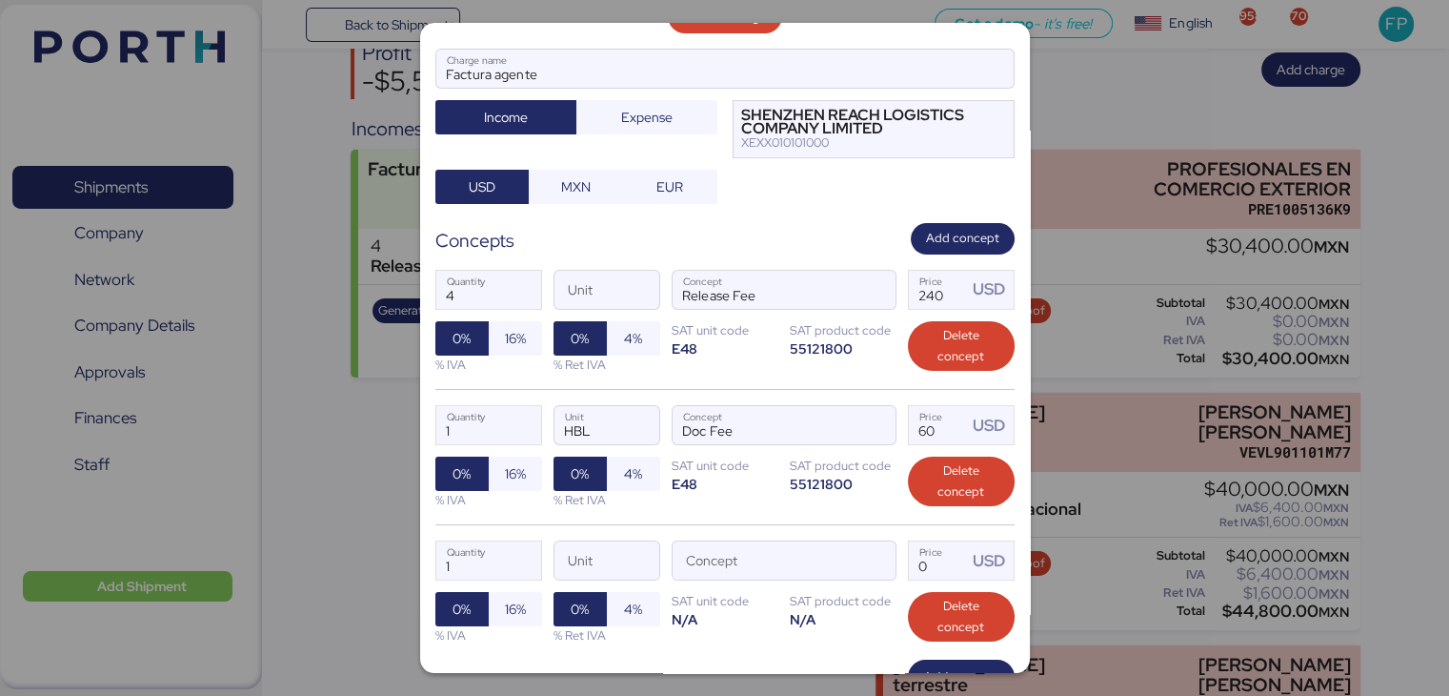
scroll to position [271, 0]
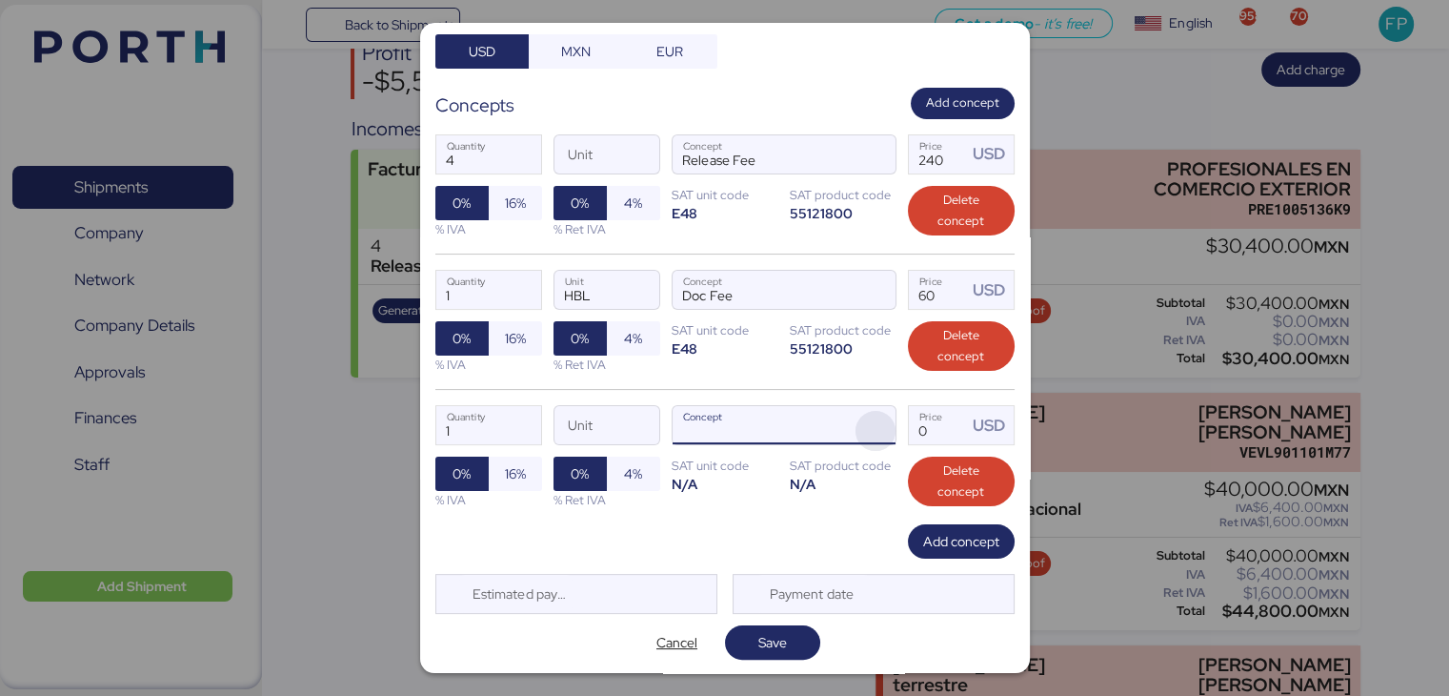
click at [874, 425] on span "button" at bounding box center [876, 431] width 40 height 40
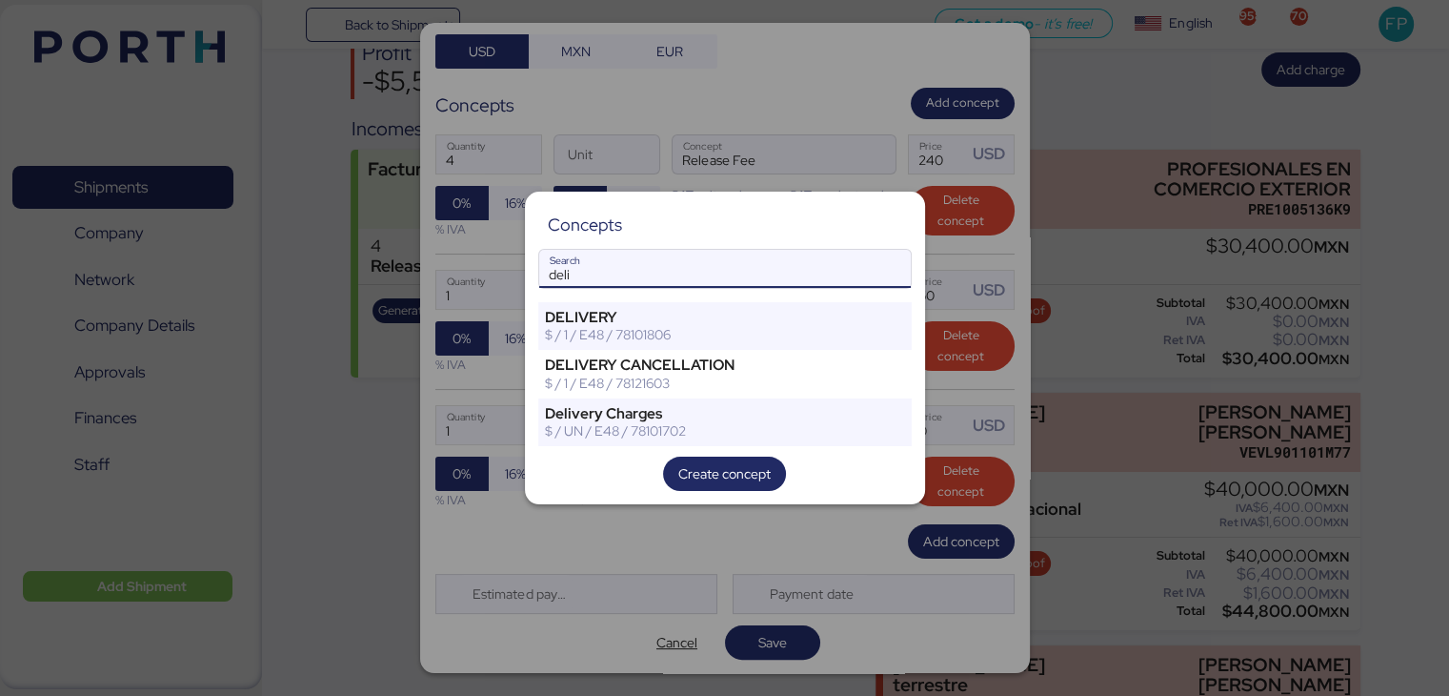
type input "deli"
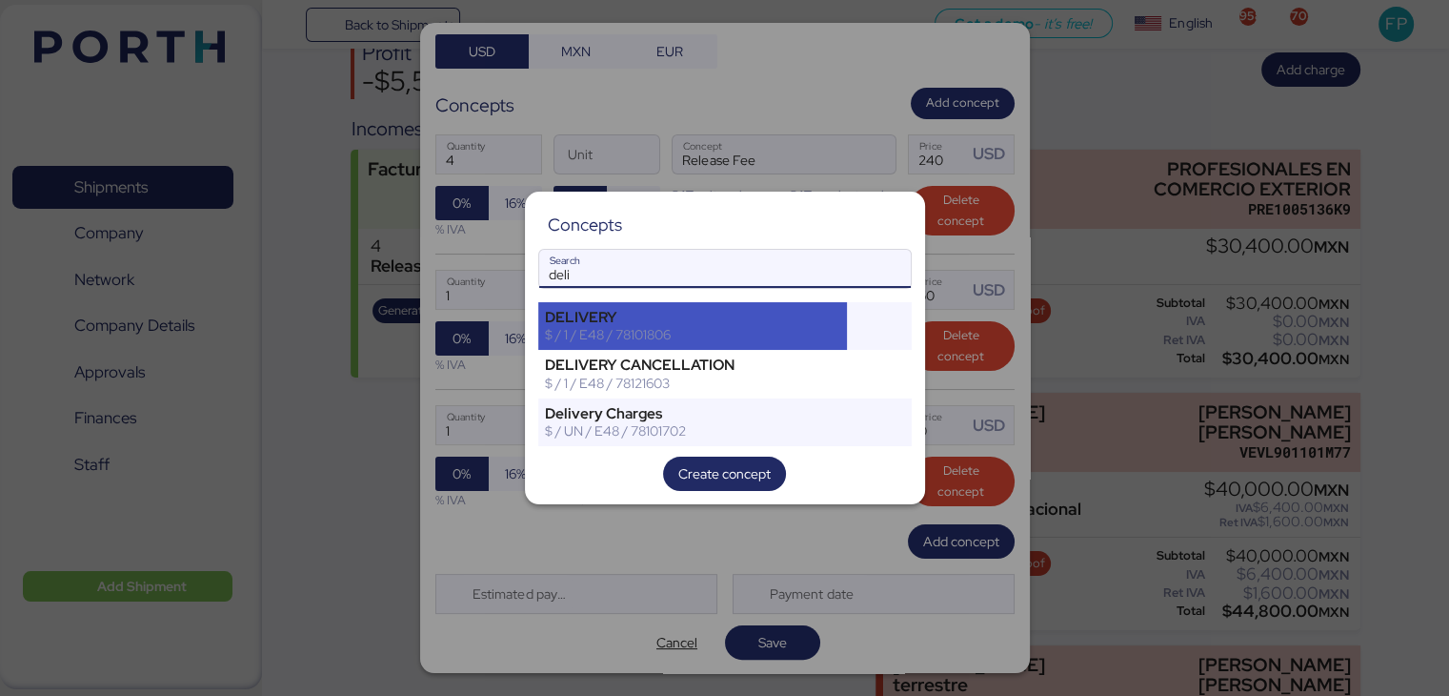
click at [728, 321] on div "DELIVERY" at bounding box center [693, 317] width 296 height 17
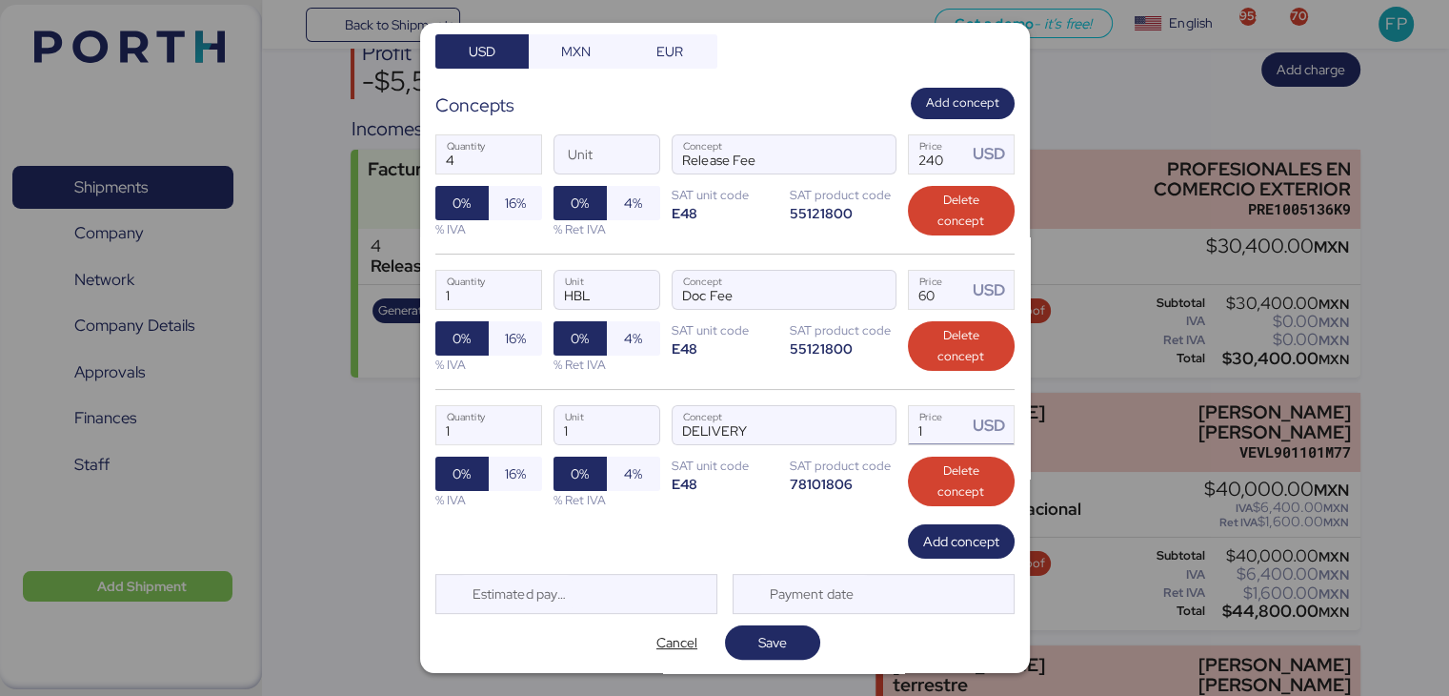
click at [941, 439] on input "1" at bounding box center [938, 425] width 59 height 38
type input "2380"
click at [434, 428] on div "Edit charge LCL DAP shipment FM SHENZHEN TO MANZANILLO(MX) WQSE2508X50 Delete c…" at bounding box center [725, 348] width 610 height 650
click at [507, 428] on input "1" at bounding box center [488, 425] width 105 height 38
type input "1"
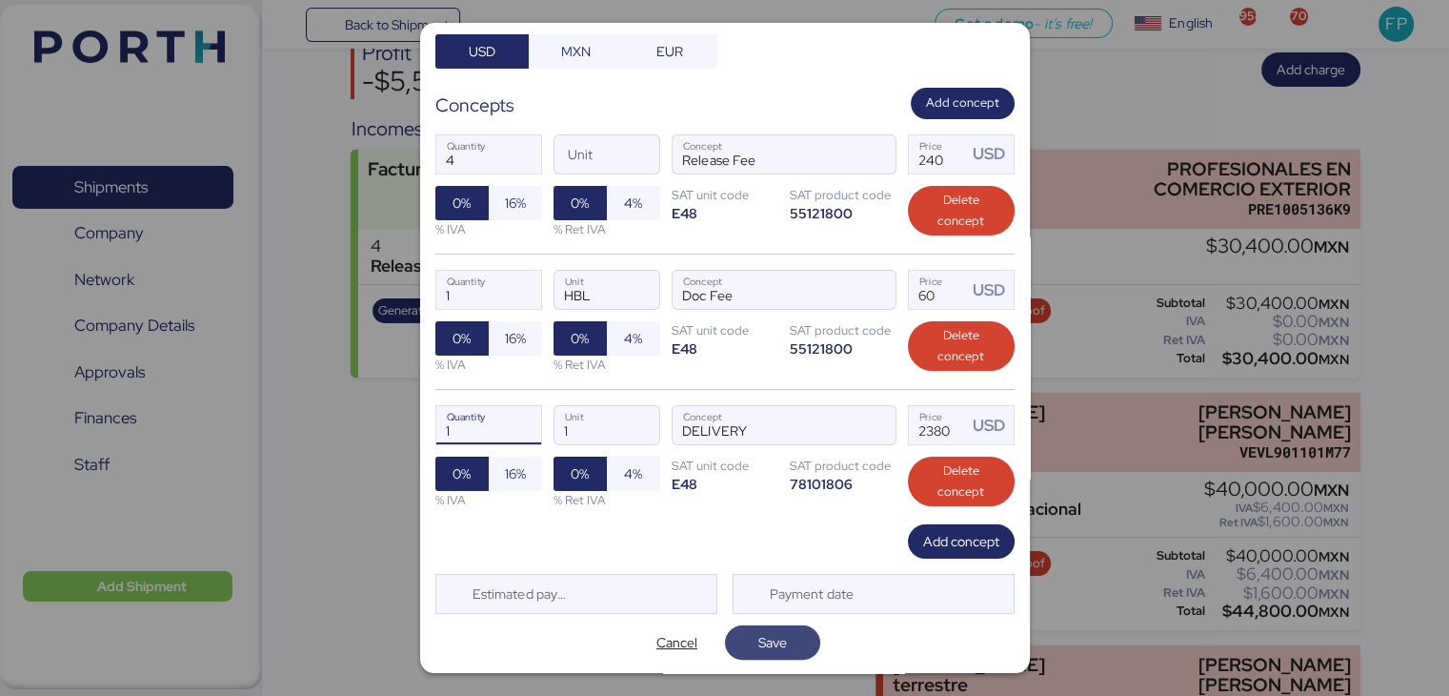
click at [772, 635] on span "Save" at bounding box center [772, 642] width 29 height 23
type input "2"
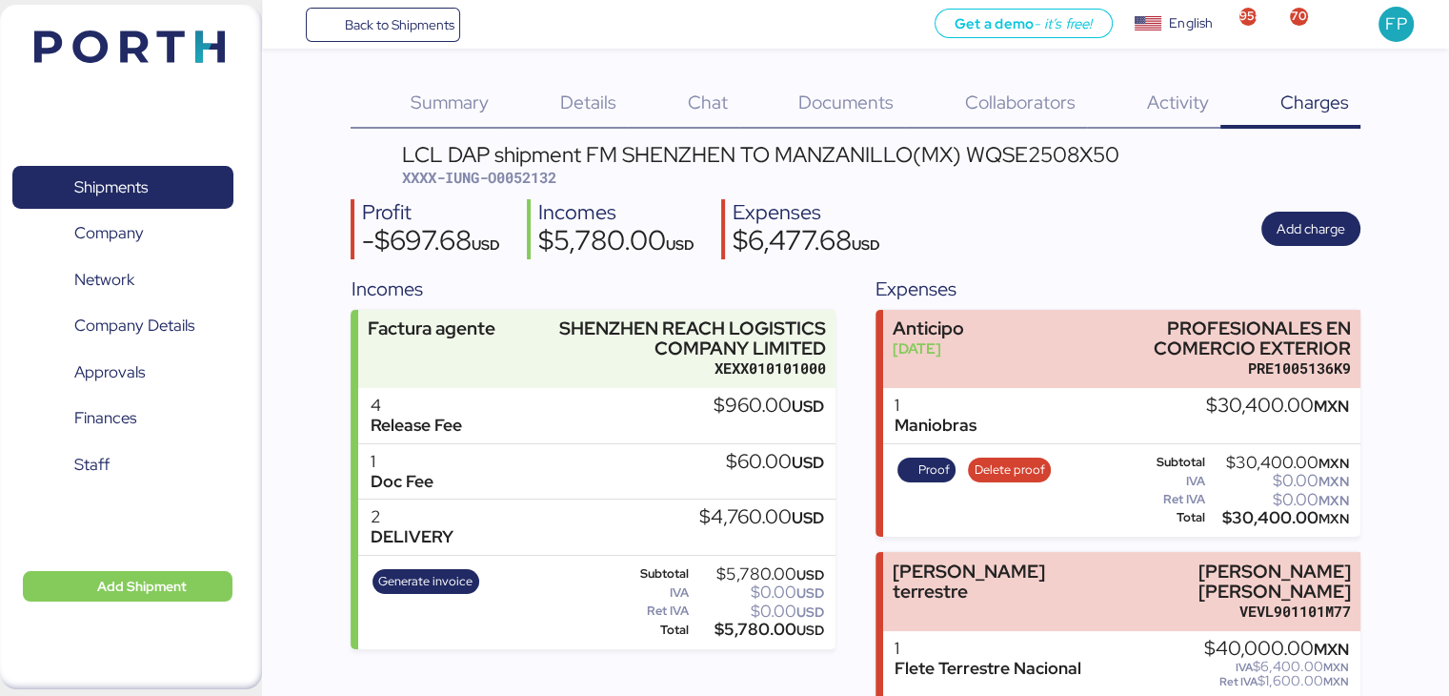
scroll to position [159, 0]
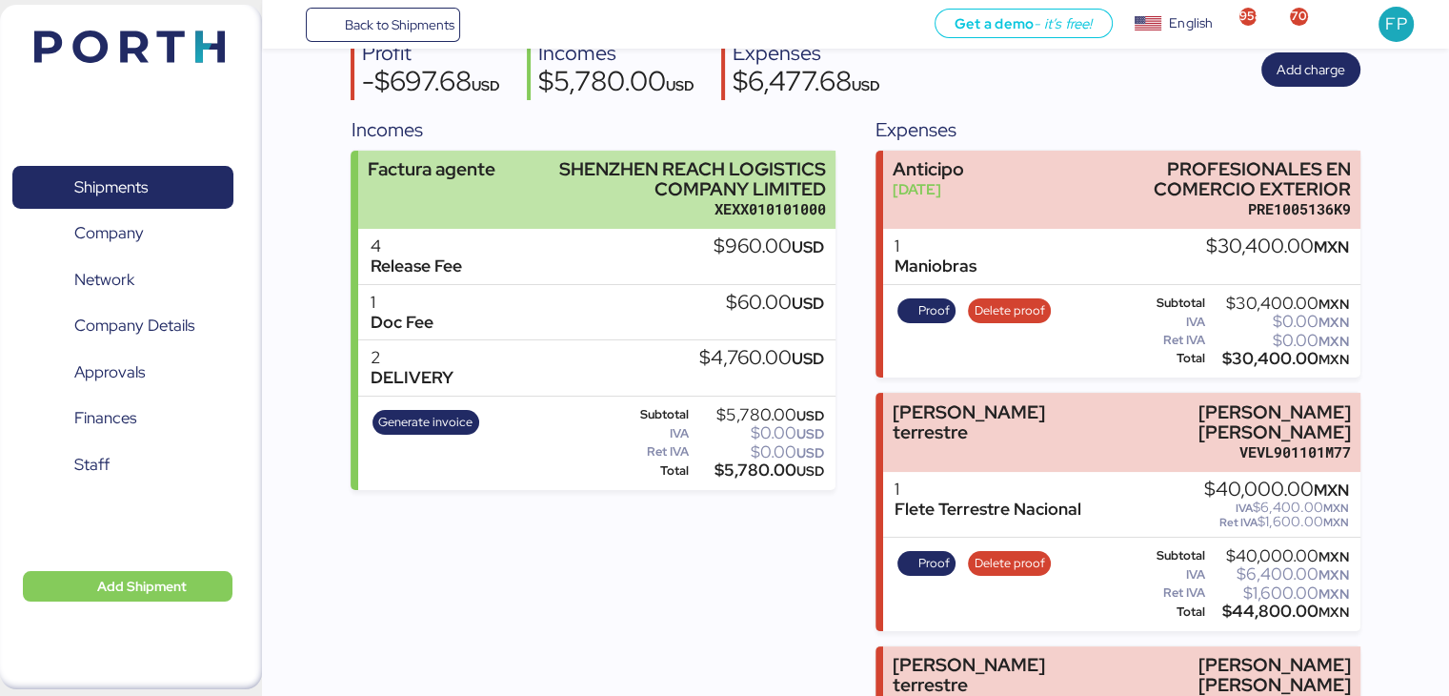
click at [587, 211] on div "XEXX010101000" at bounding box center [689, 209] width 275 height 20
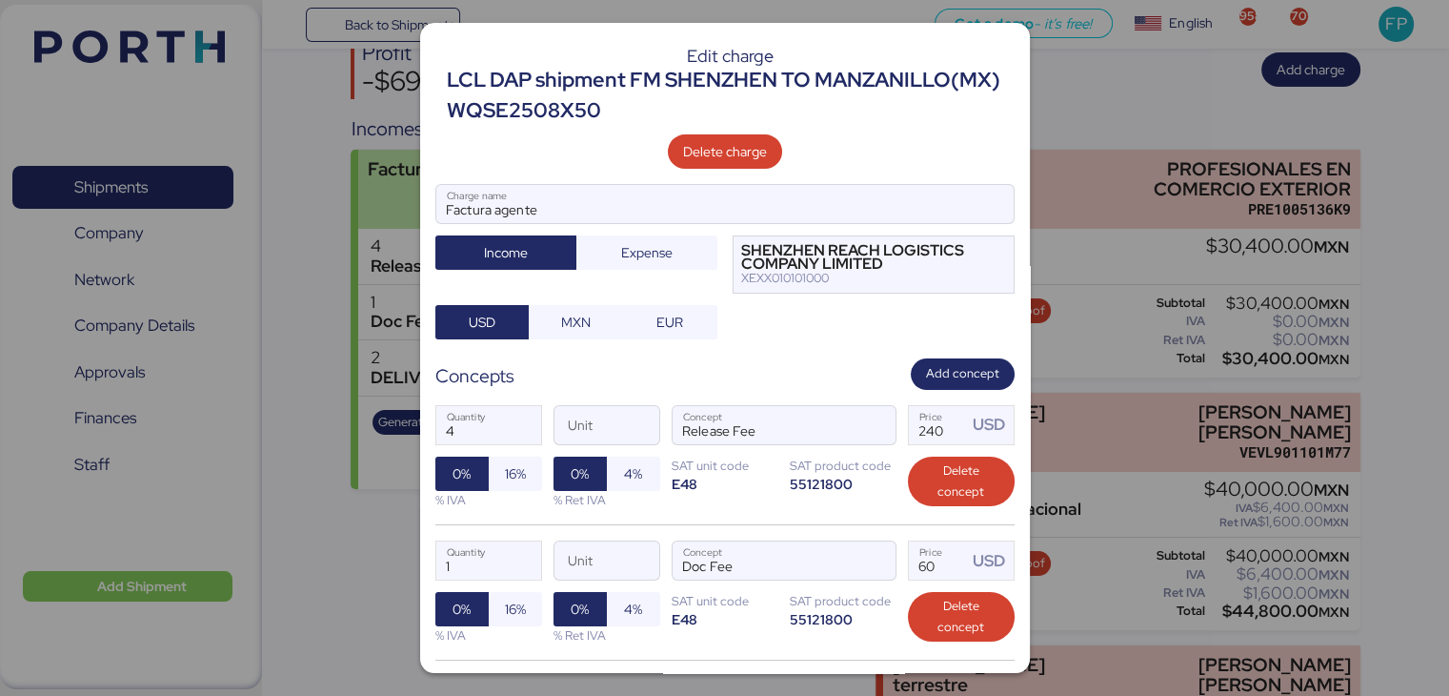
scroll to position [271, 0]
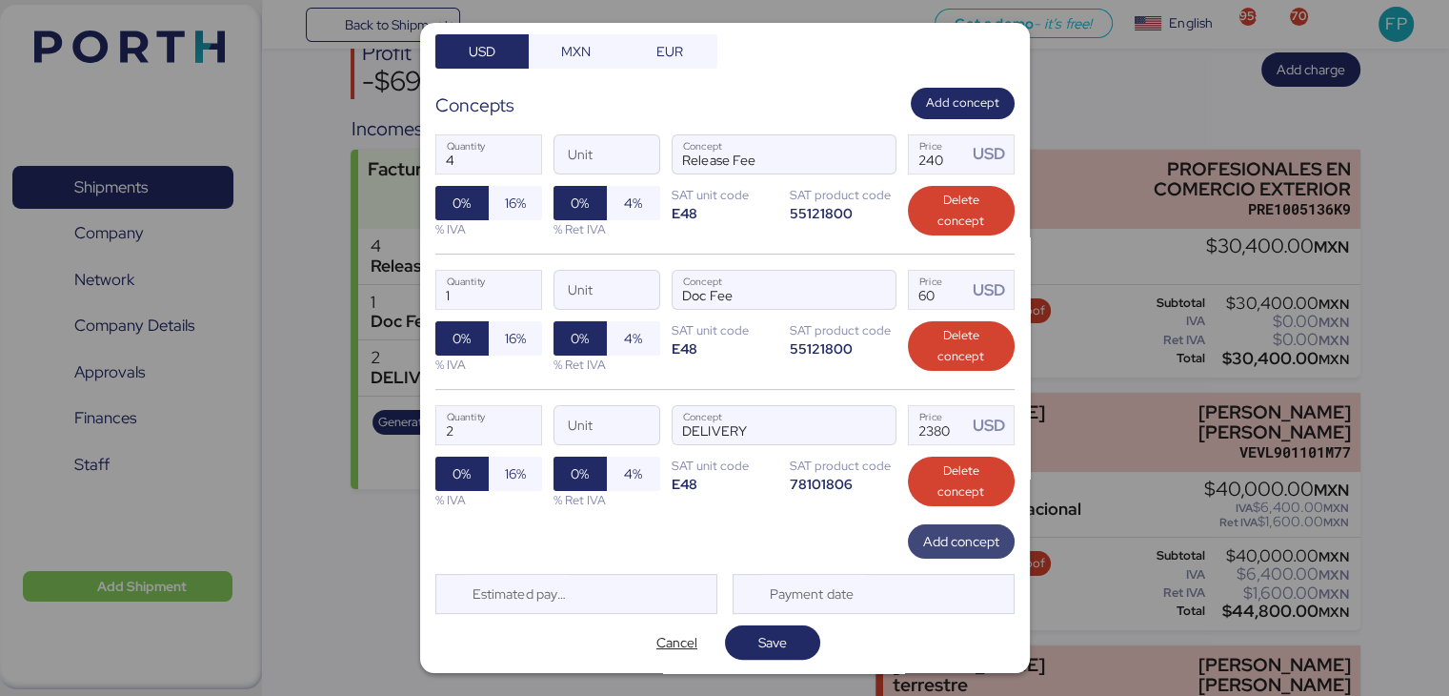
click at [937, 530] on span "Add concept" at bounding box center [961, 541] width 76 height 23
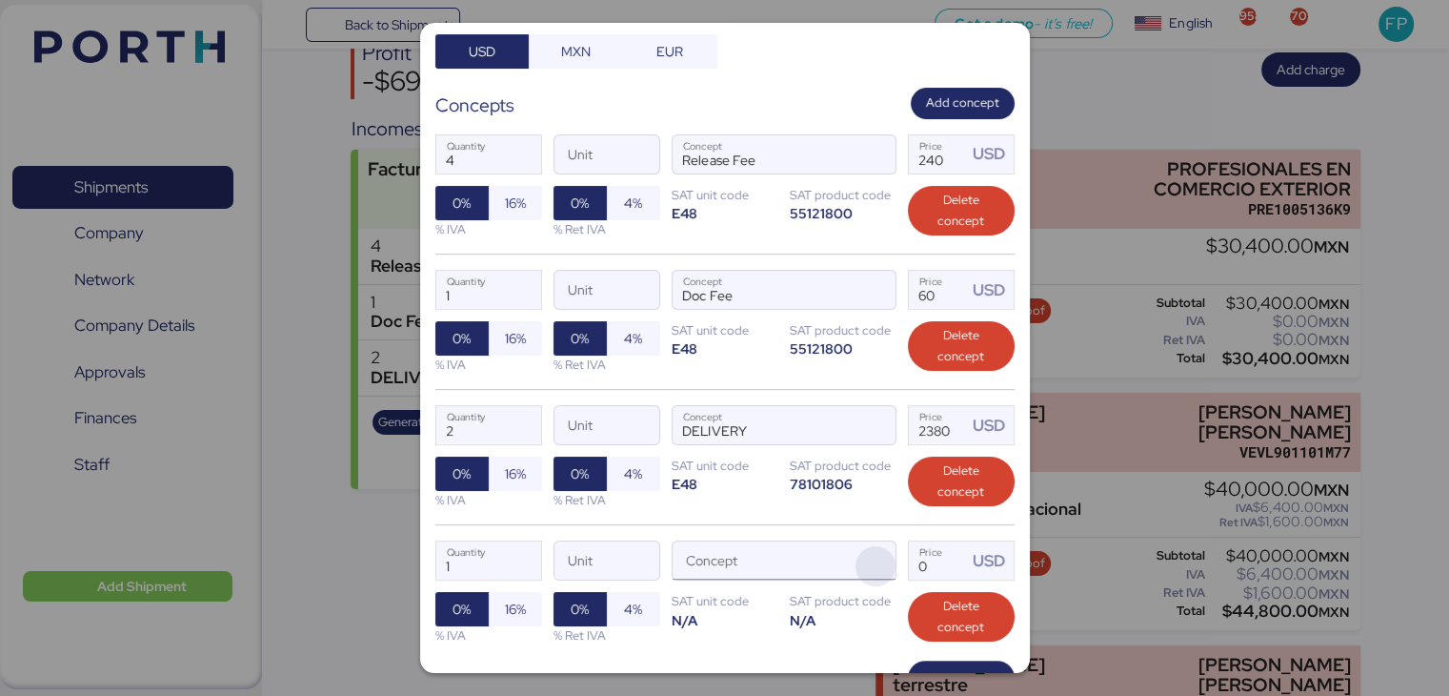
click at [867, 551] on span "button" at bounding box center [876, 566] width 40 height 40
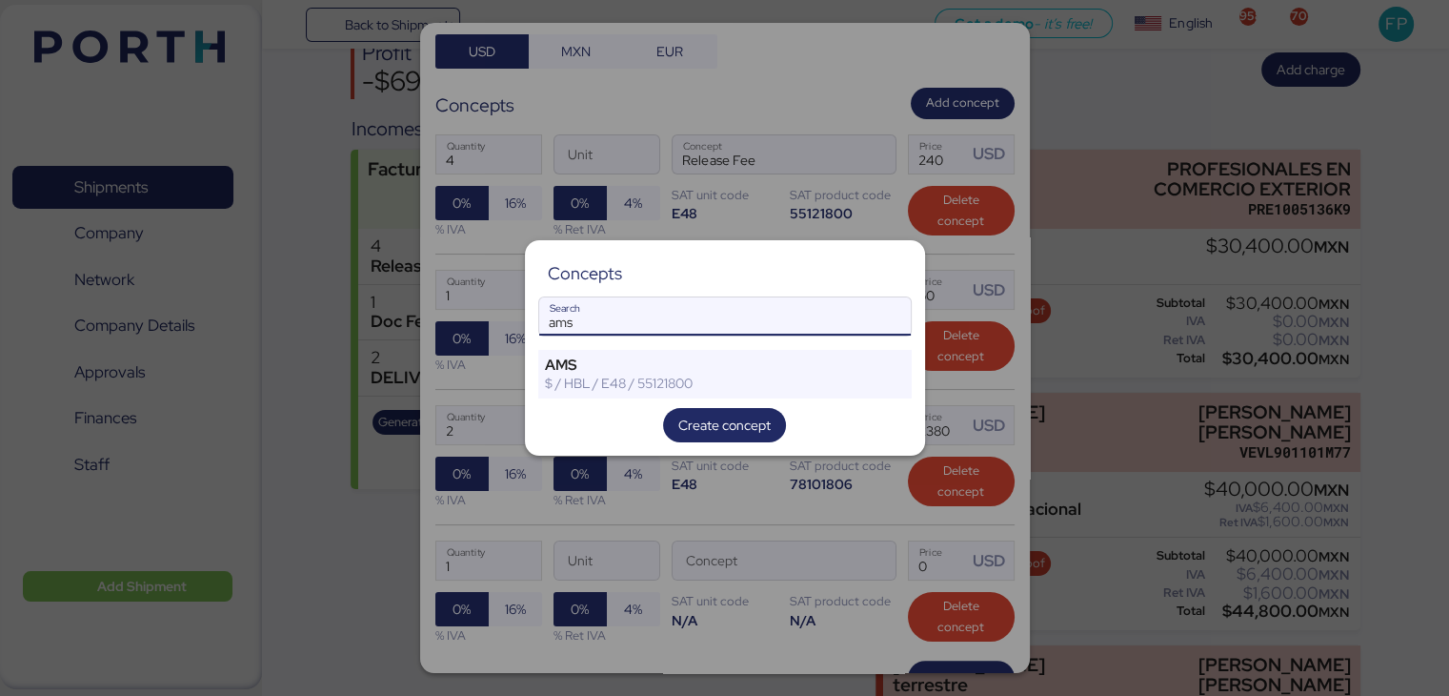
type input "ams"
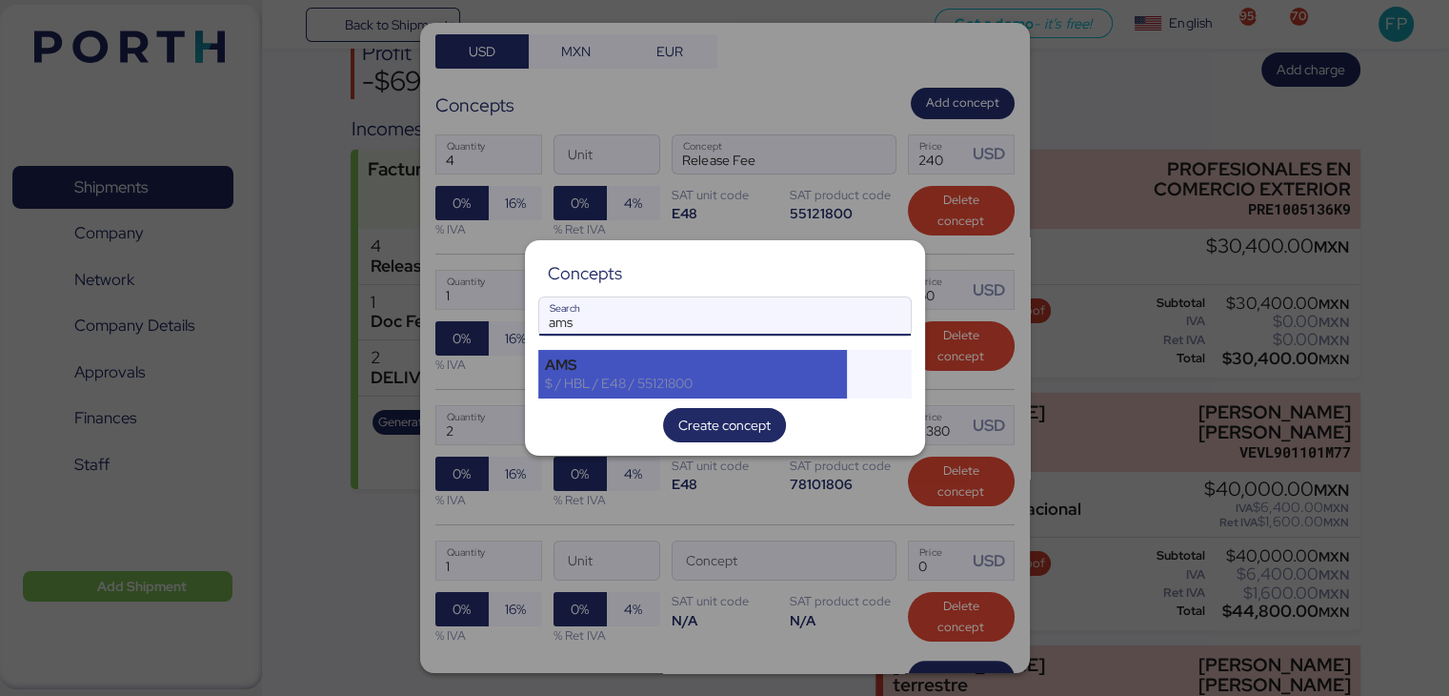
click at [763, 395] on div "AMS $ / HBL / E48 / 55121800" at bounding box center [693, 374] width 310 height 48
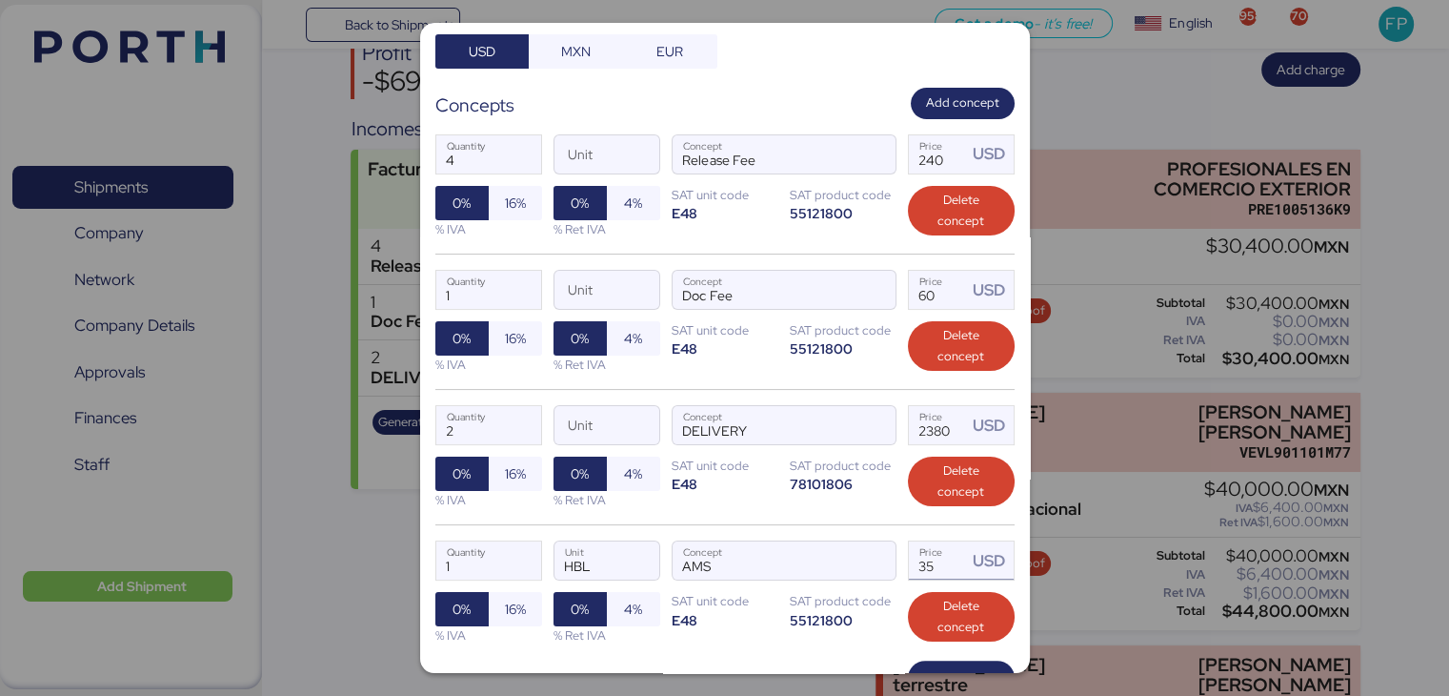
click at [947, 557] on input "35" at bounding box center [938, 560] width 59 height 38
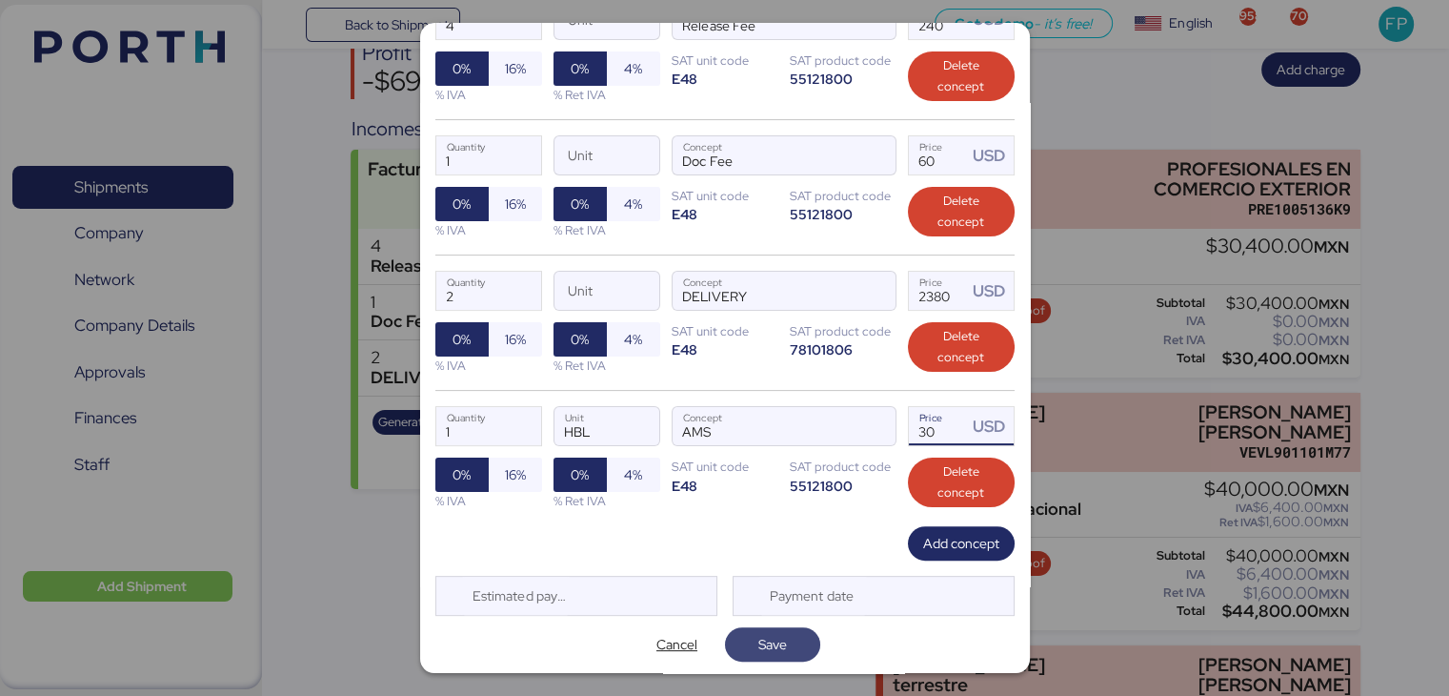
type input "30"
click at [758, 641] on span "Save" at bounding box center [772, 644] width 29 height 23
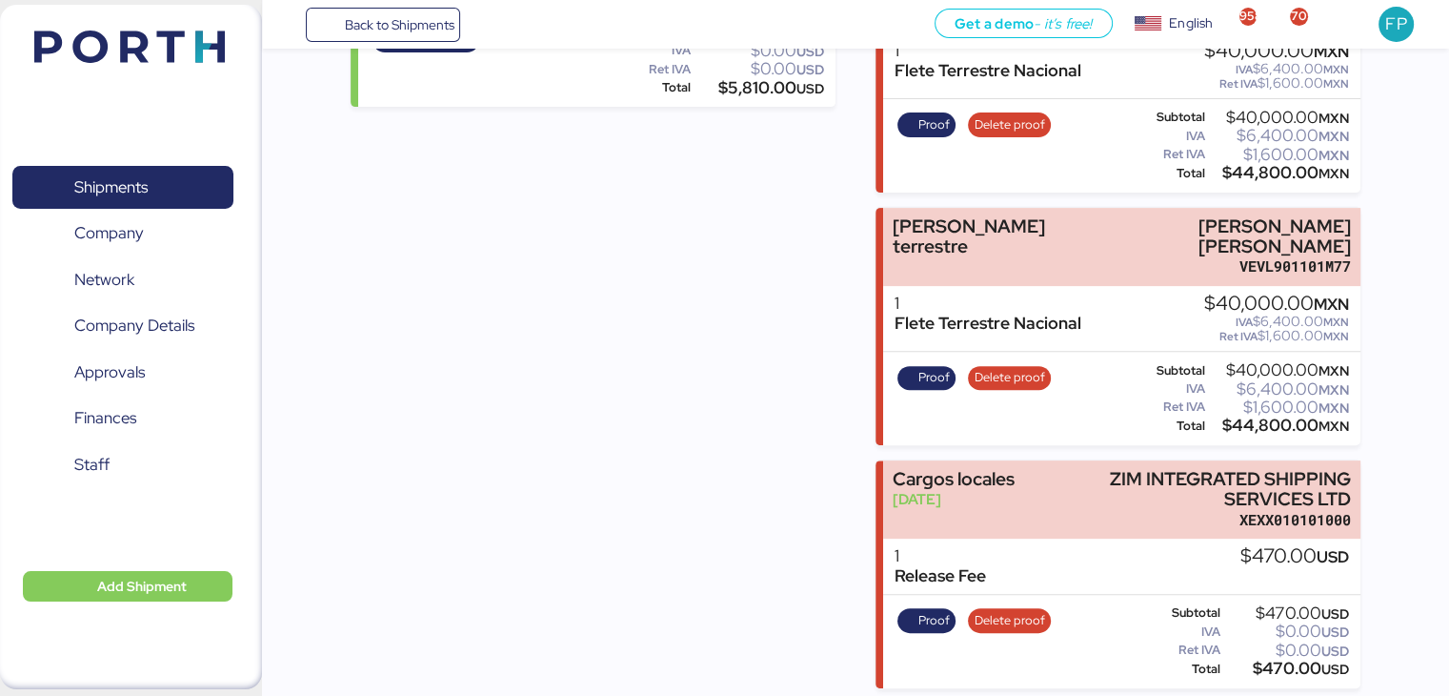
scroll to position [0, 0]
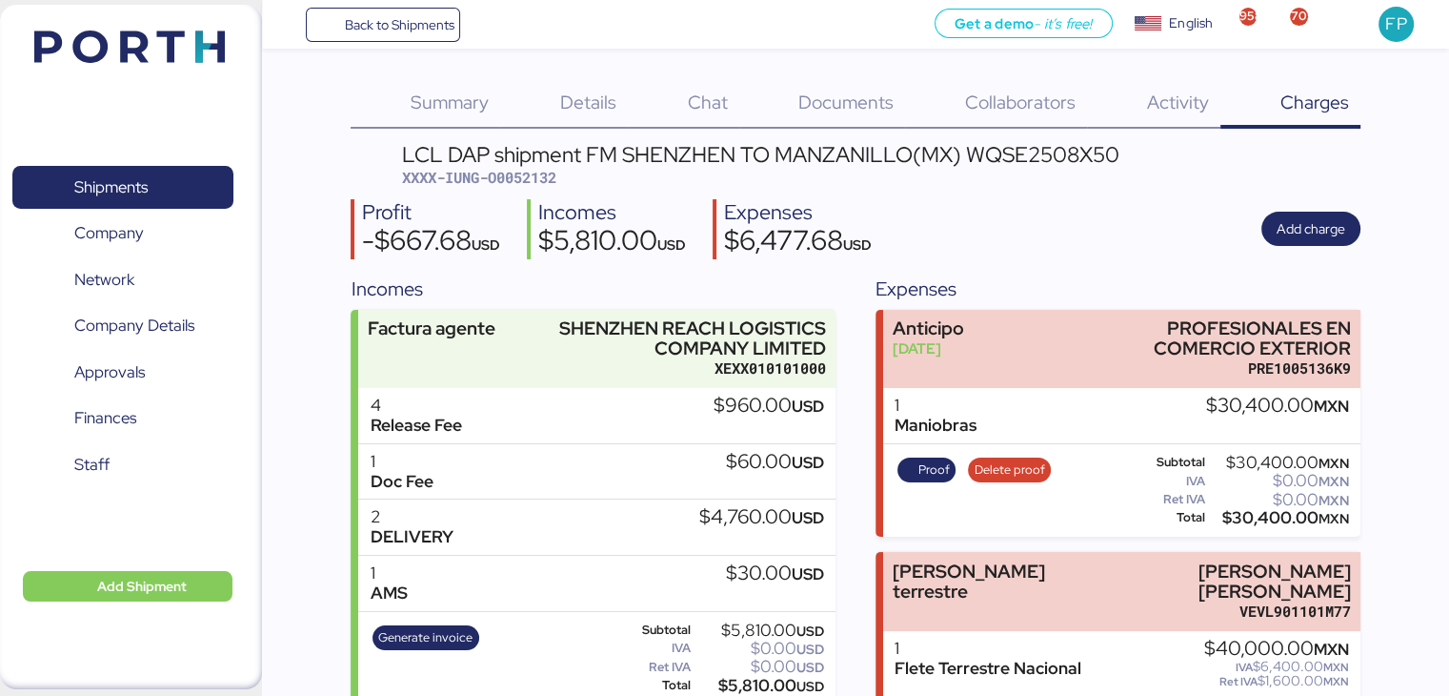
click at [545, 184] on span "XXXX-IUNG-O0052132" at bounding box center [479, 177] width 154 height 19
copy span "O0052132"
click at [989, 203] on div "Profit -$667.68 USD Incomes $5,810.00 USD Expenses $6,477.68 USD Add charge" at bounding box center [855, 229] width 1009 height 60
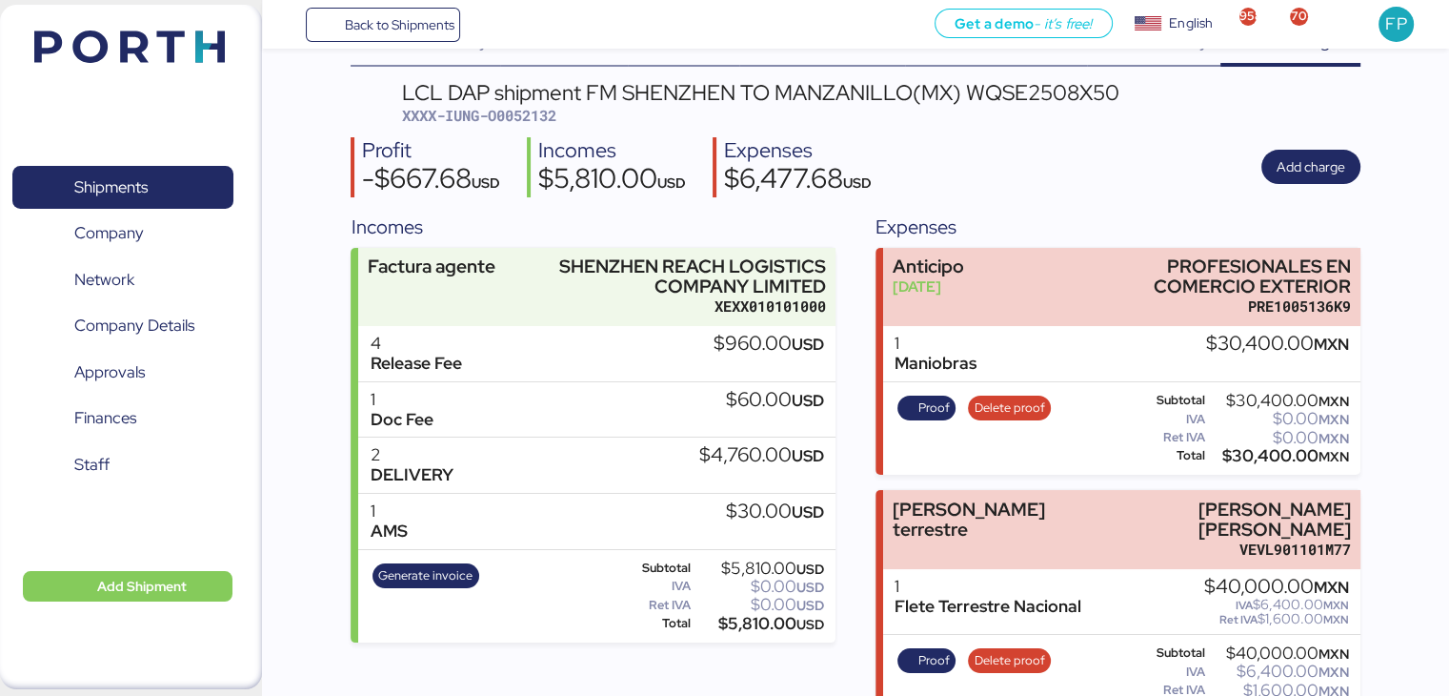
scroll to position [55, 0]
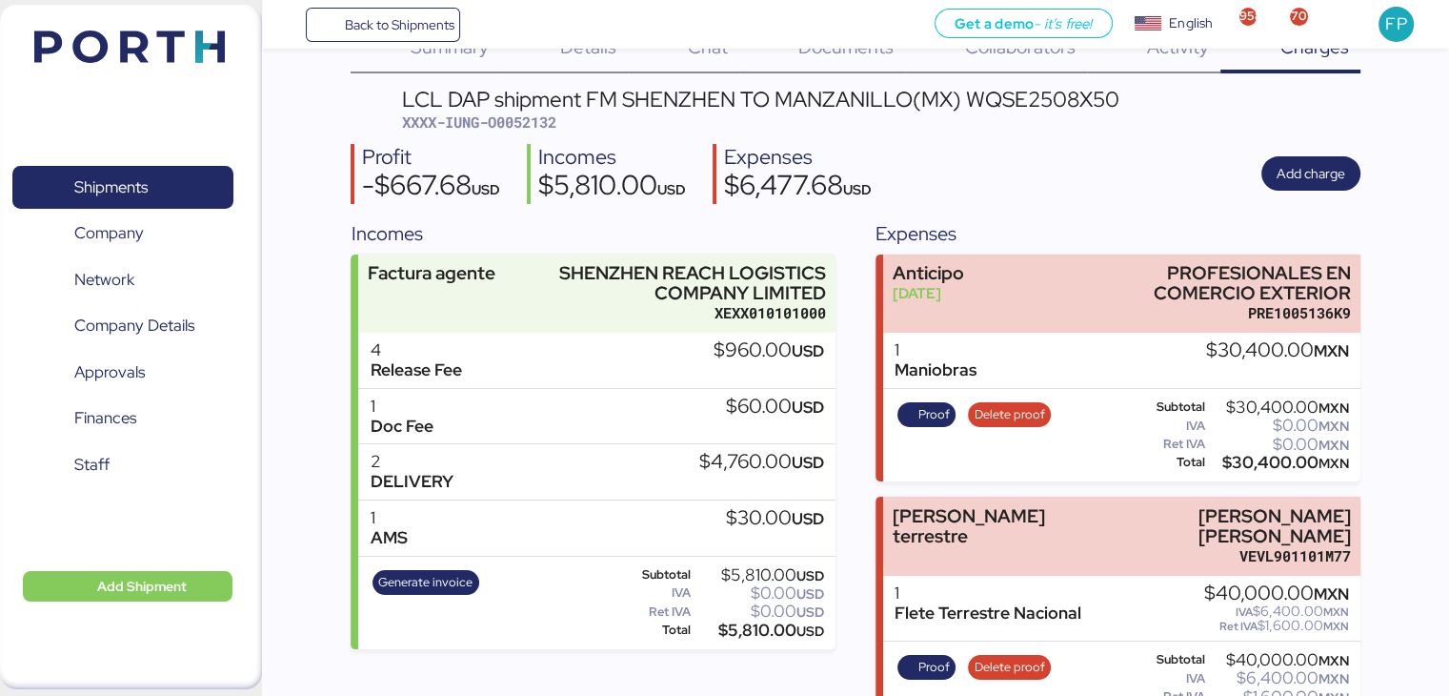
click at [519, 124] on span "XXXX-IUNG-O0052132" at bounding box center [479, 121] width 154 height 19
copy span "O0052132"
click at [160, 194] on span "Shipments" at bounding box center [122, 187] width 205 height 28
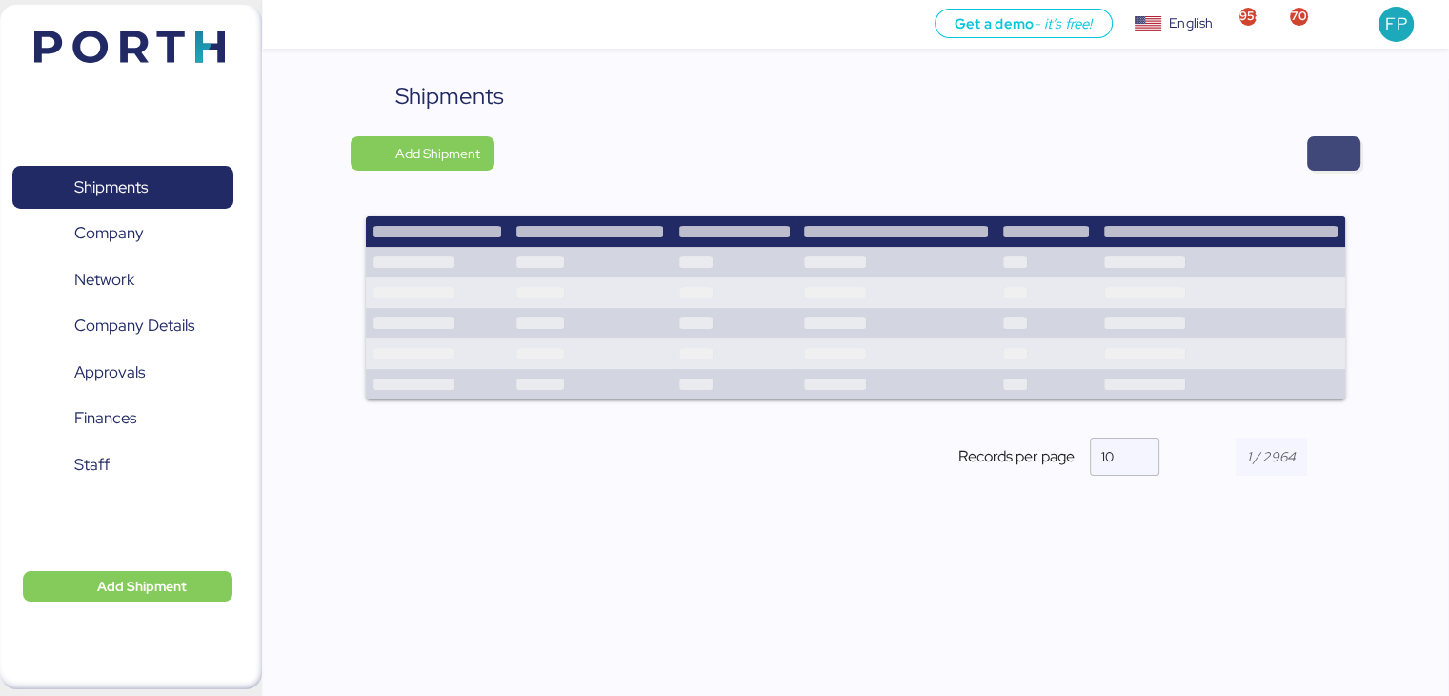
click at [1359, 152] on span "button" at bounding box center [1333, 153] width 53 height 34
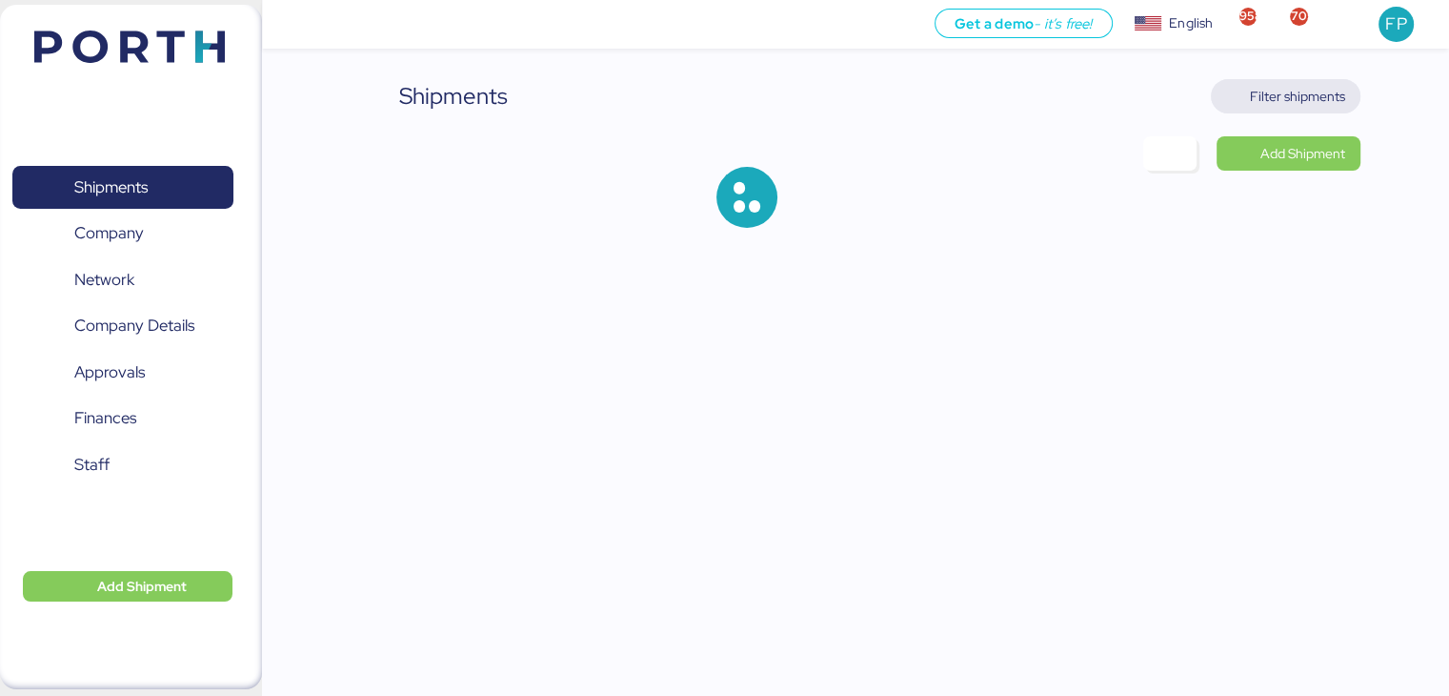
click at [1273, 104] on span "Filter shipments" at bounding box center [1297, 96] width 95 height 23
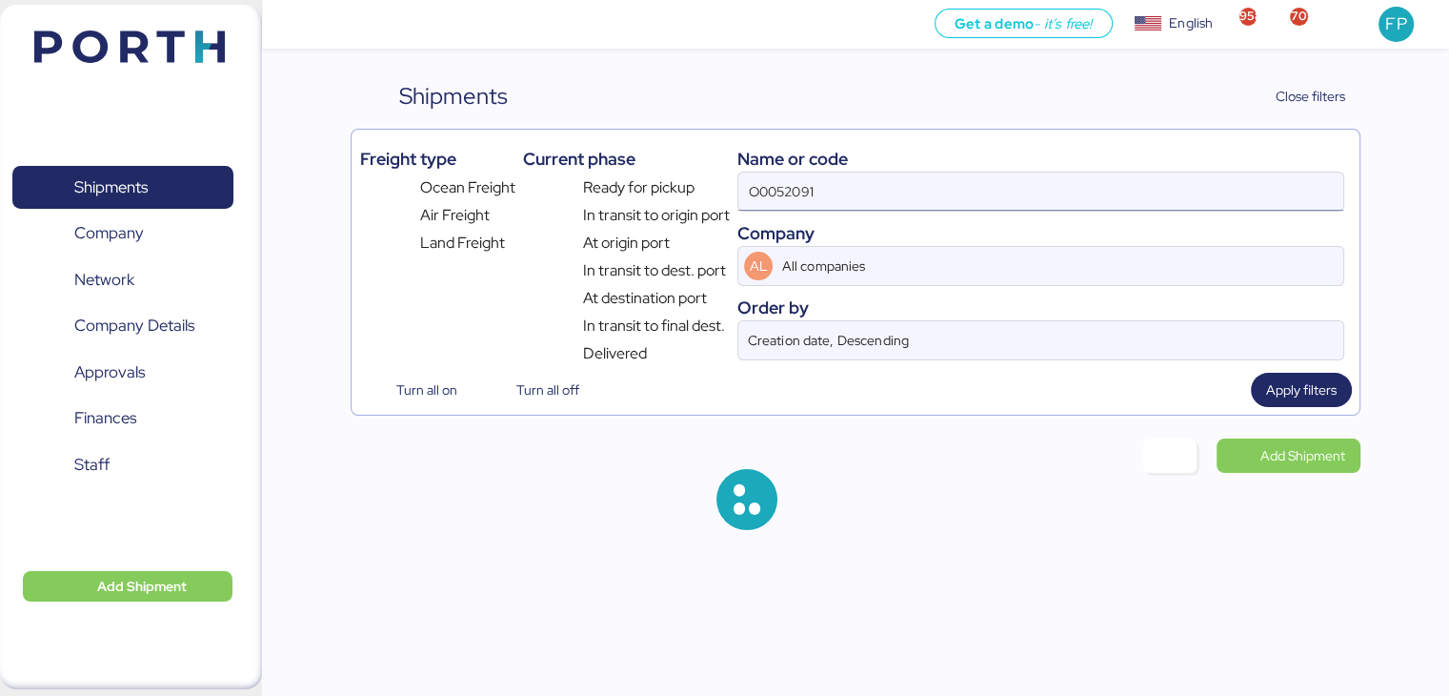
click at [744, 193] on input "O0052091" at bounding box center [1040, 191] width 604 height 38
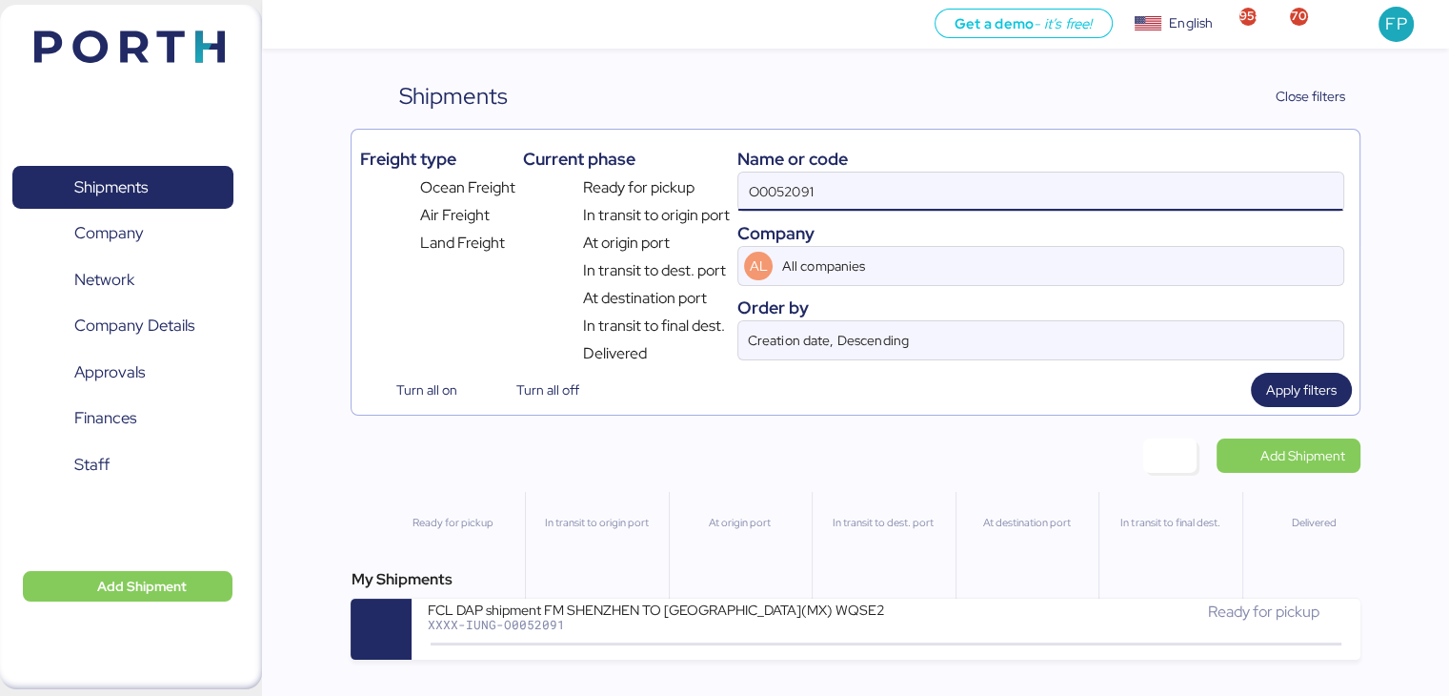
click at [757, 194] on input "O0052091" at bounding box center [1040, 191] width 604 height 38
paste input "1977"
type input "O0051977"
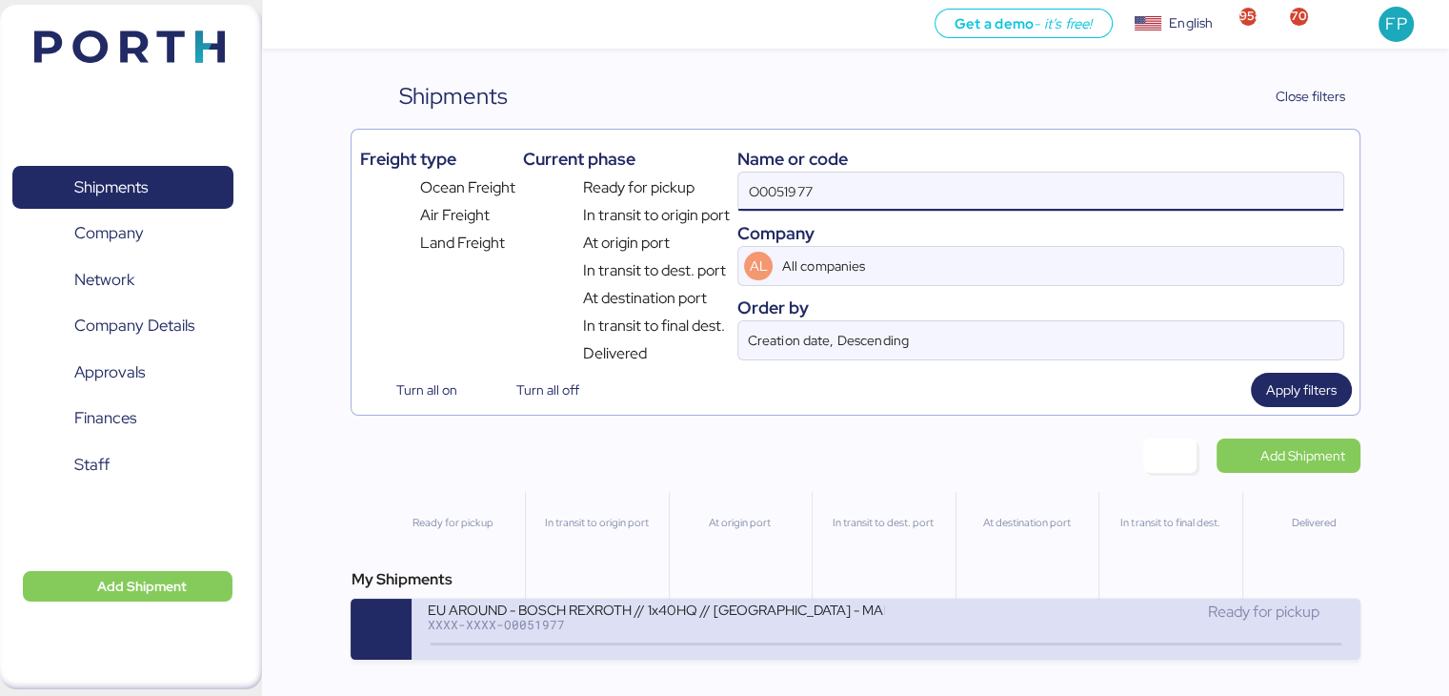
click at [615, 616] on div "EU AROUND - BOSCH REXROTH // 1x40HQ // SHANGHAI - MANZANILLO // MBL: 7575104900…" at bounding box center [655, 608] width 457 height 16
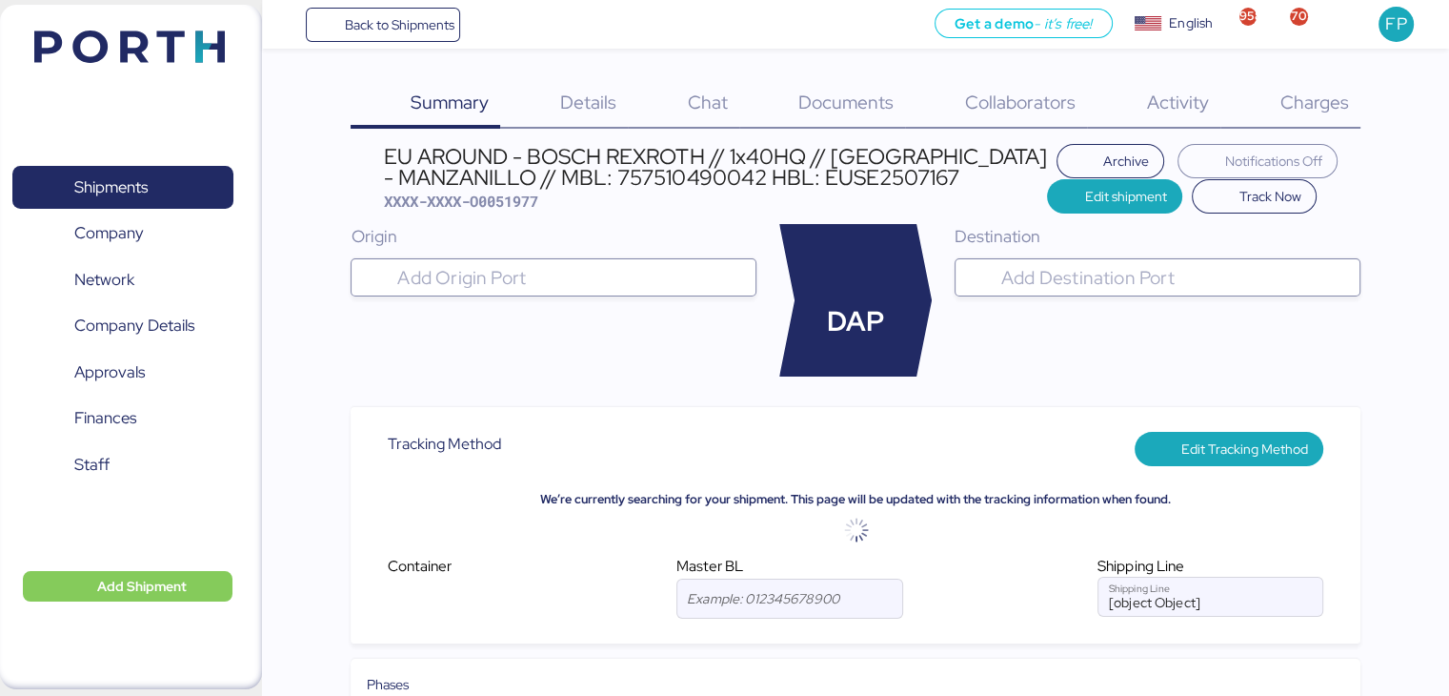
click at [1331, 105] on span "Charges" at bounding box center [1314, 102] width 69 height 25
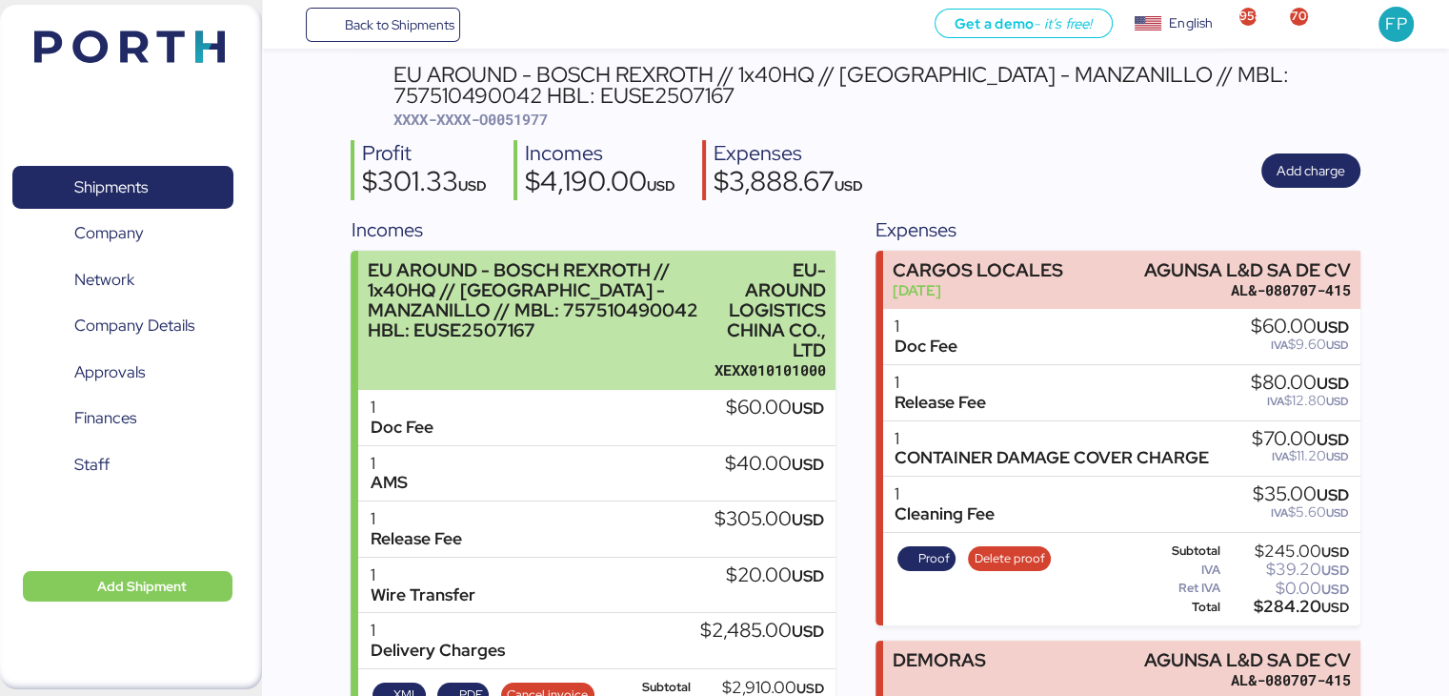
scroll to position [19, 0]
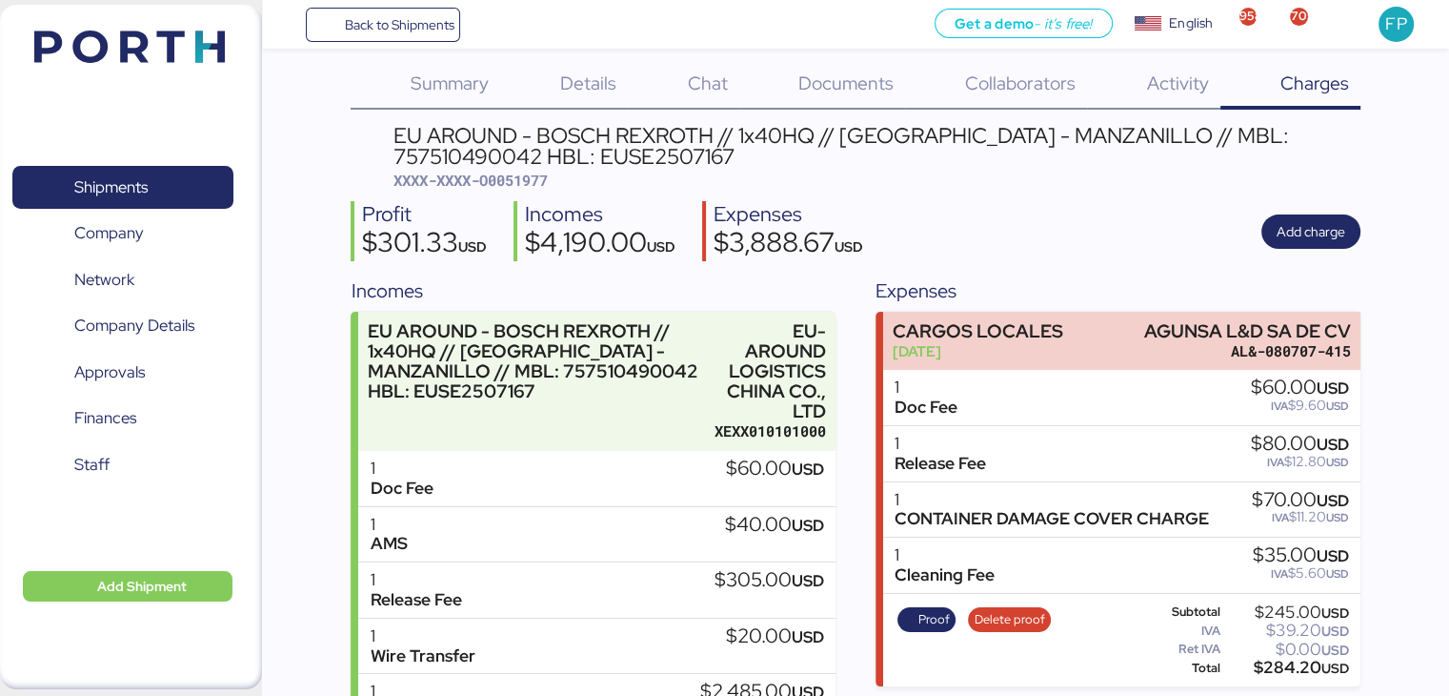
click at [1222, 131] on div "EU AROUND - BOSCH REXROTH // 1x40HQ // SHANGHAI - MANZANILLO // MBL: 7575104900…" at bounding box center [876, 146] width 966 height 43
copy div "757510490042"
click at [1265, 148] on div "EU AROUND - BOSCH REXROTH // 1x40HQ // SHANGHAI - MANZANILLO // MBL: 7575104900…" at bounding box center [876, 146] width 966 height 43
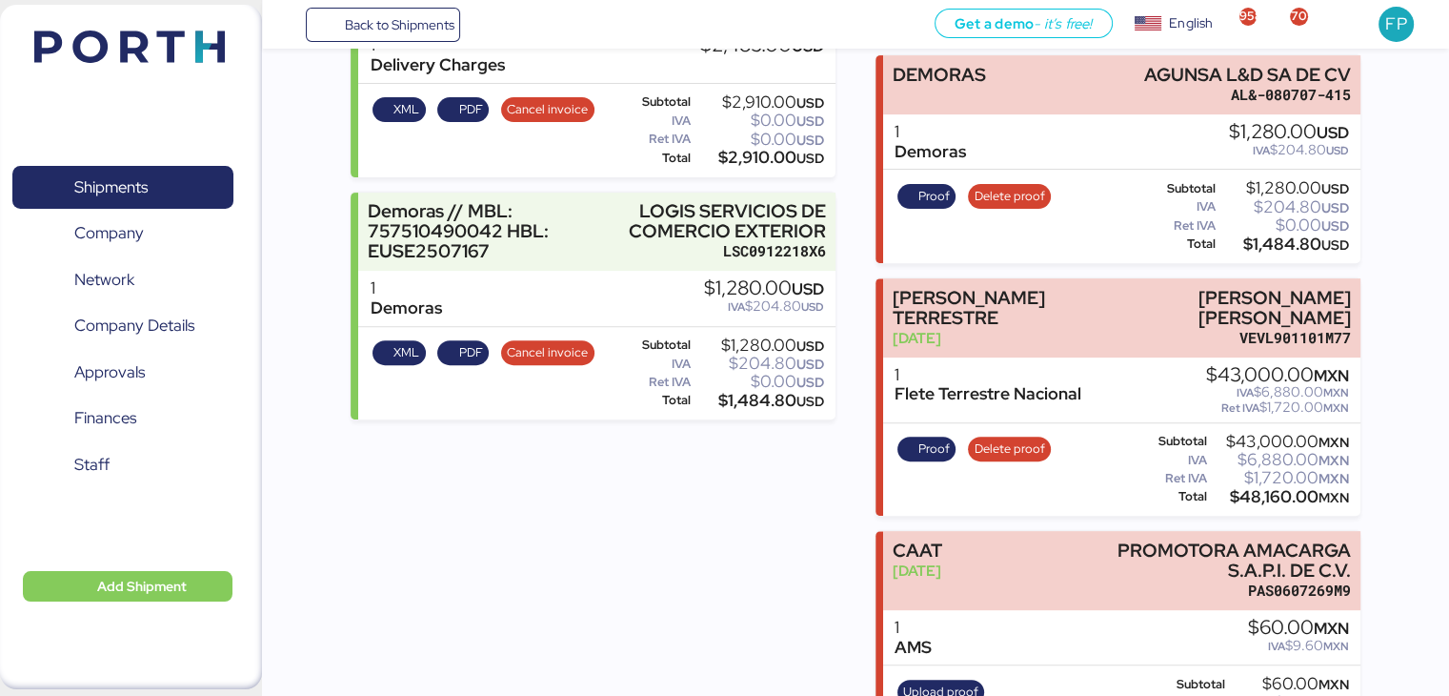
scroll to position [509, 0]
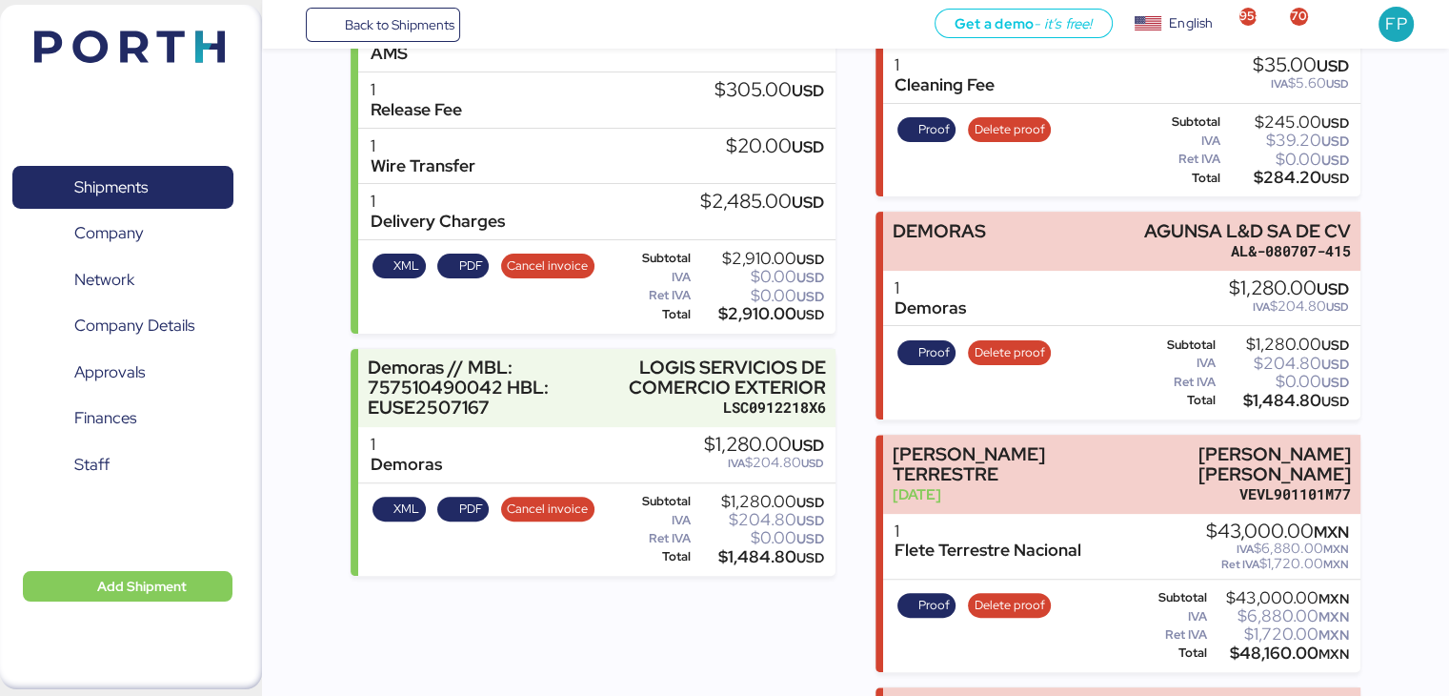
click at [951, 341] on div "Proof Delete proof" at bounding box center [974, 372] width 166 height 78
click at [928, 342] on span "Proof" at bounding box center [933, 352] width 31 height 21
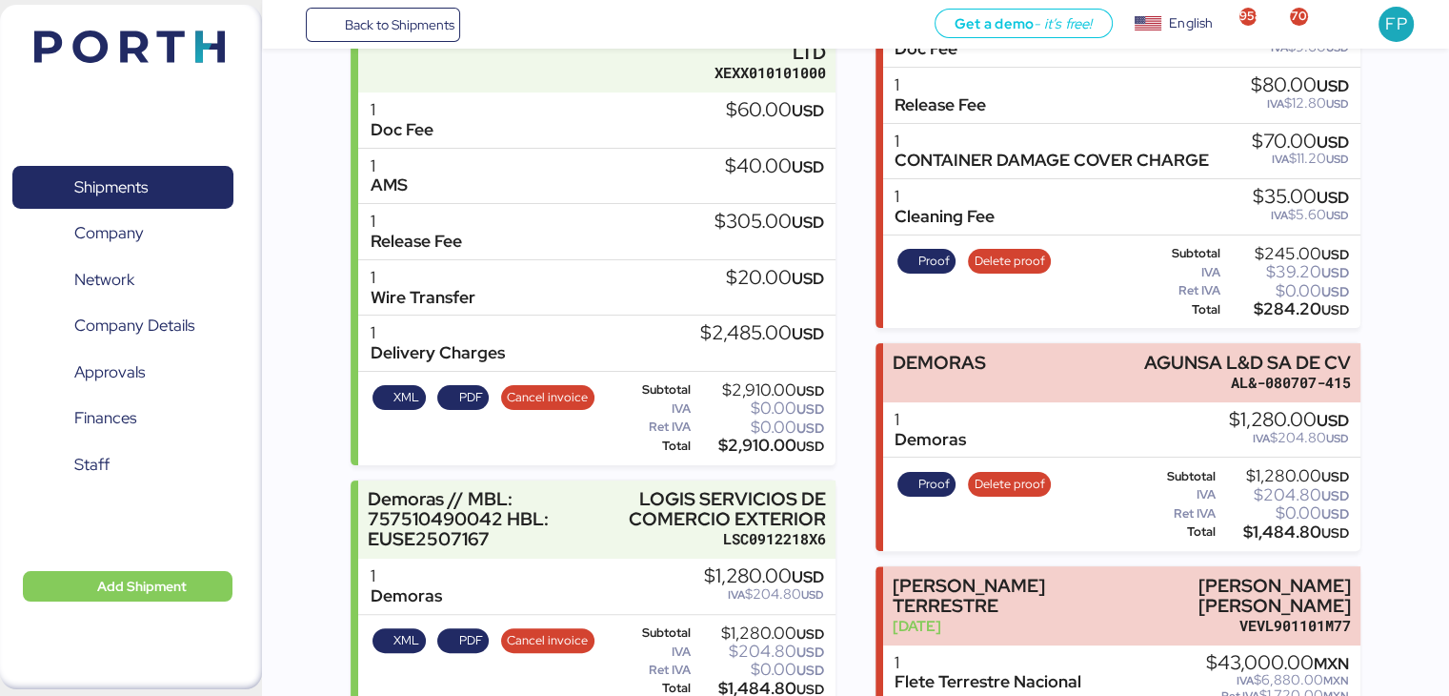
scroll to position [375, 0]
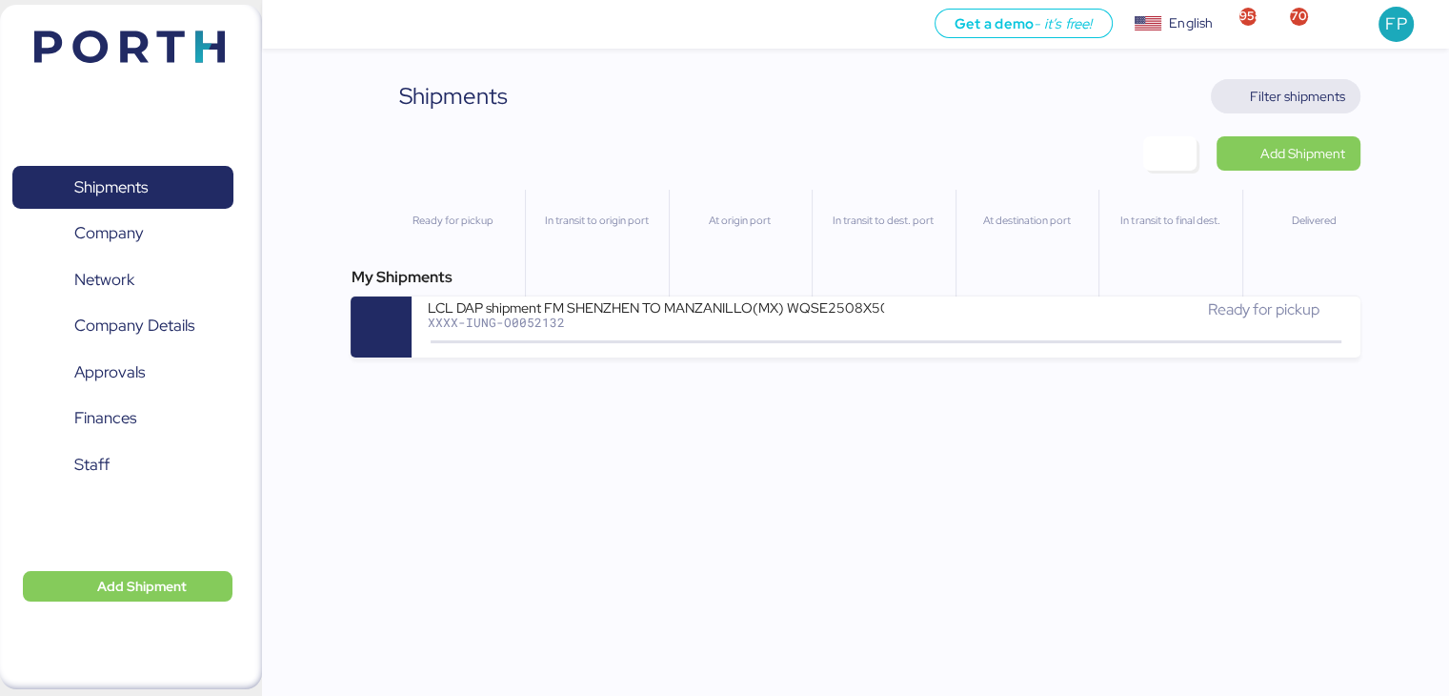
click at [1284, 91] on span "Filter shipments" at bounding box center [1297, 96] width 95 height 23
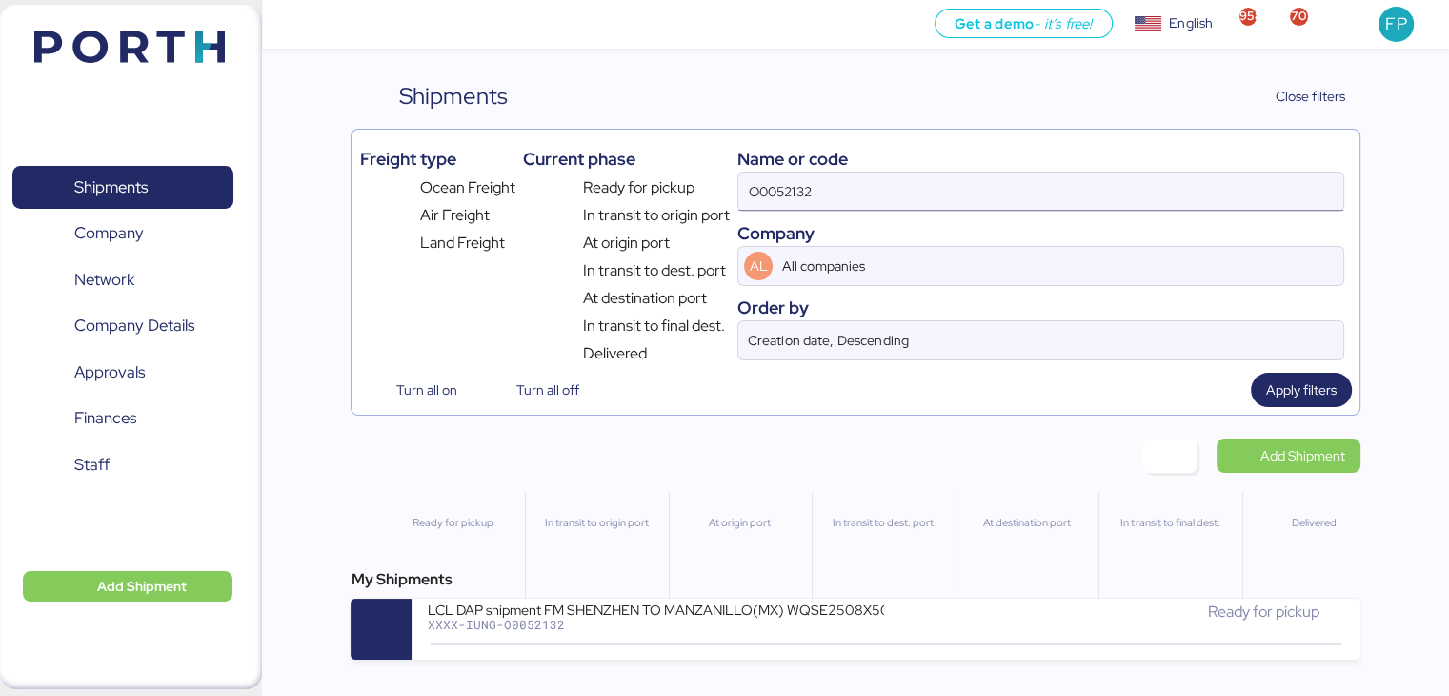
click at [817, 173] on input "O0052132" at bounding box center [1040, 191] width 604 height 38
paste input "091"
type input "O0052091"
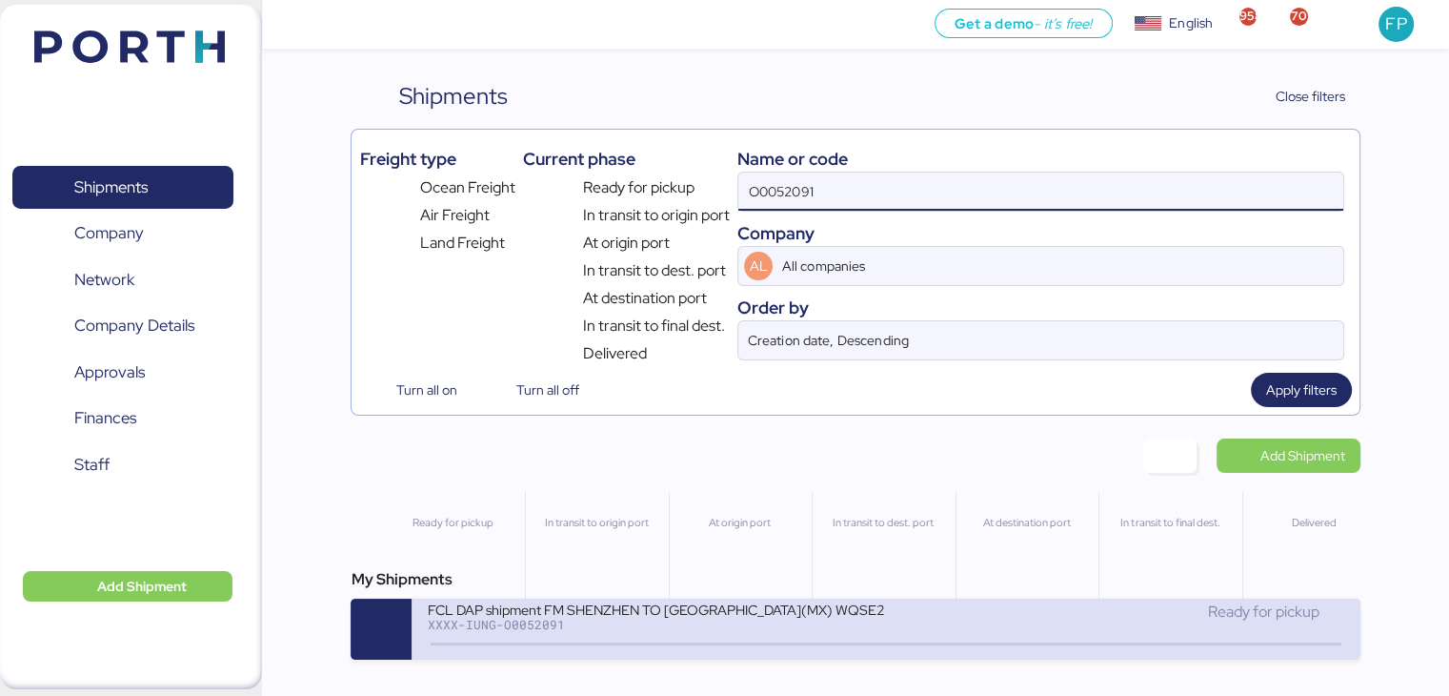
click at [719, 627] on div "XXXX-IUNG-O0052091" at bounding box center [655, 623] width 457 height 13
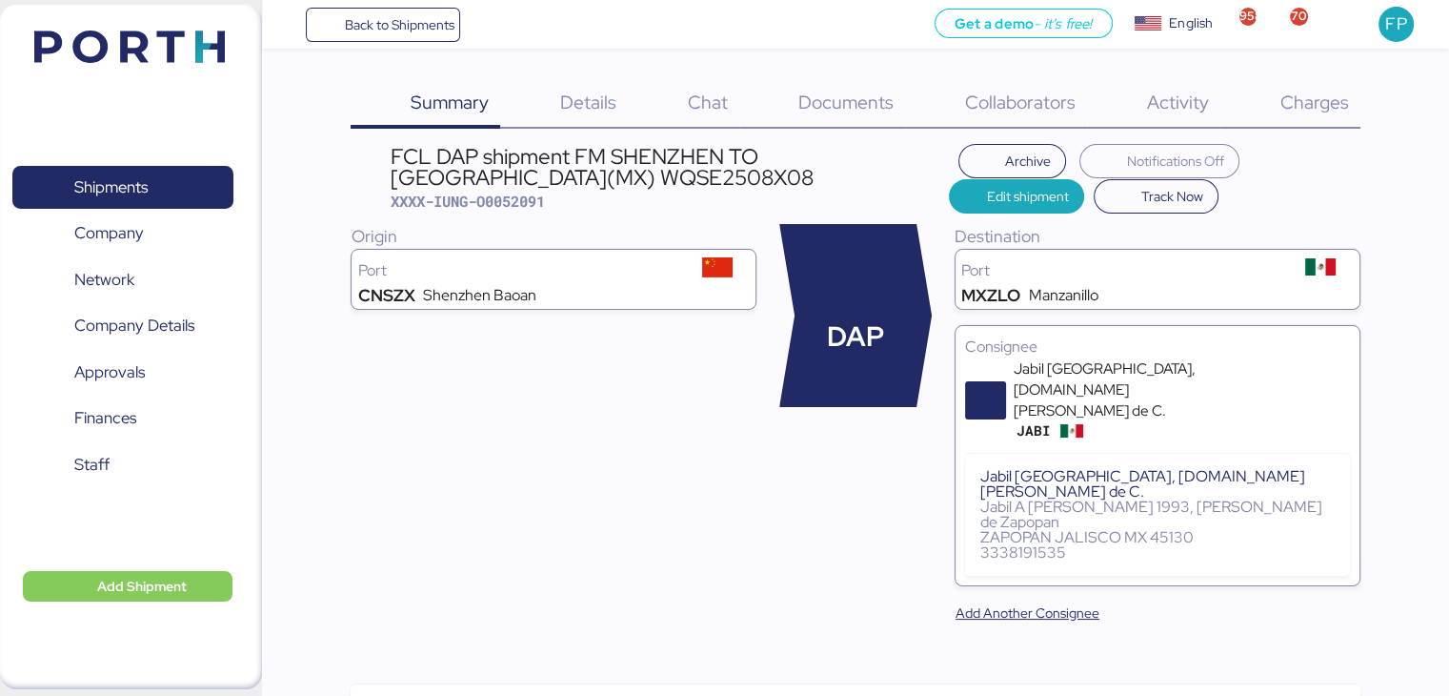
click at [1310, 121] on div "Charges 0" at bounding box center [1290, 104] width 140 height 50
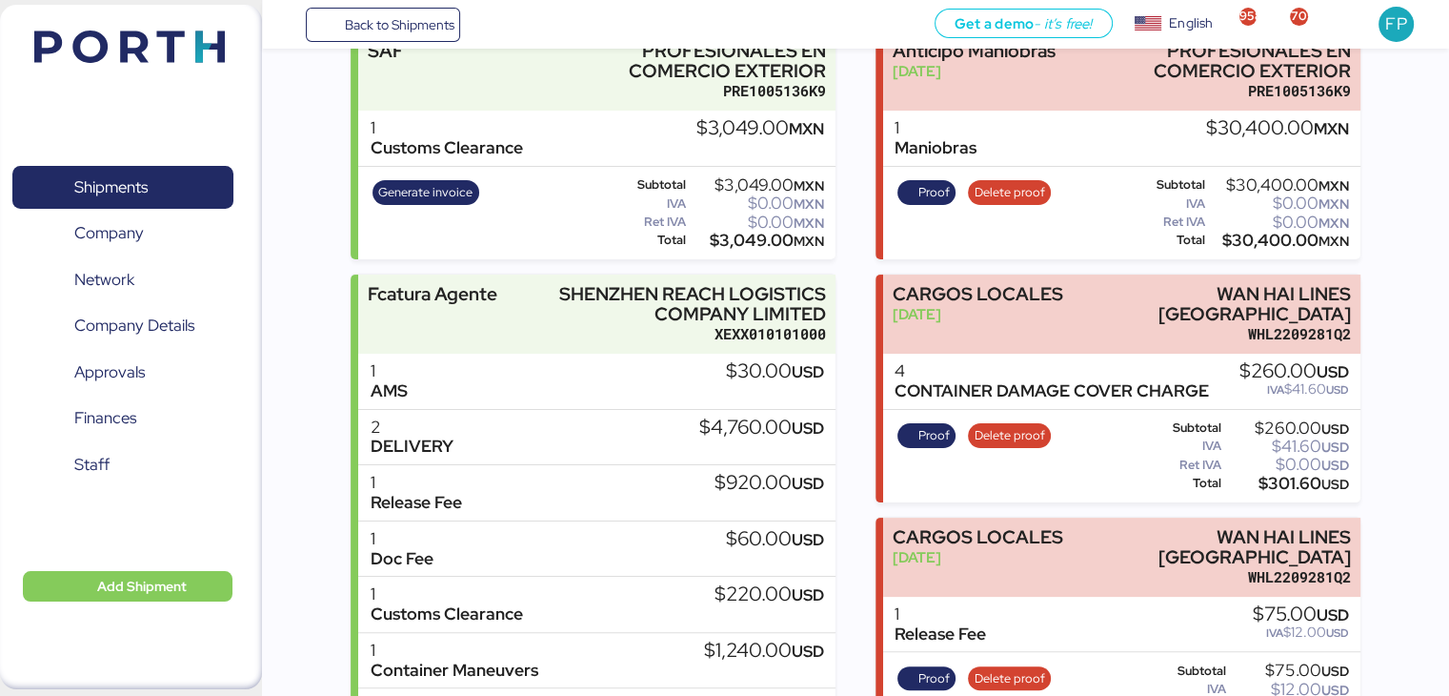
scroll to position [403, 0]
